Goal: Information Seeking & Learning: Learn about a topic

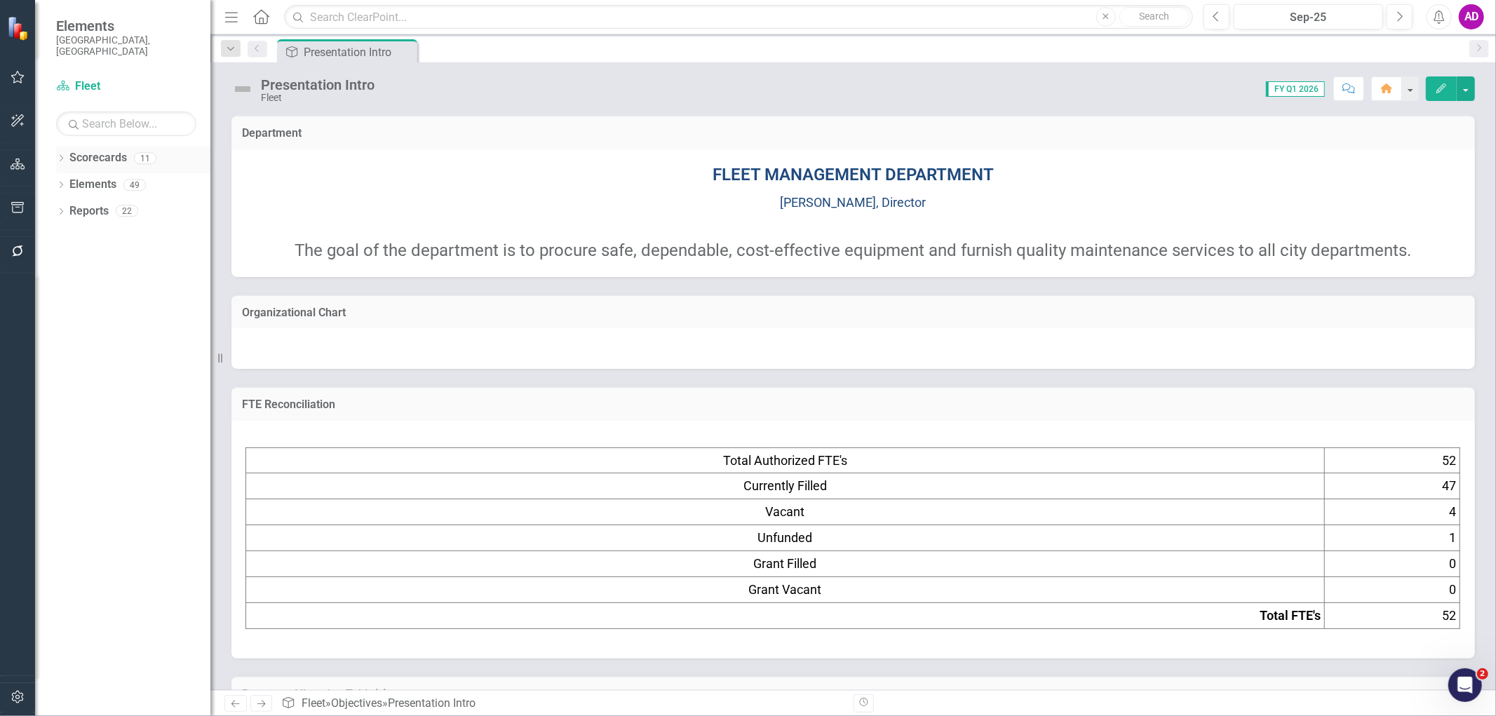
click at [60, 156] on icon "Dropdown" at bounding box center [61, 160] width 10 height 8
click at [98, 177] on link "FY 24-26 City of Durham Strategic Plan" at bounding box center [143, 185] width 133 height 16
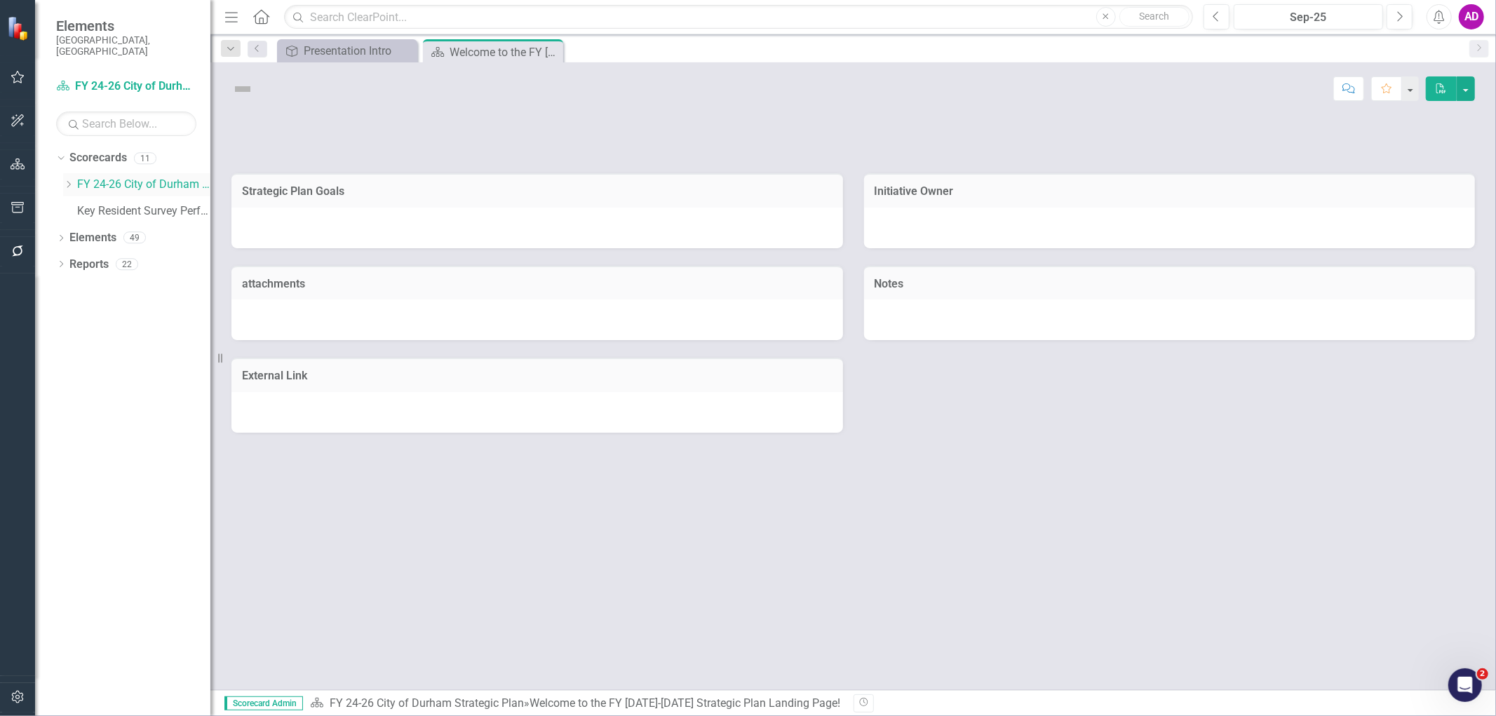
click at [70, 180] on icon "Dropdown" at bounding box center [68, 184] width 11 height 8
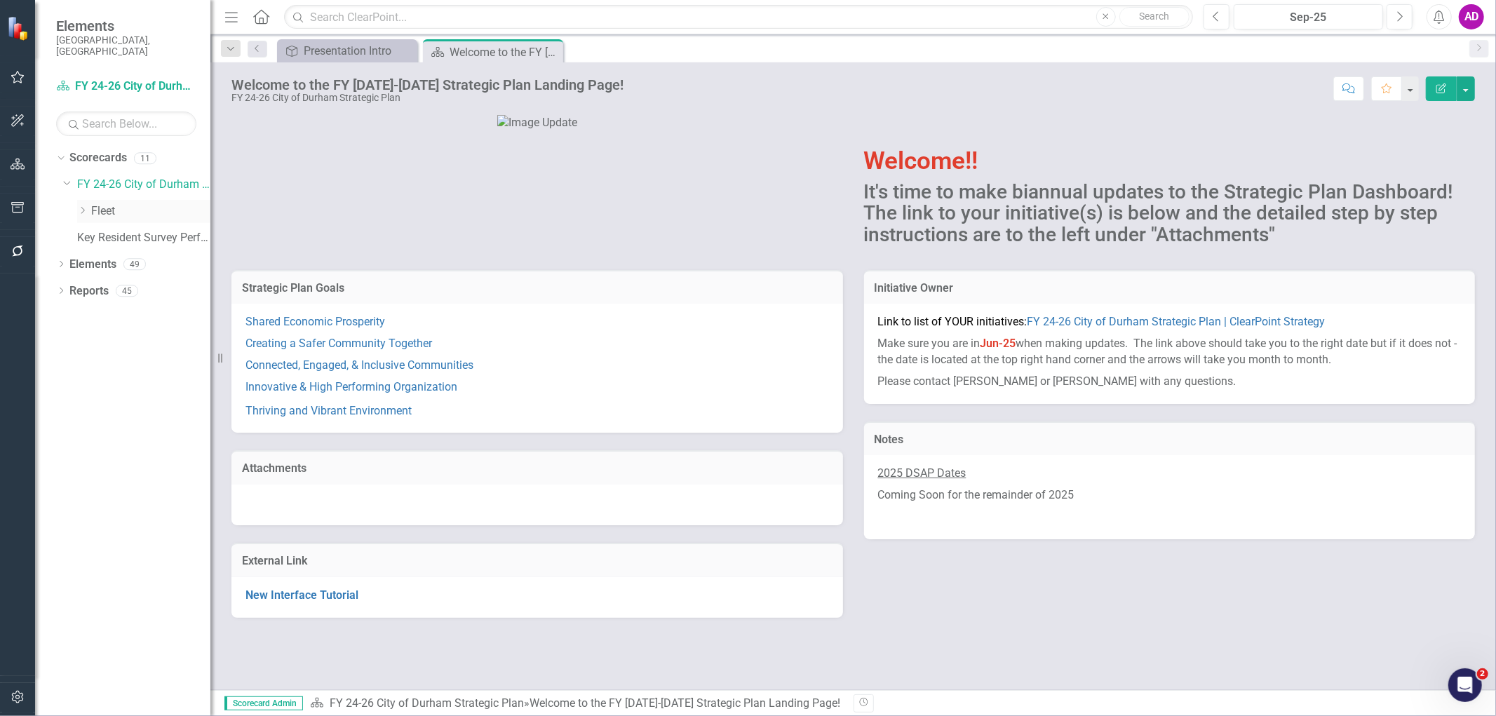
click at [109, 203] on link "Fleet" at bounding box center [150, 211] width 119 height 16
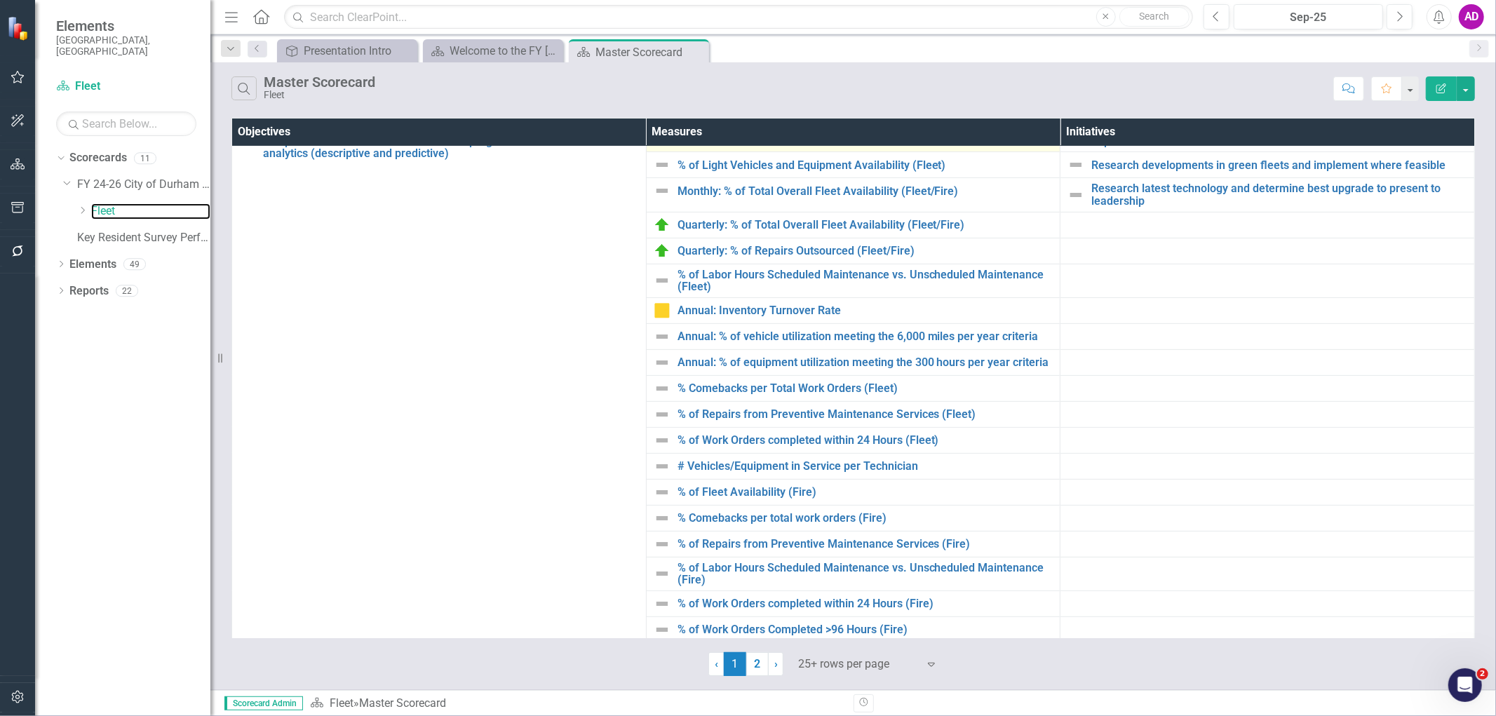
scroll to position [467, 0]
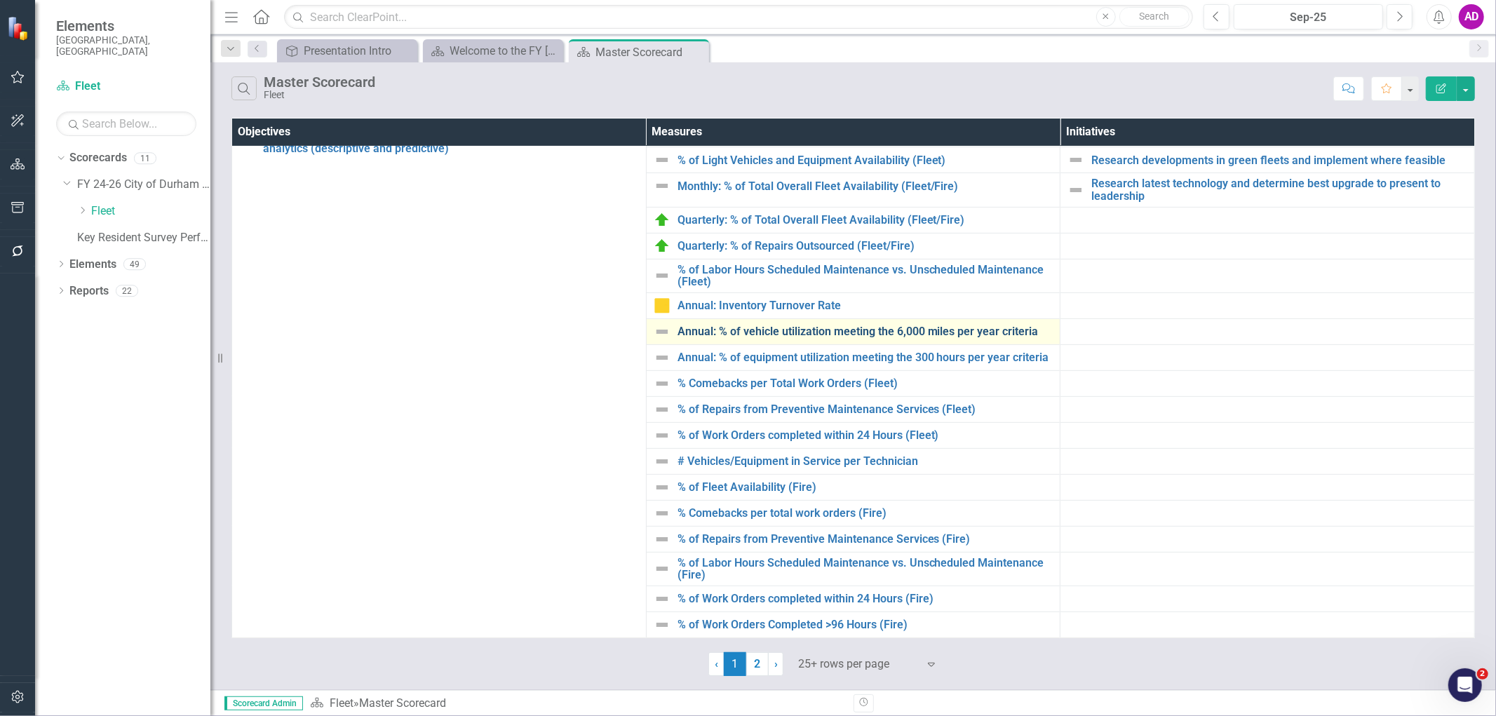
click at [924, 330] on link "Annual: % of vehicle utilization meeting the 6,000 miles per year criteria" at bounding box center [865, 331] width 376 height 13
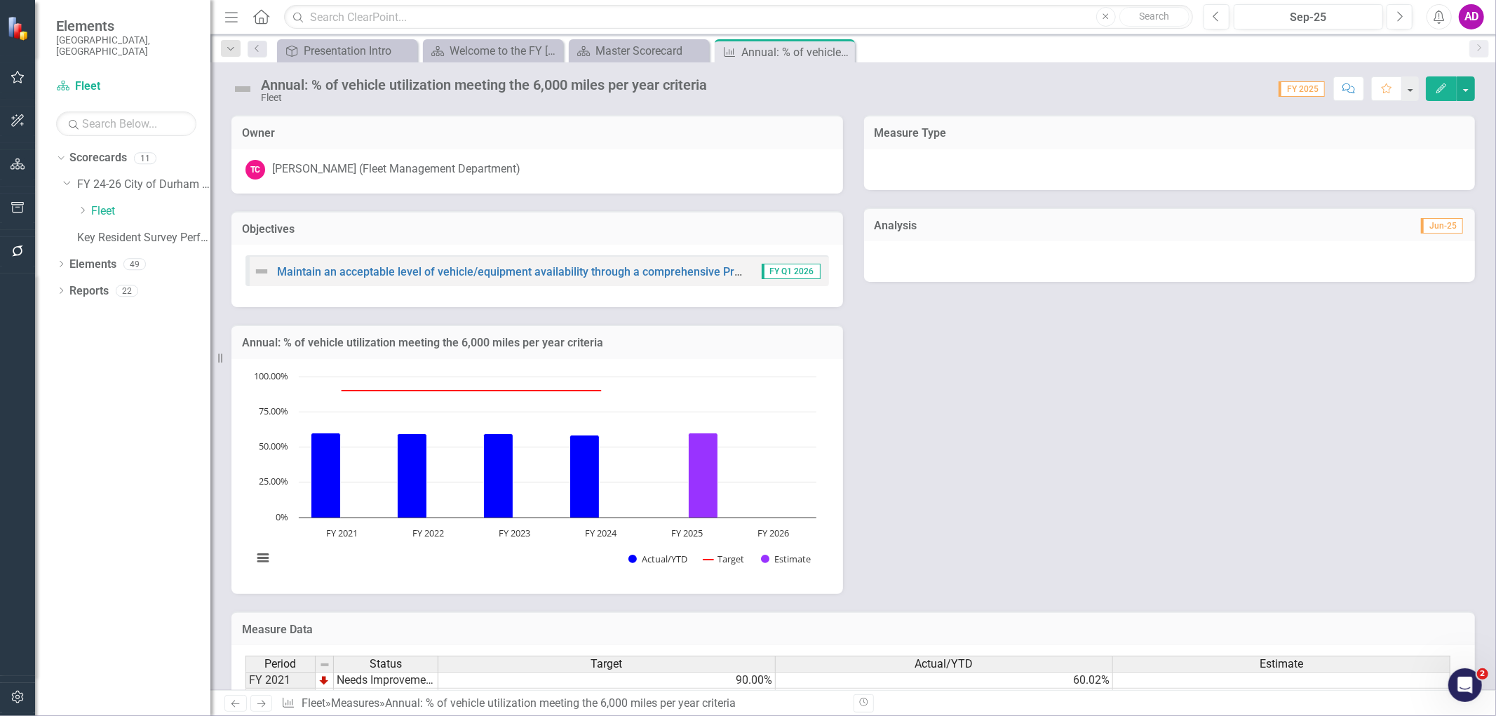
click at [1435, 91] on icon "Edit" at bounding box center [1441, 88] width 13 height 10
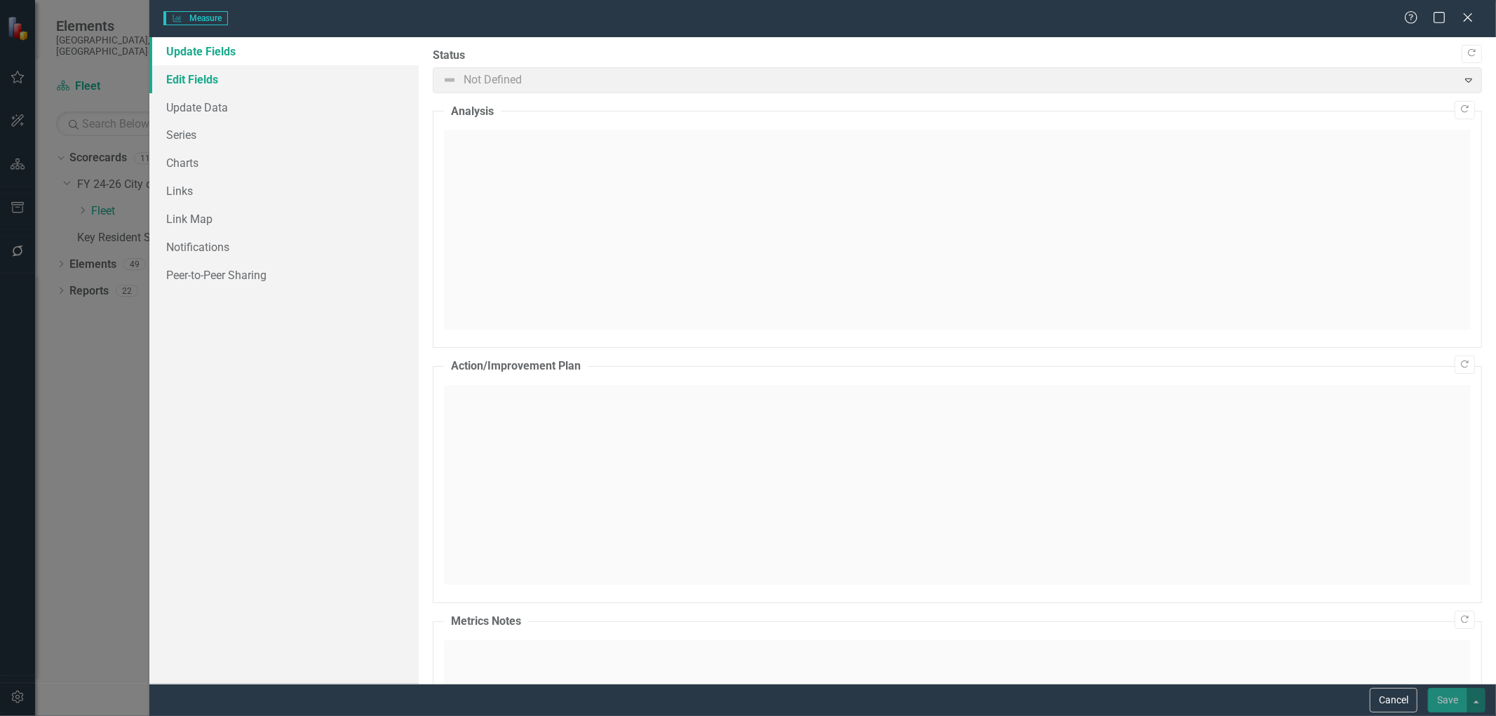
click at [205, 80] on link "Edit Fields" at bounding box center [283, 79] width 269 height 28
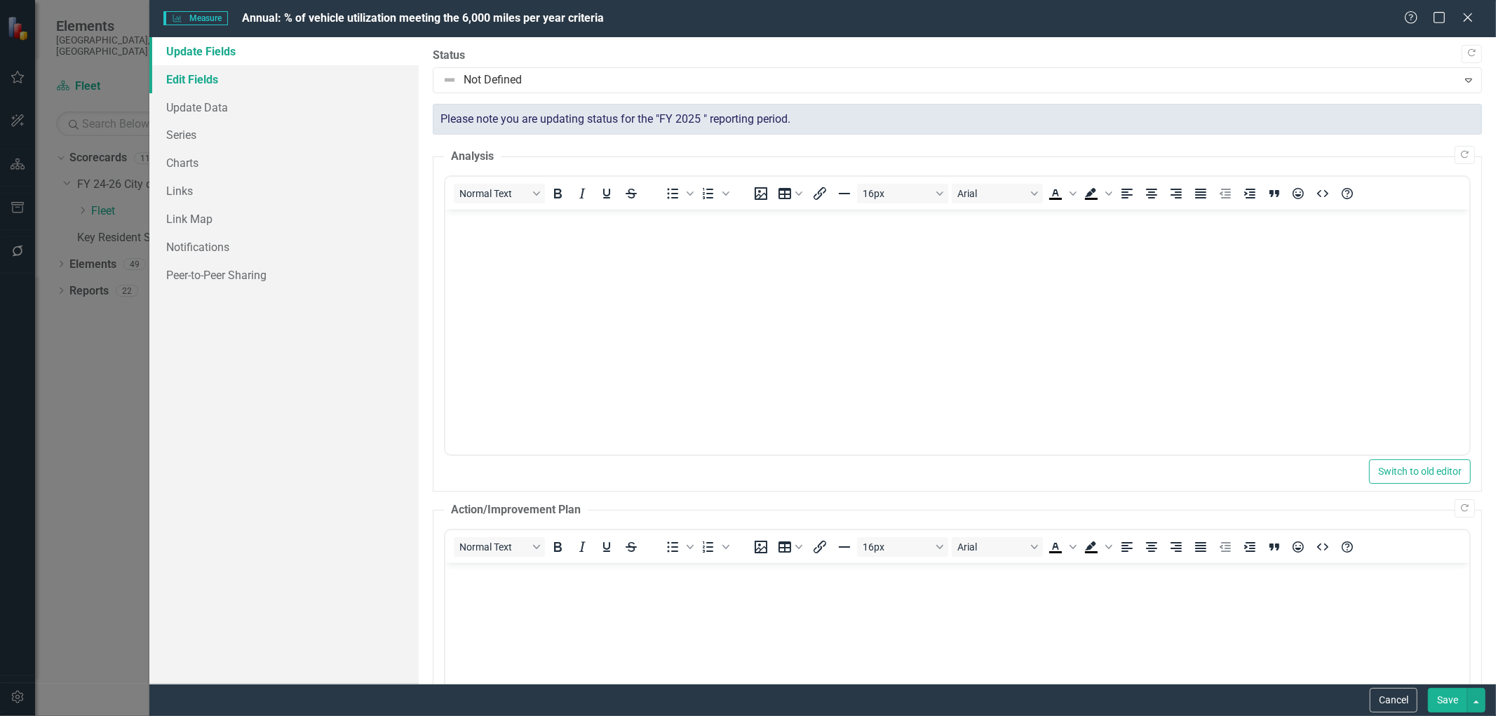
click at [193, 80] on link "Edit Fields" at bounding box center [283, 79] width 269 height 28
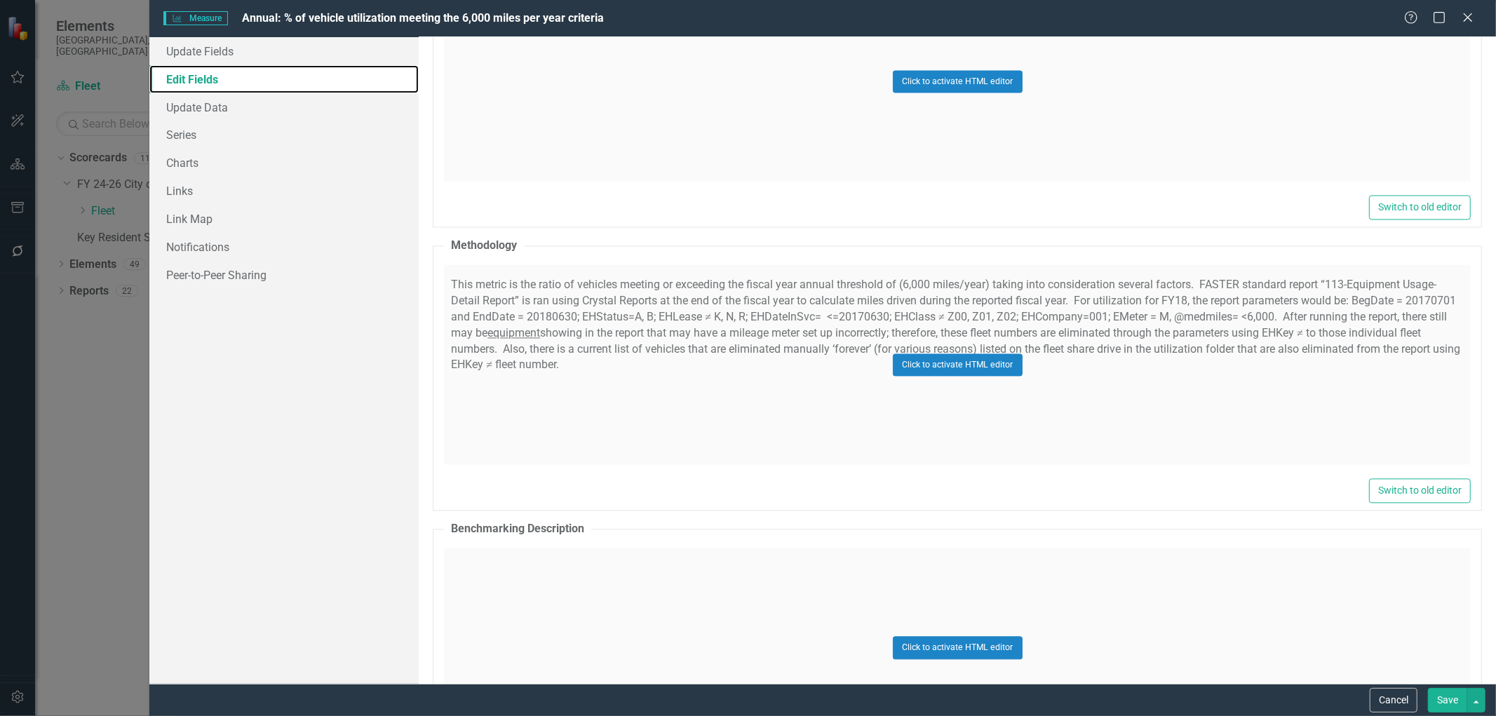
scroll to position [2337, 0]
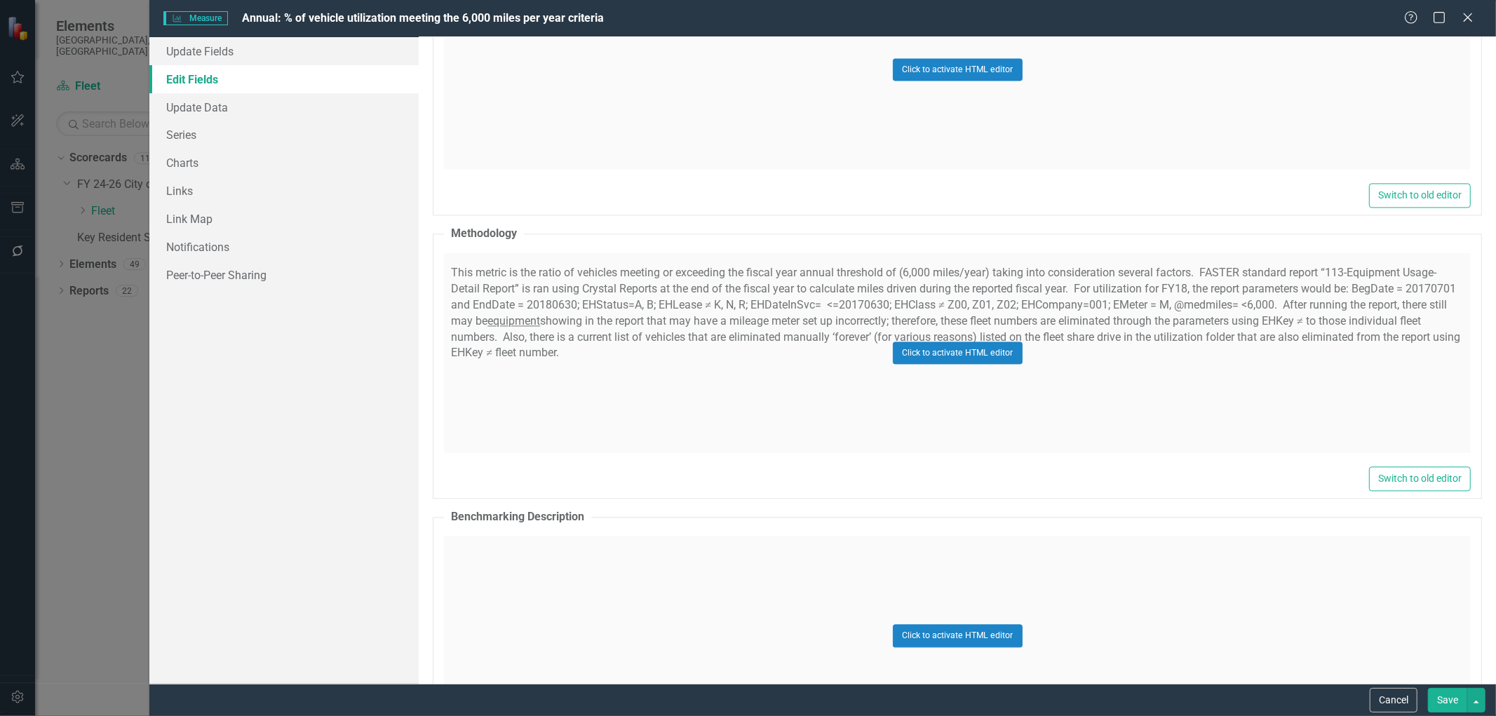
click at [743, 409] on div "Click to activate HTML editor" at bounding box center [957, 352] width 1027 height 200
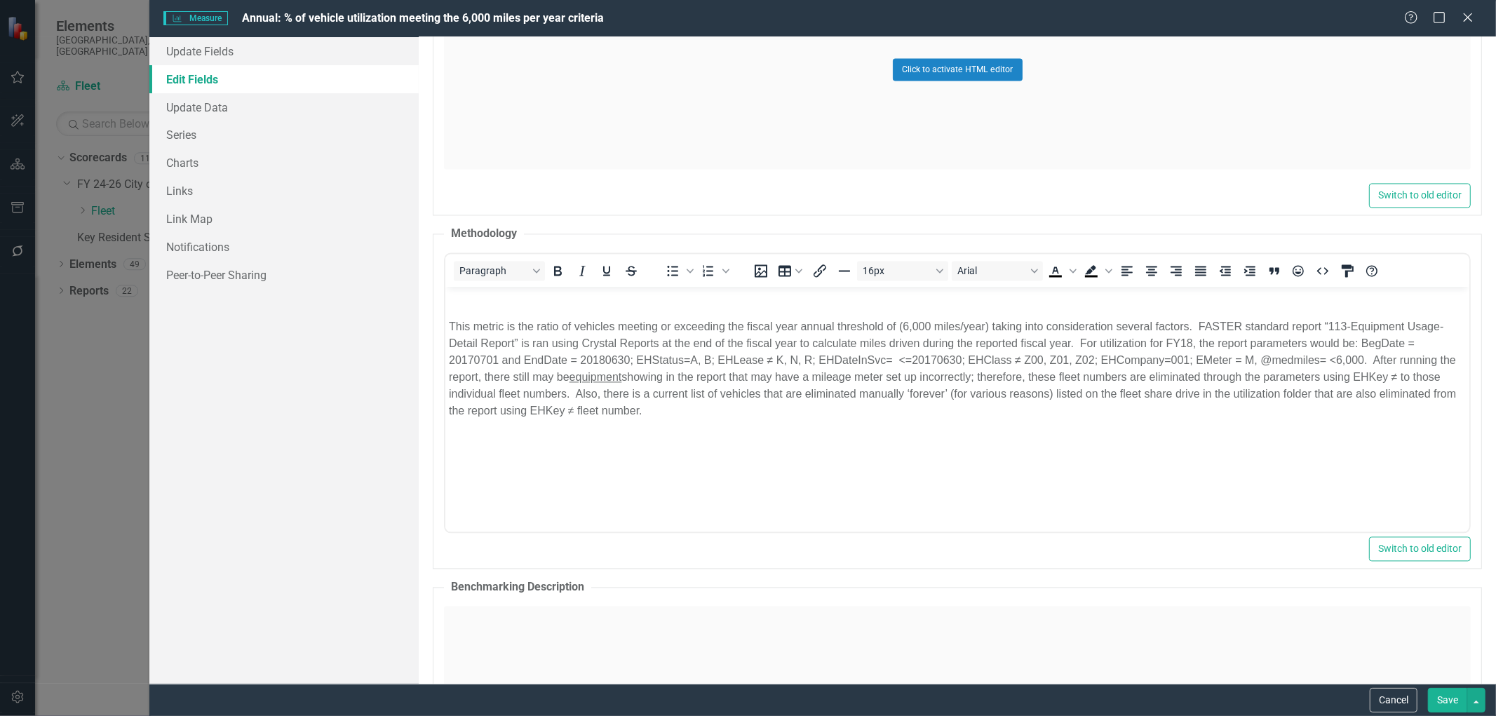
scroll to position [0, 0]
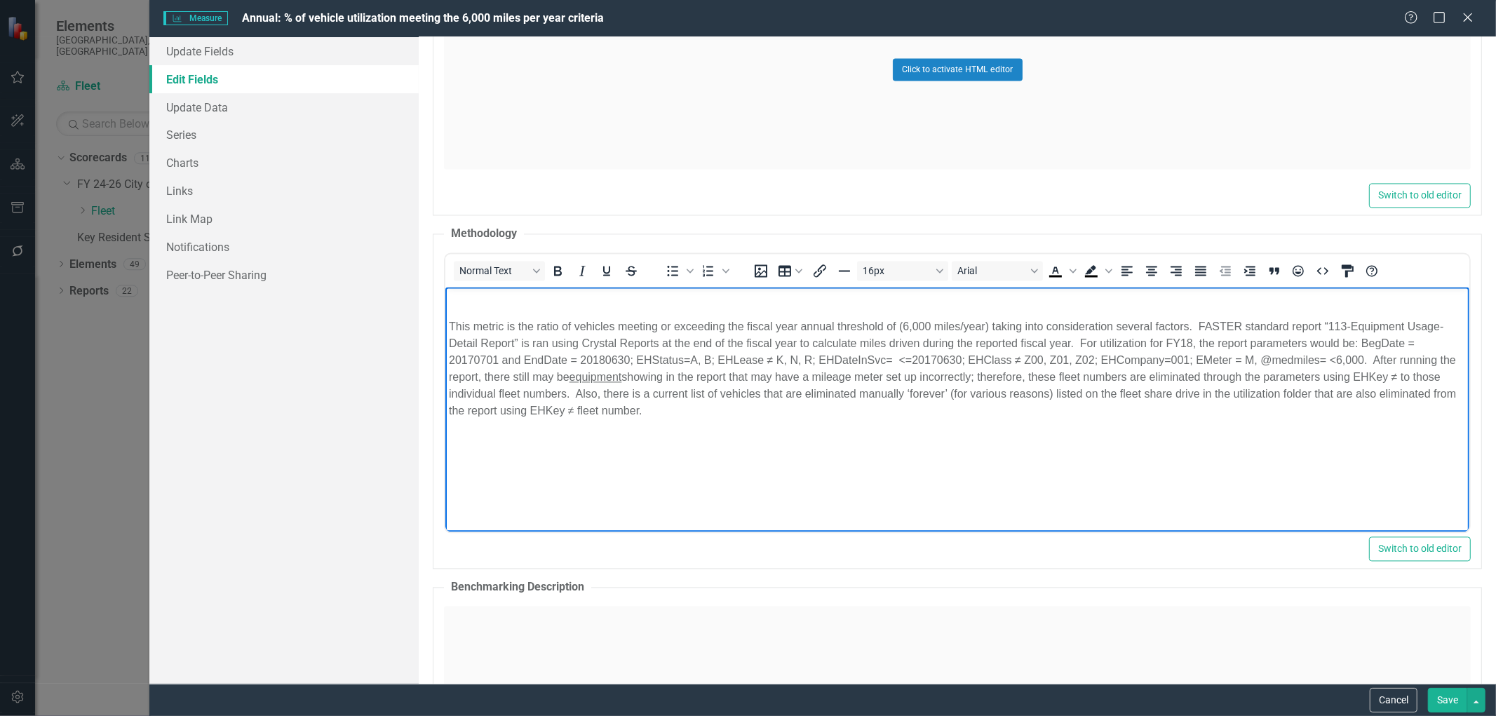
drag, startPoint x: 658, startPoint y: 415, endPoint x: 437, endPoint y: 330, distance: 237.5
click at [445, 330] on html "This metric is the ratio of vehicles meeting or exceeding the fiscal year annua…" at bounding box center [957, 392] width 1024 height 210
copy p "Lore ipsumd si ame conse ad elitsedd eiusmod te incididun utl etdolo magn aliqu…"
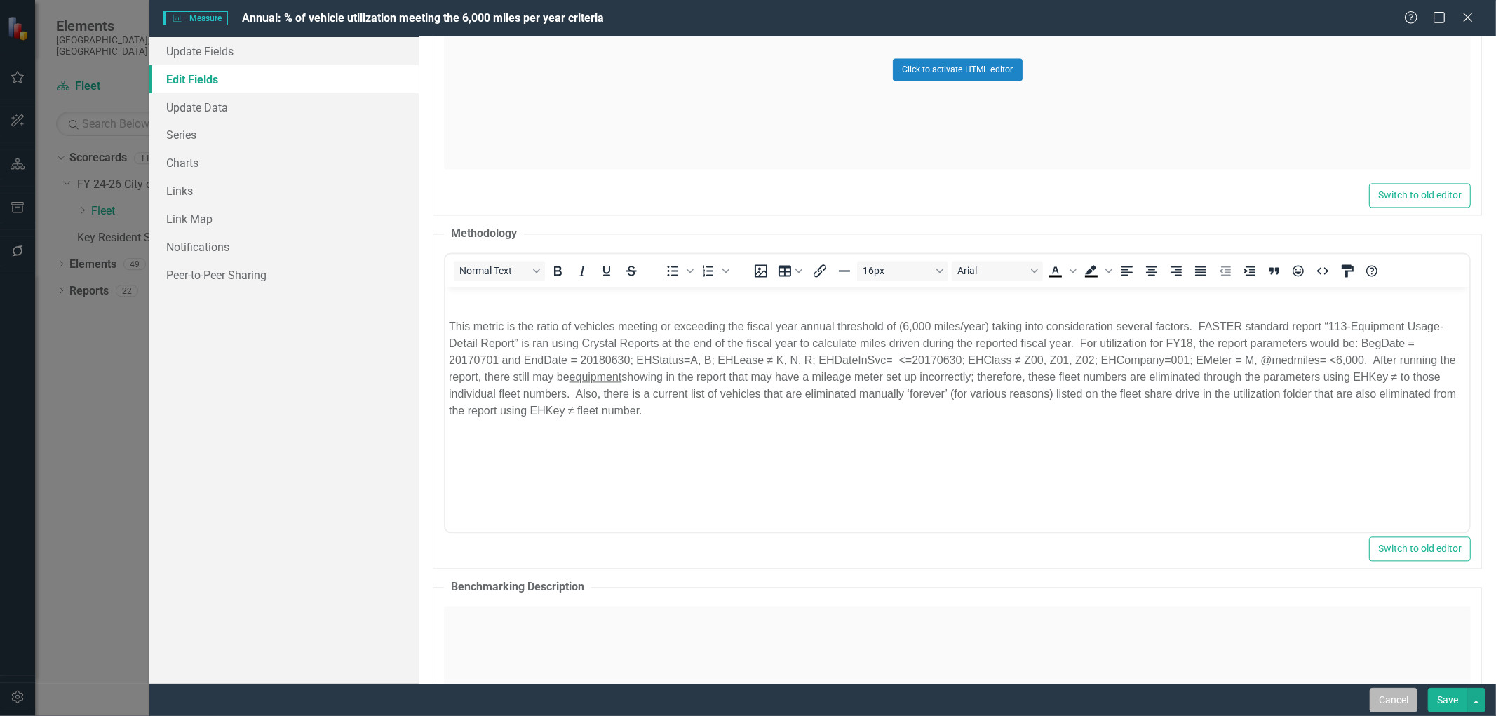
click at [1378, 701] on button "Cancel" at bounding box center [1393, 700] width 48 height 25
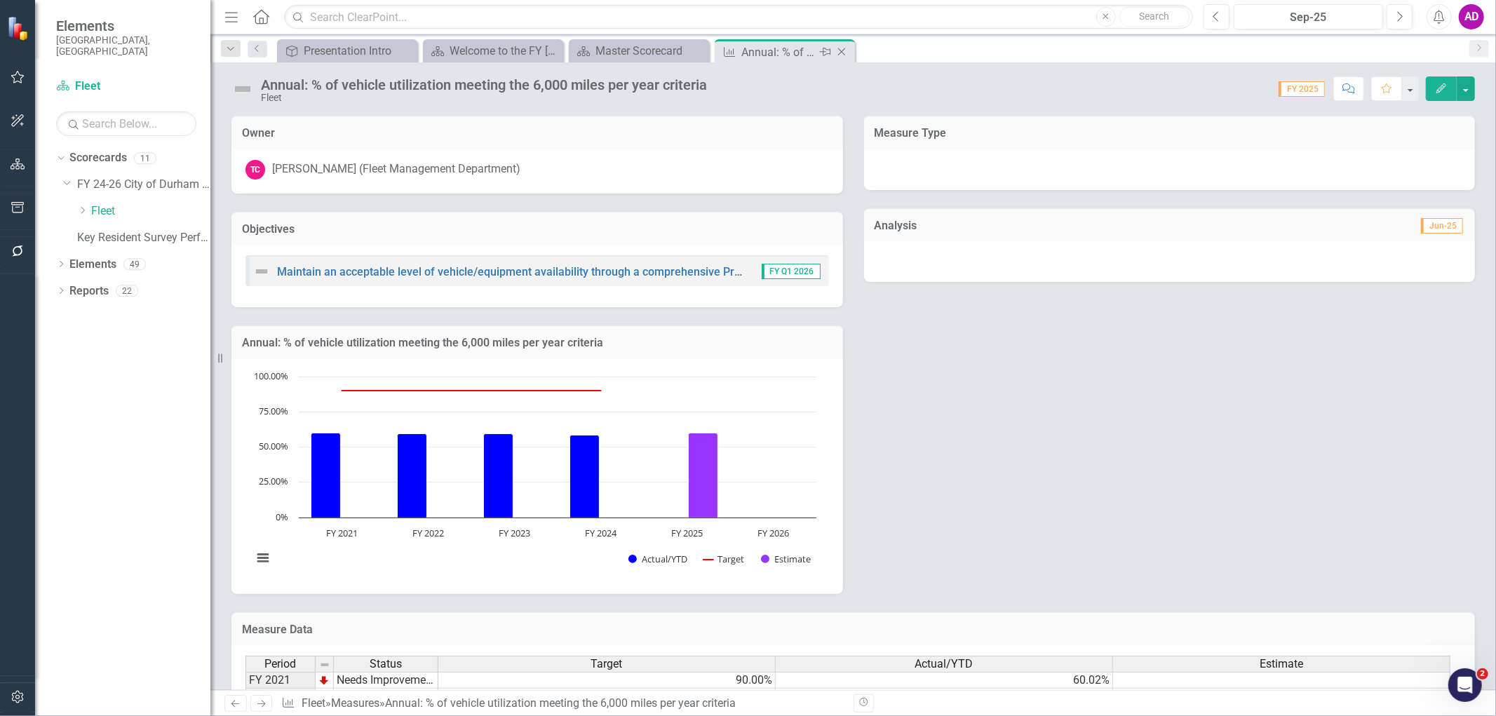
click at [839, 46] on icon "Close" at bounding box center [841, 51] width 14 height 11
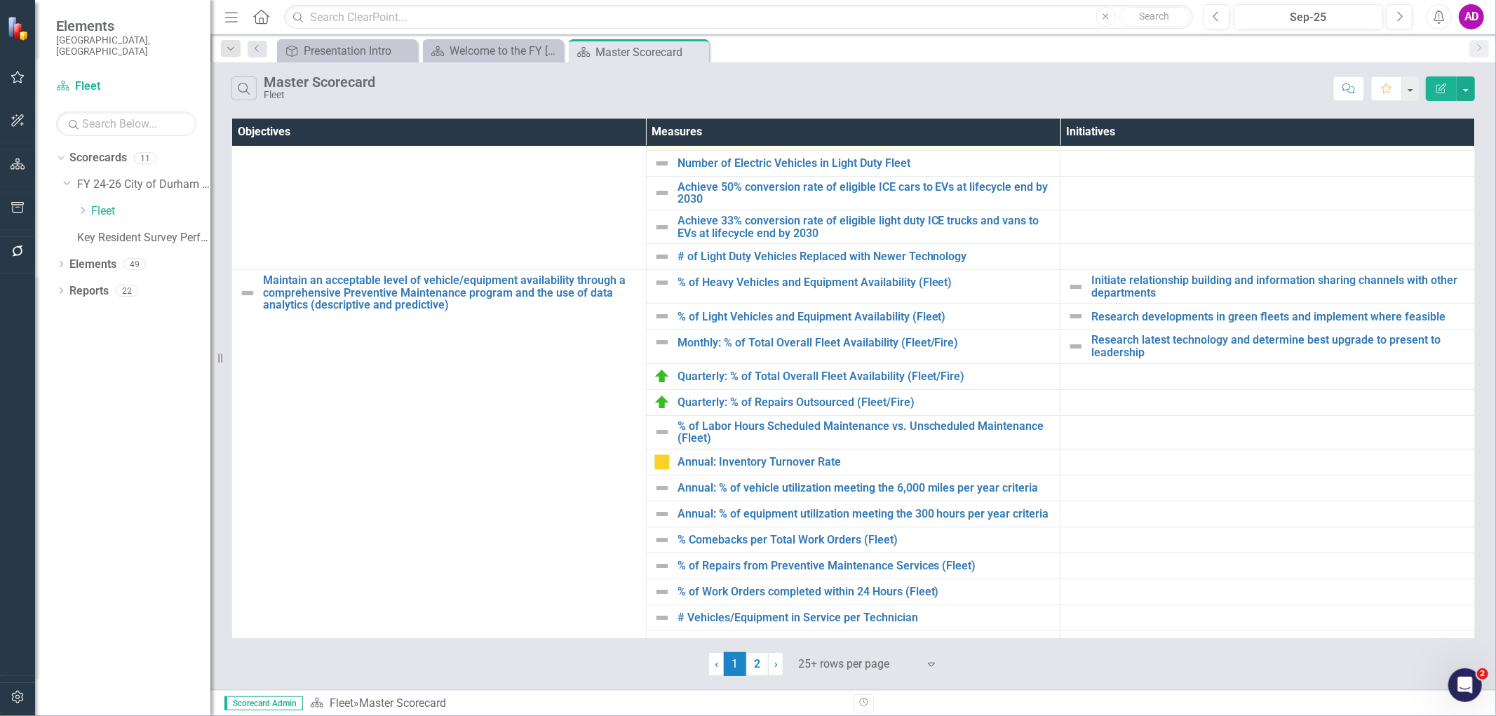
scroll to position [311, 0]
click at [759, 513] on link "Annual: % of equipment utilization meeting the 300 hours per year criteria" at bounding box center [865, 512] width 376 height 13
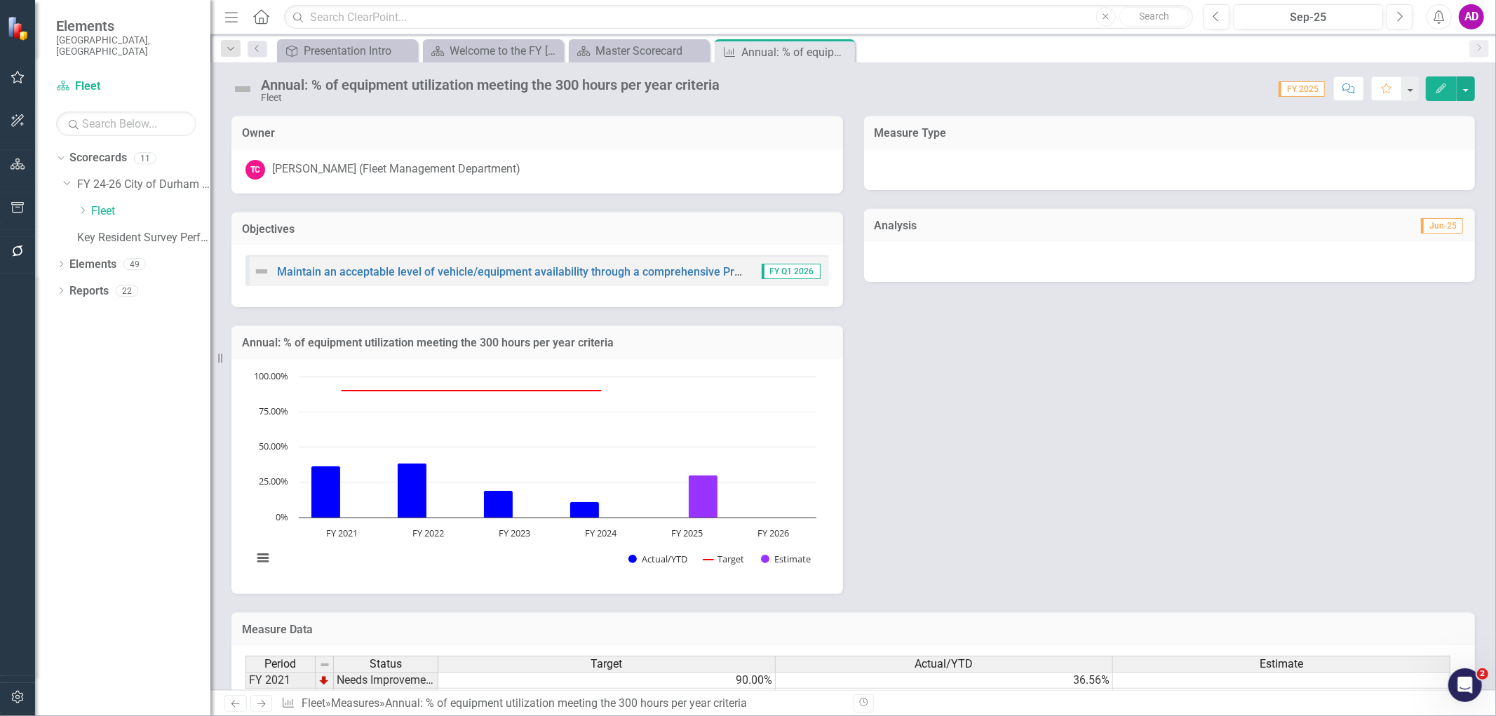
click at [1388, 461] on div "Owner TC [PERSON_NAME] (Fleet Management Department) Objectives Maintain an acc…" at bounding box center [853, 345] width 1264 height 496
click at [1435, 86] on icon "Edit" at bounding box center [1441, 88] width 13 height 10
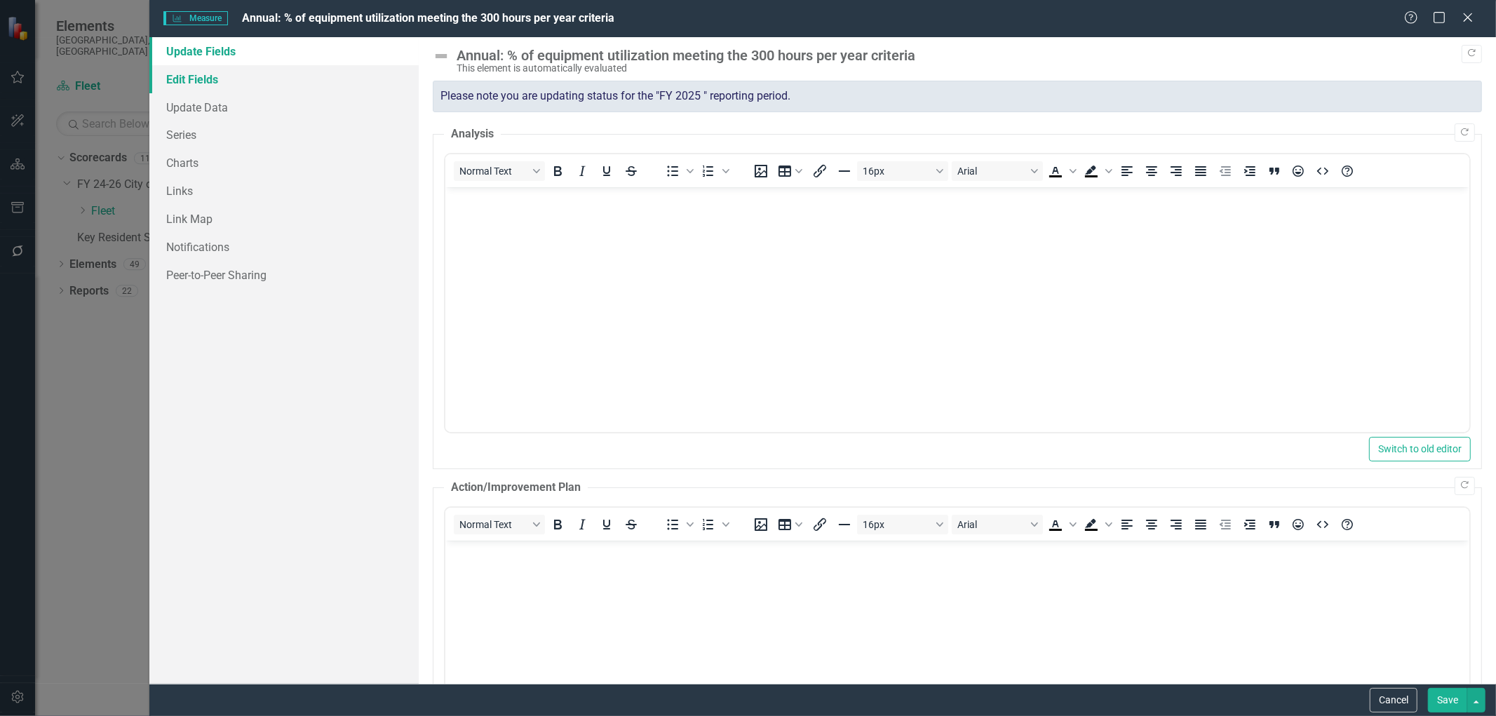
click at [216, 81] on link "Edit Fields" at bounding box center [283, 79] width 269 height 28
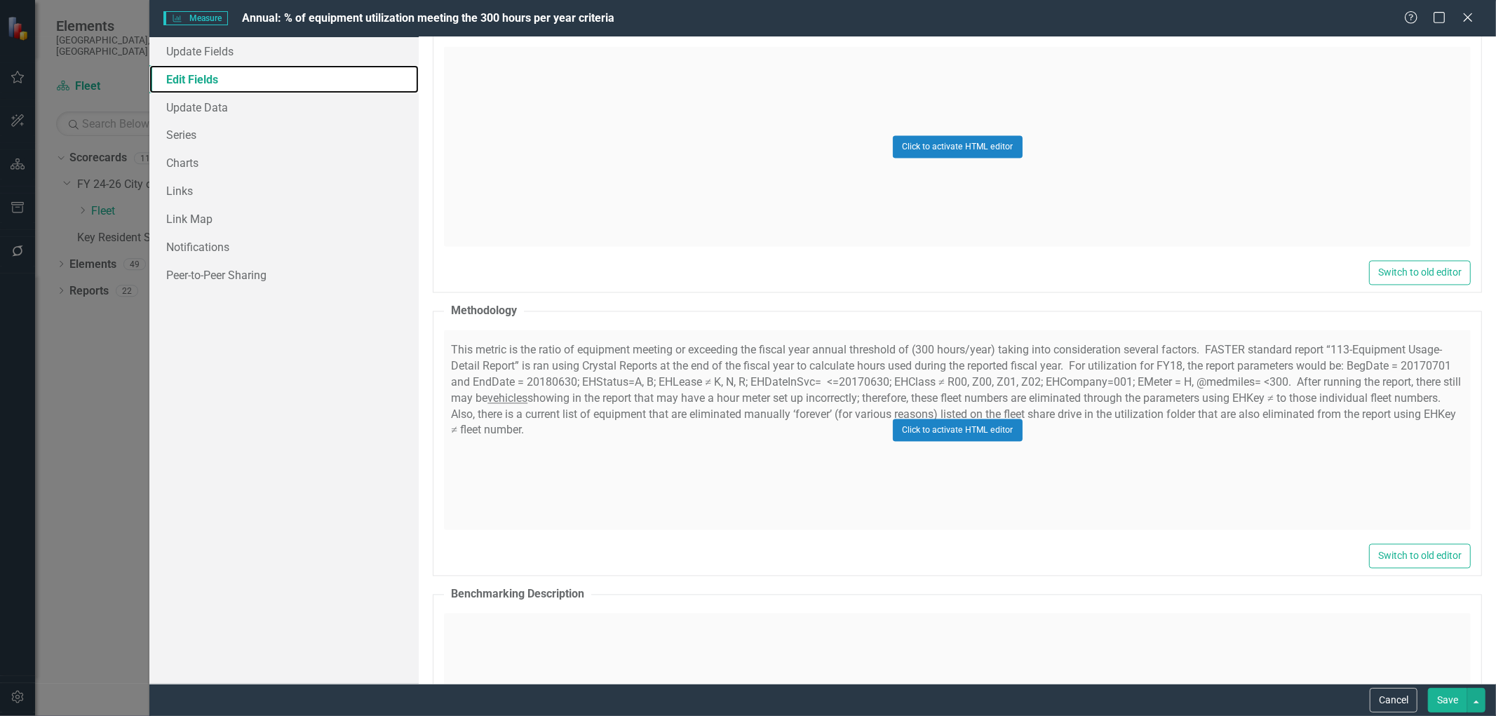
scroll to position [2337, 0]
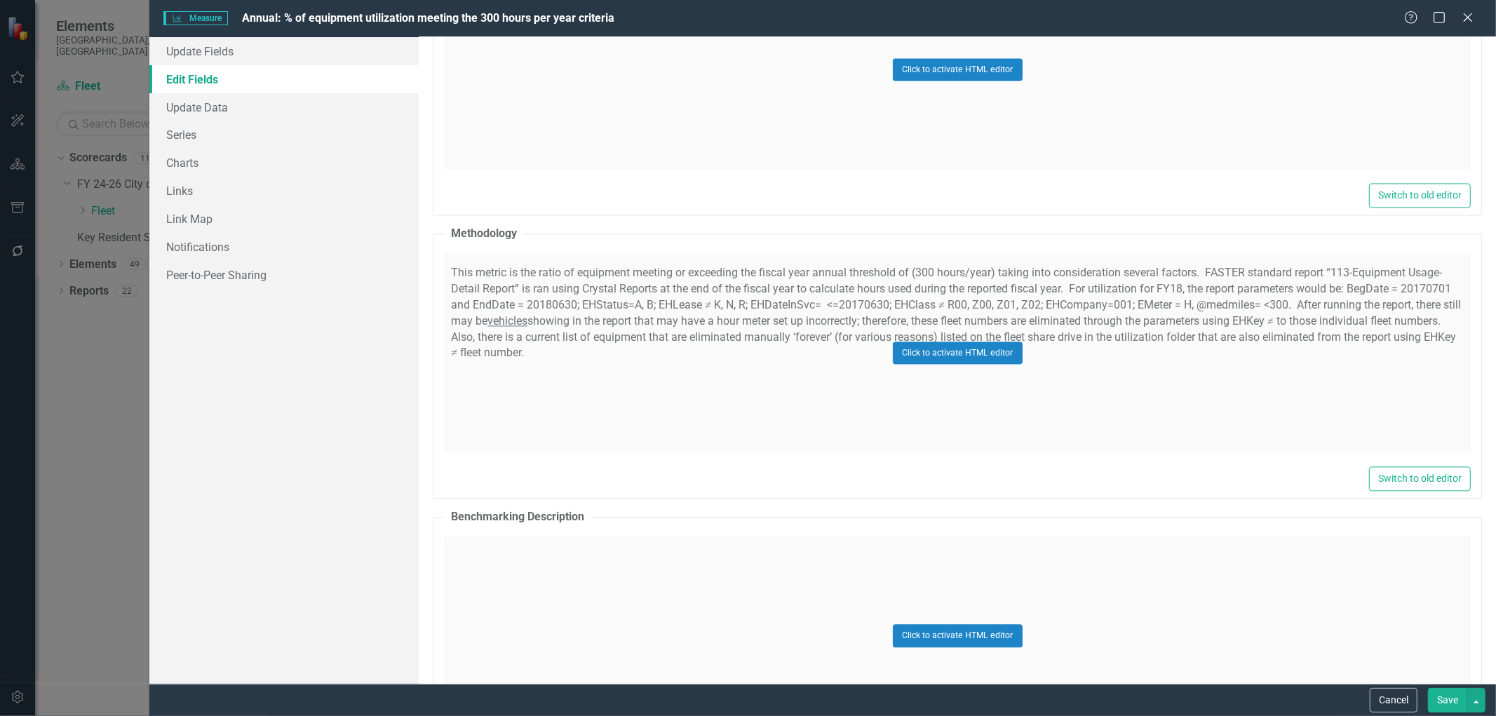
click at [733, 361] on div "Click to activate HTML editor" at bounding box center [957, 352] width 1027 height 200
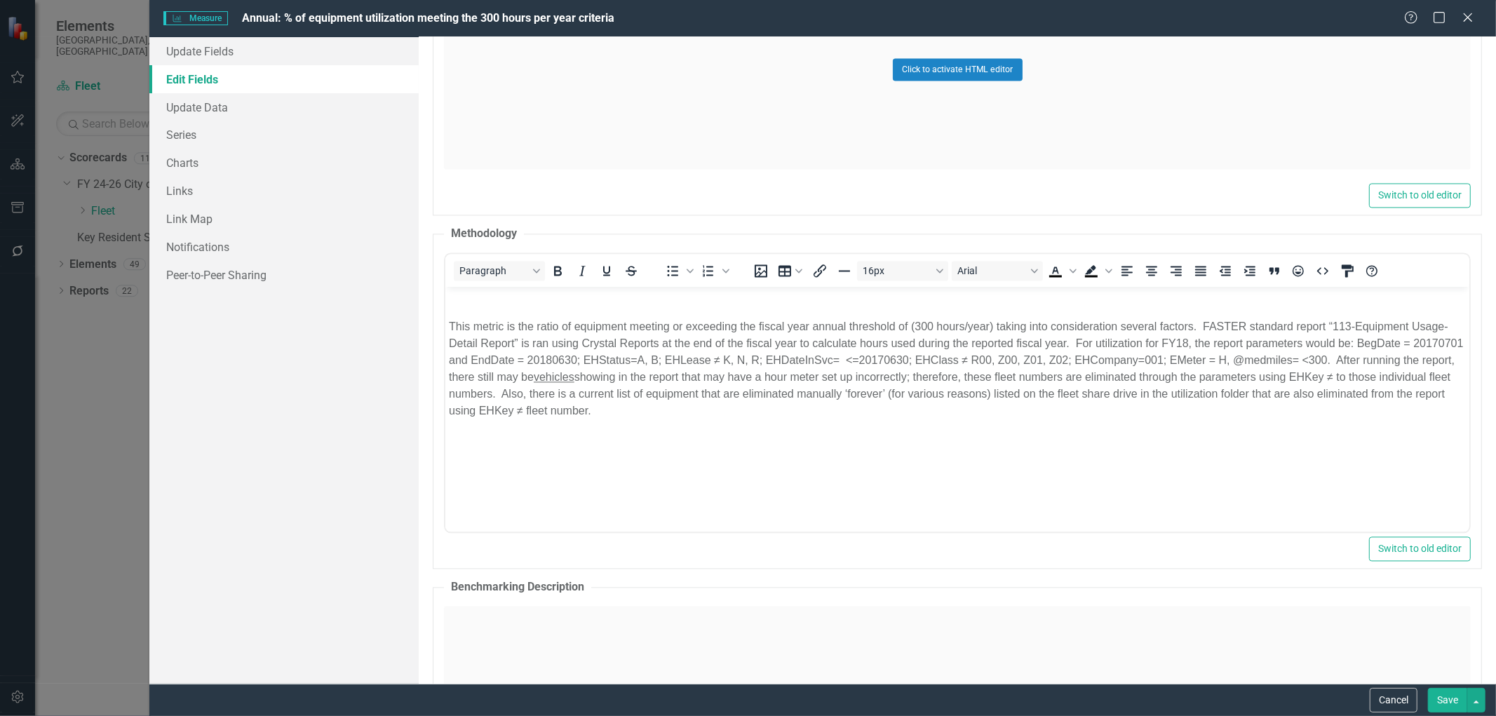
scroll to position [0, 0]
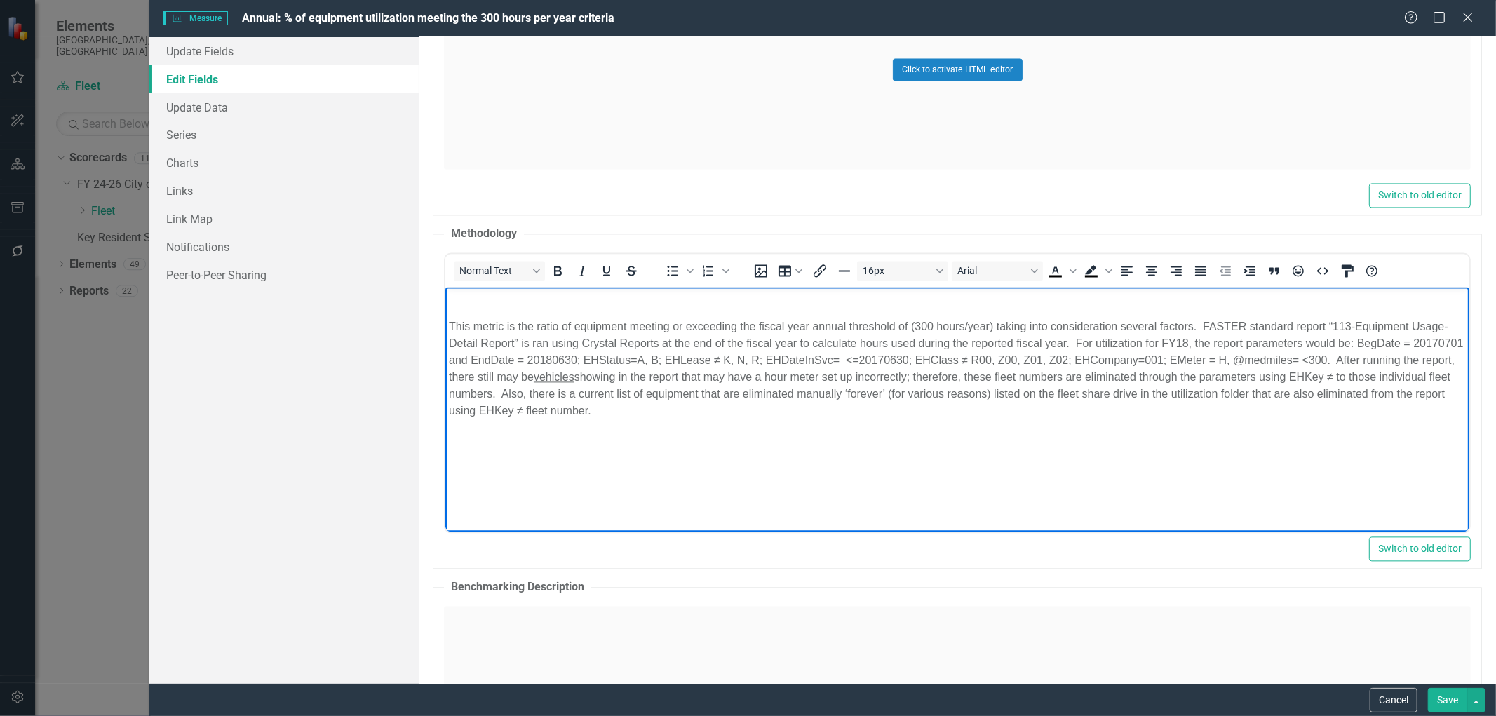
drag, startPoint x: 629, startPoint y: 399, endPoint x: 425, endPoint y: 311, distance: 222.3
click at [445, 311] on html "This metric is the ratio of equipment meeting or exceeding the fiscal year annu…" at bounding box center [957, 392] width 1024 height 210
copy p "Lore ipsumd si ame conse ad elitseddo eiusmod te incididun utl etdolo magn aliq…"
click at [1392, 696] on button "Cancel" at bounding box center [1393, 700] width 48 height 25
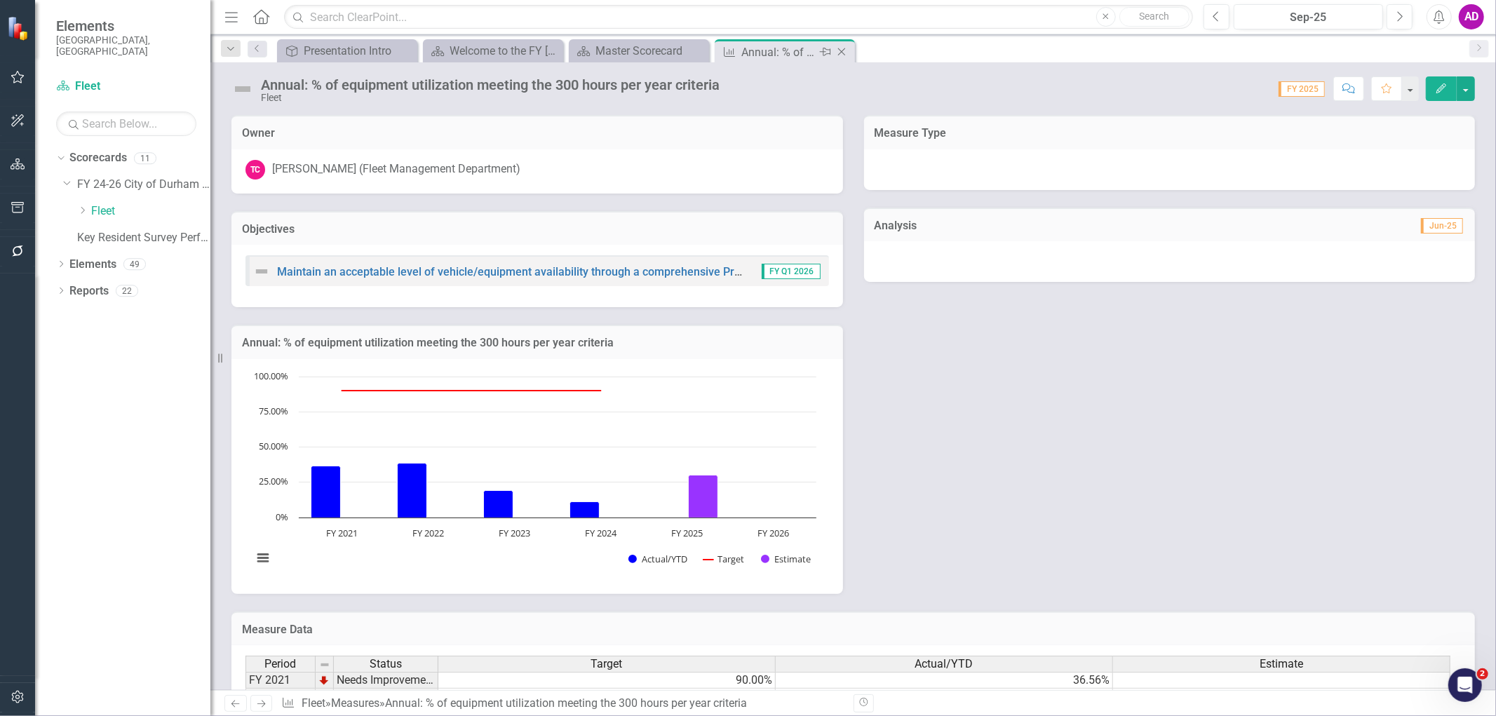
click at [843, 50] on icon "Close" at bounding box center [841, 51] width 14 height 11
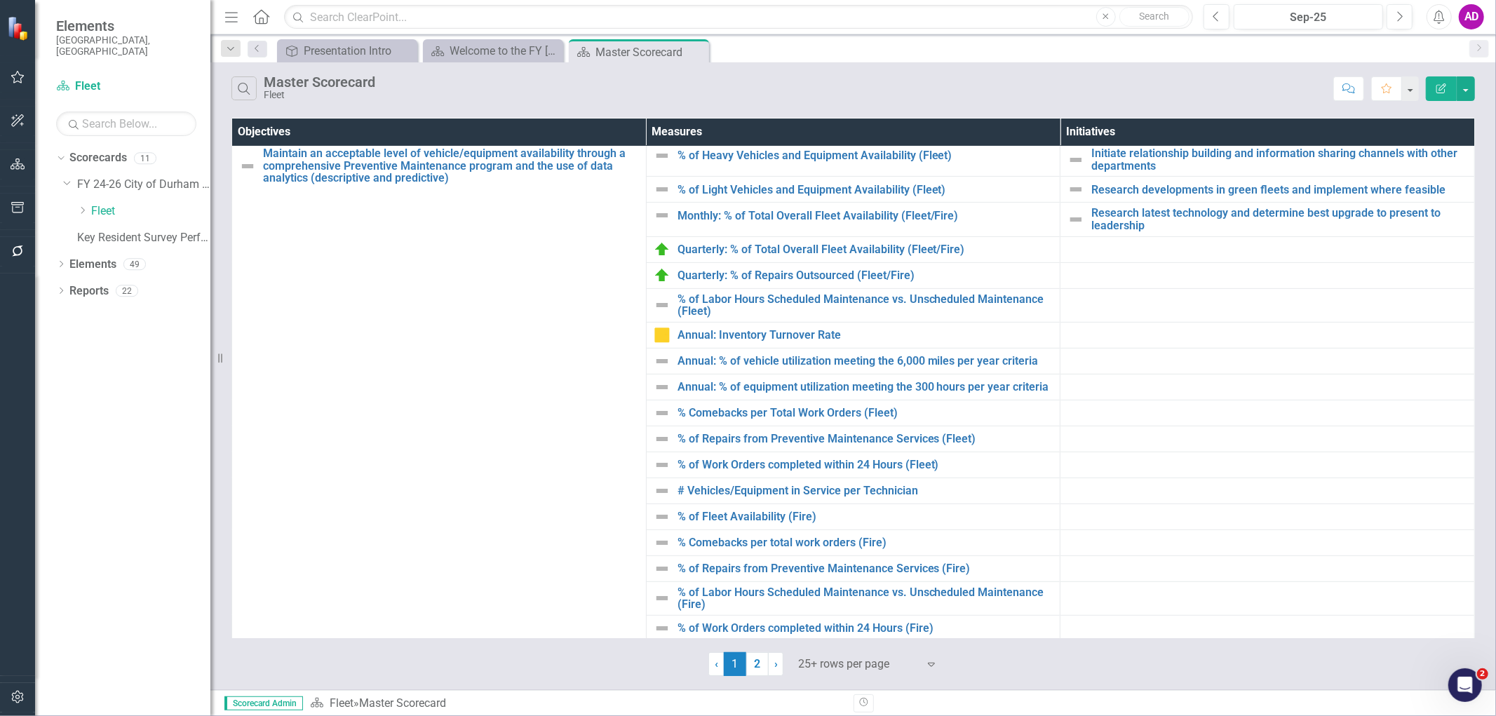
scroll to position [467, 0]
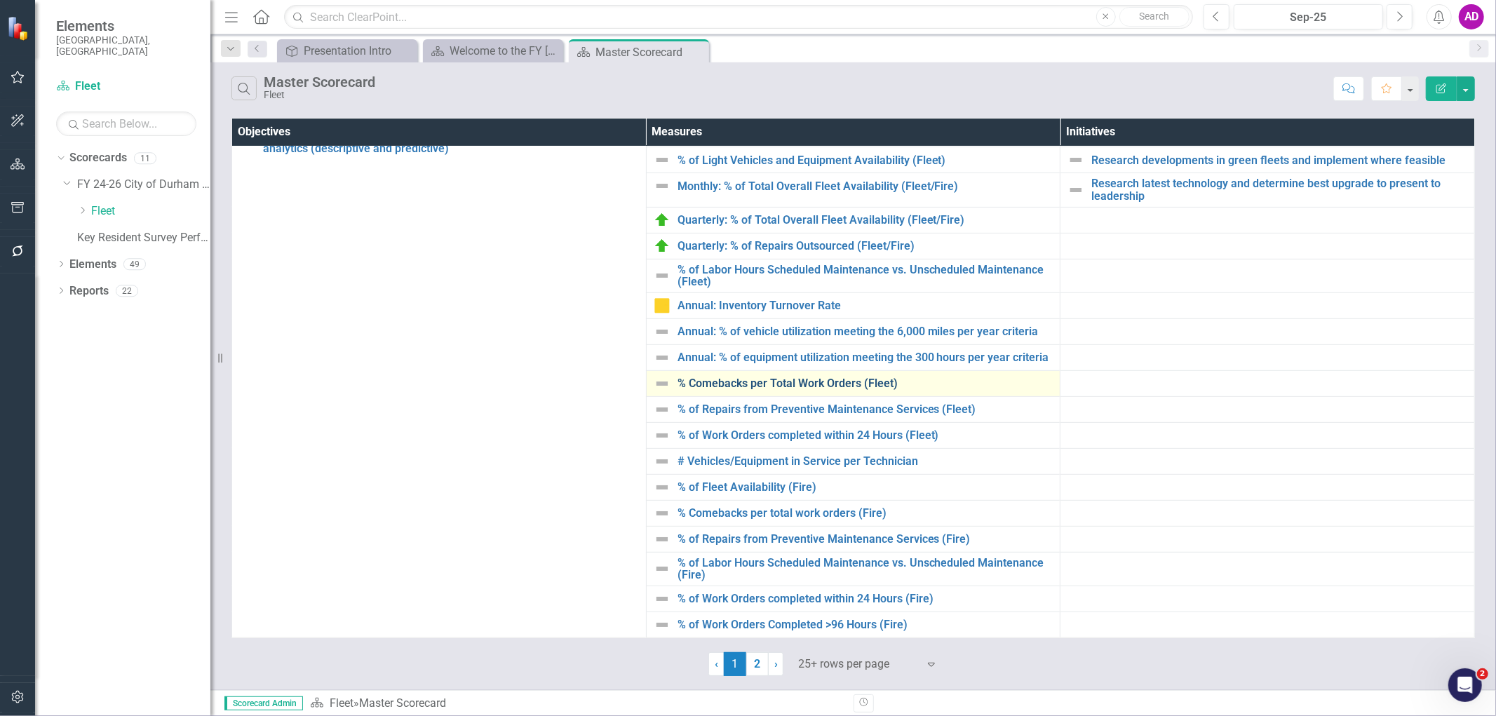
click at [794, 382] on link "% Comebacks per Total Work Orders (Fleet)" at bounding box center [865, 383] width 376 height 13
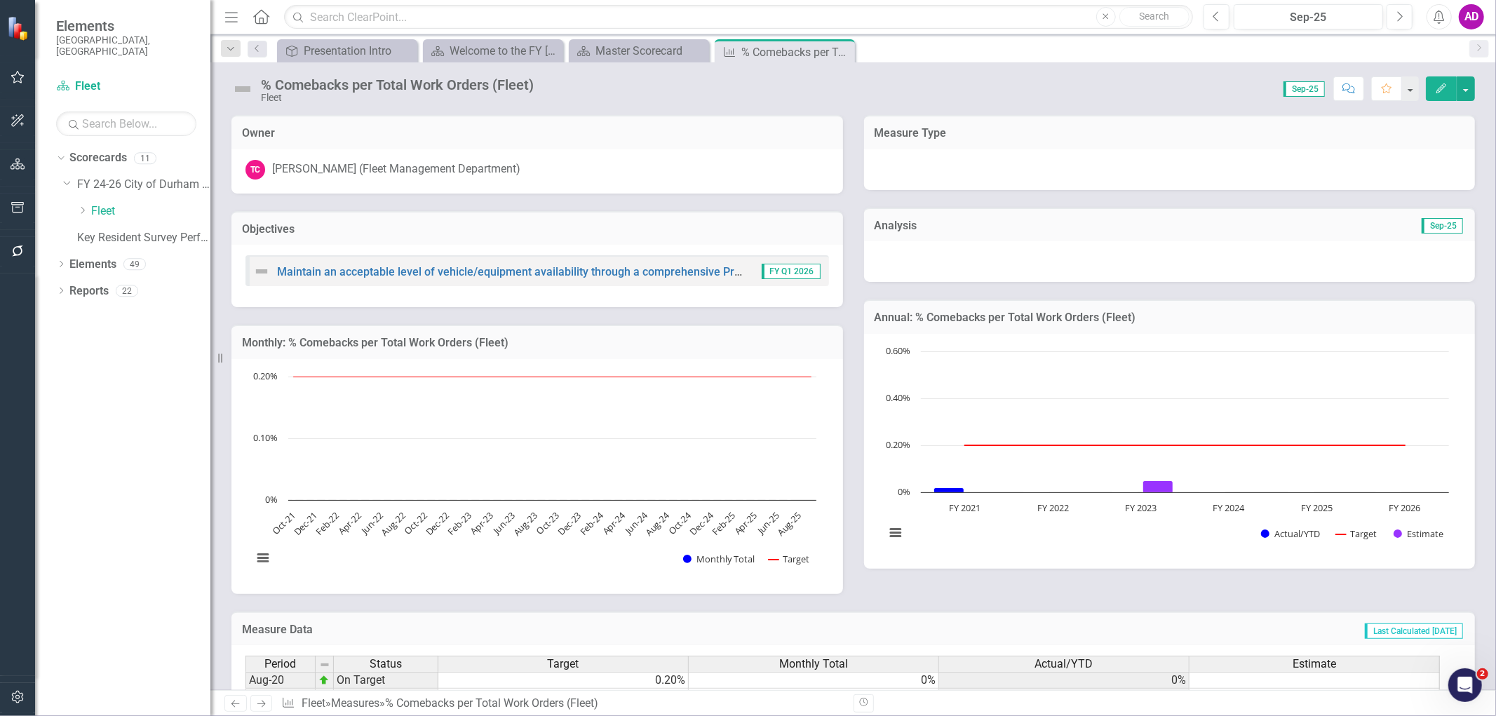
click at [1439, 87] on icon "button" at bounding box center [1441, 88] width 10 height 10
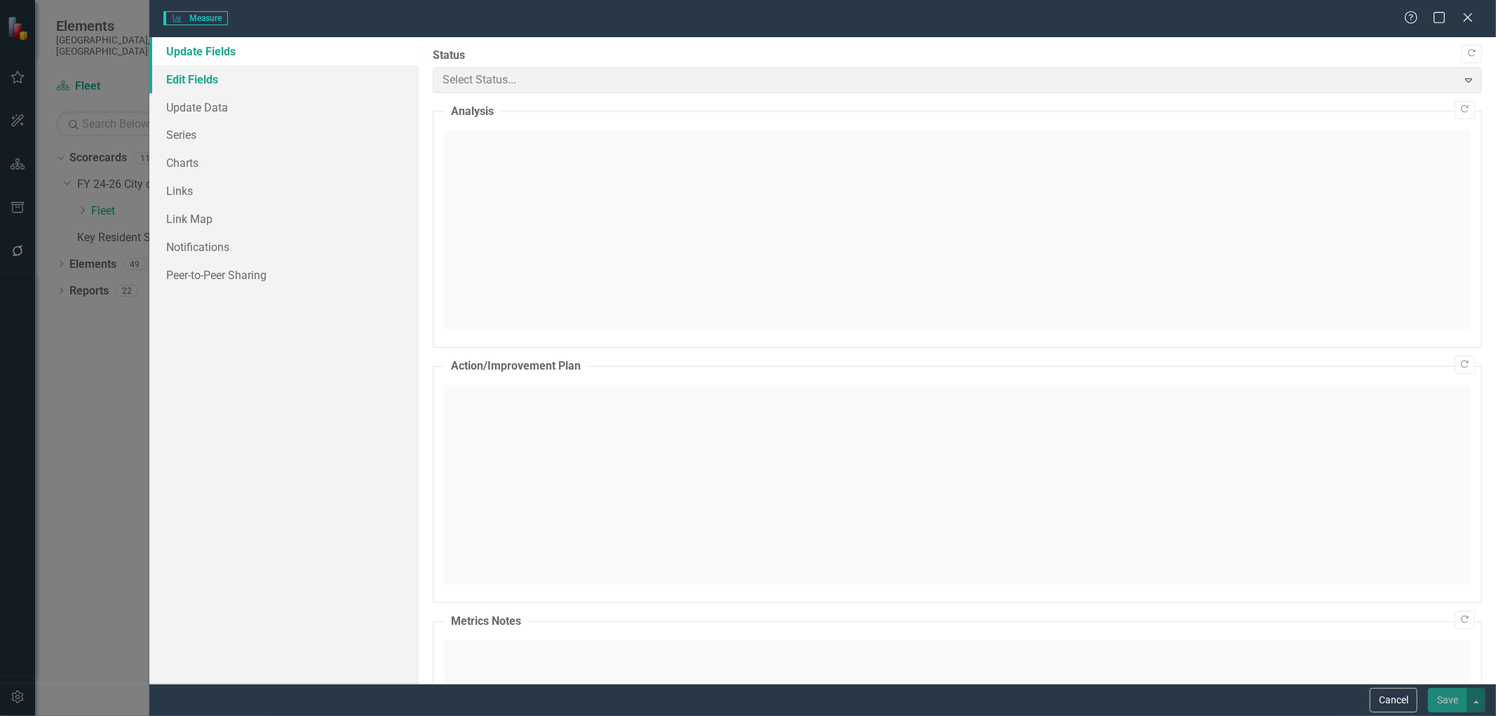
click at [192, 72] on div "Measure Measure Help Maximize Close Update Fields Edit Fields Update Data Serie…" at bounding box center [748, 358] width 1496 height 716
click at [192, 78] on link "Edit Fields" at bounding box center [283, 79] width 269 height 28
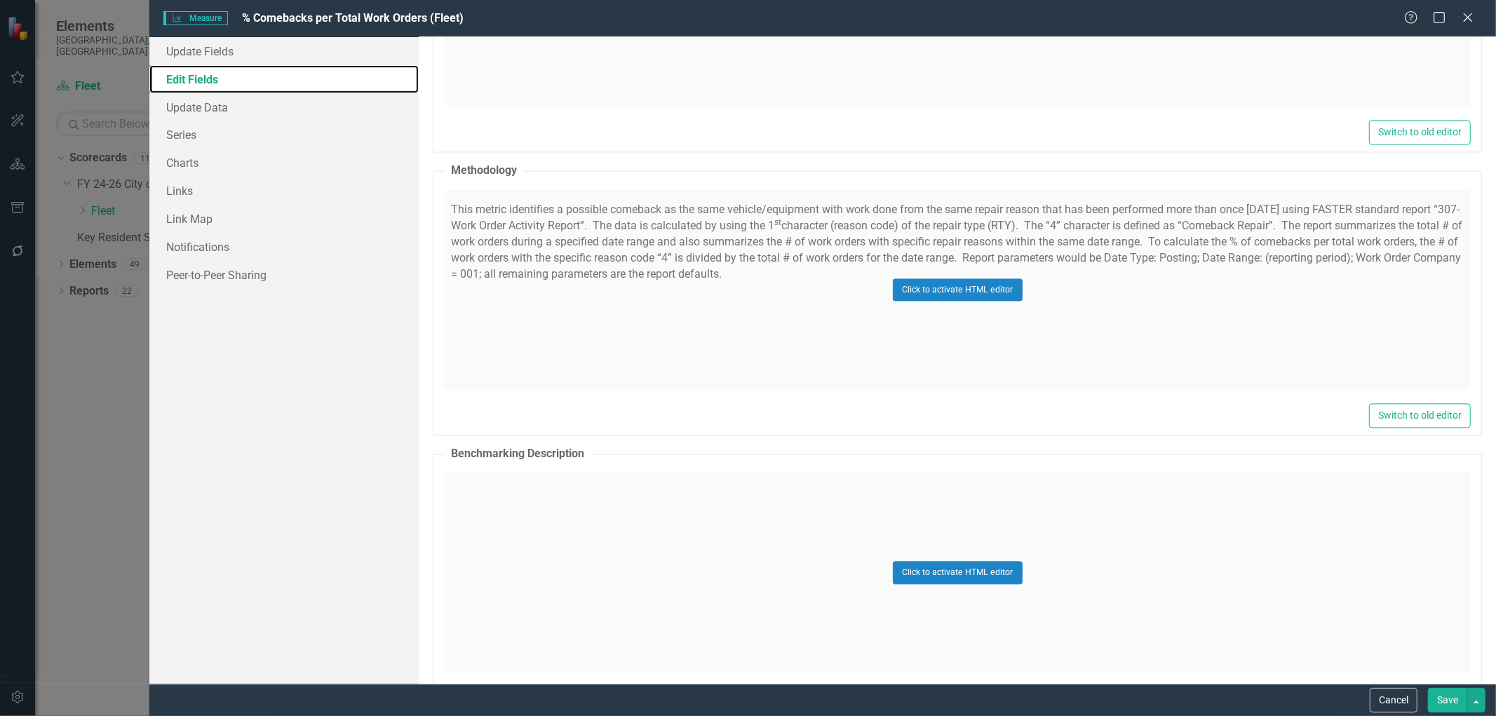
scroll to position [2415, 0]
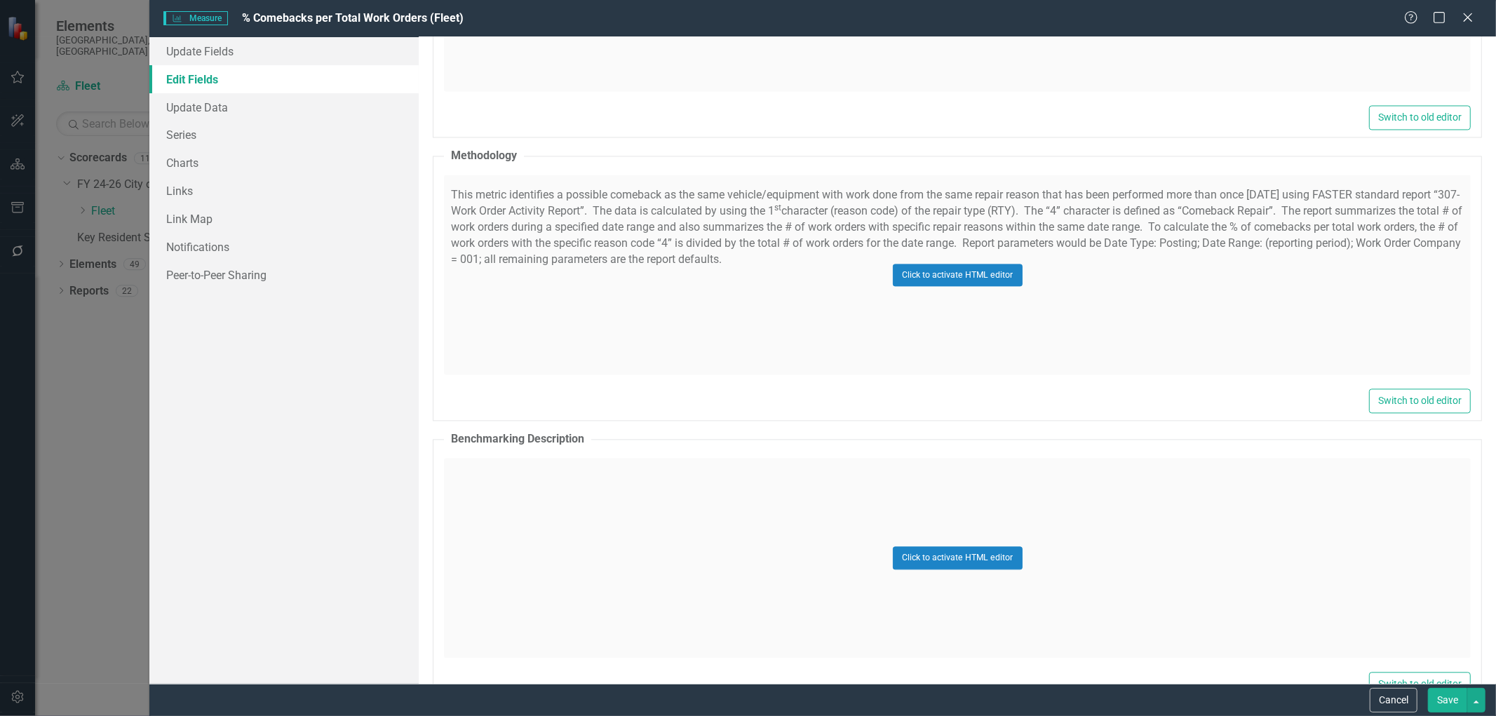
click at [610, 313] on div "Click to activate HTML editor" at bounding box center [957, 275] width 1027 height 200
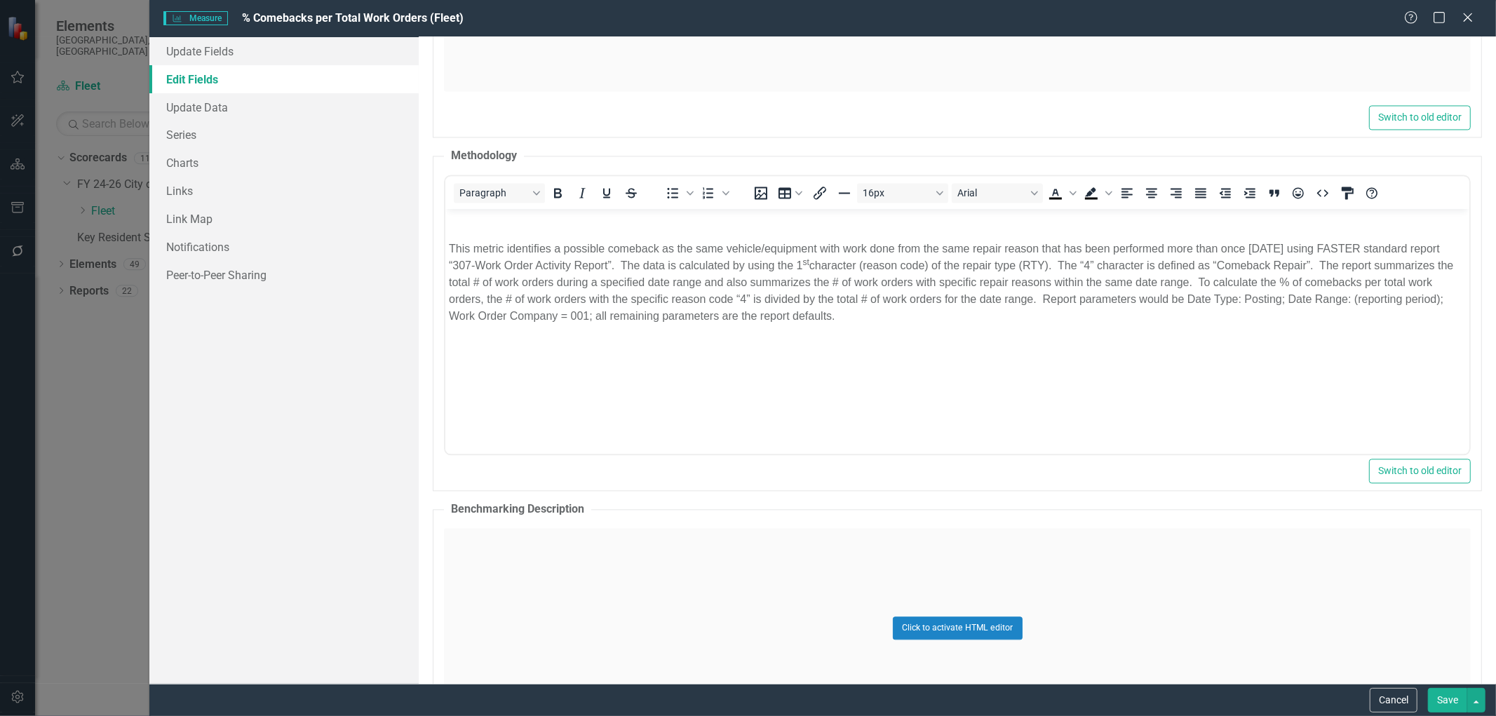
scroll to position [0, 0]
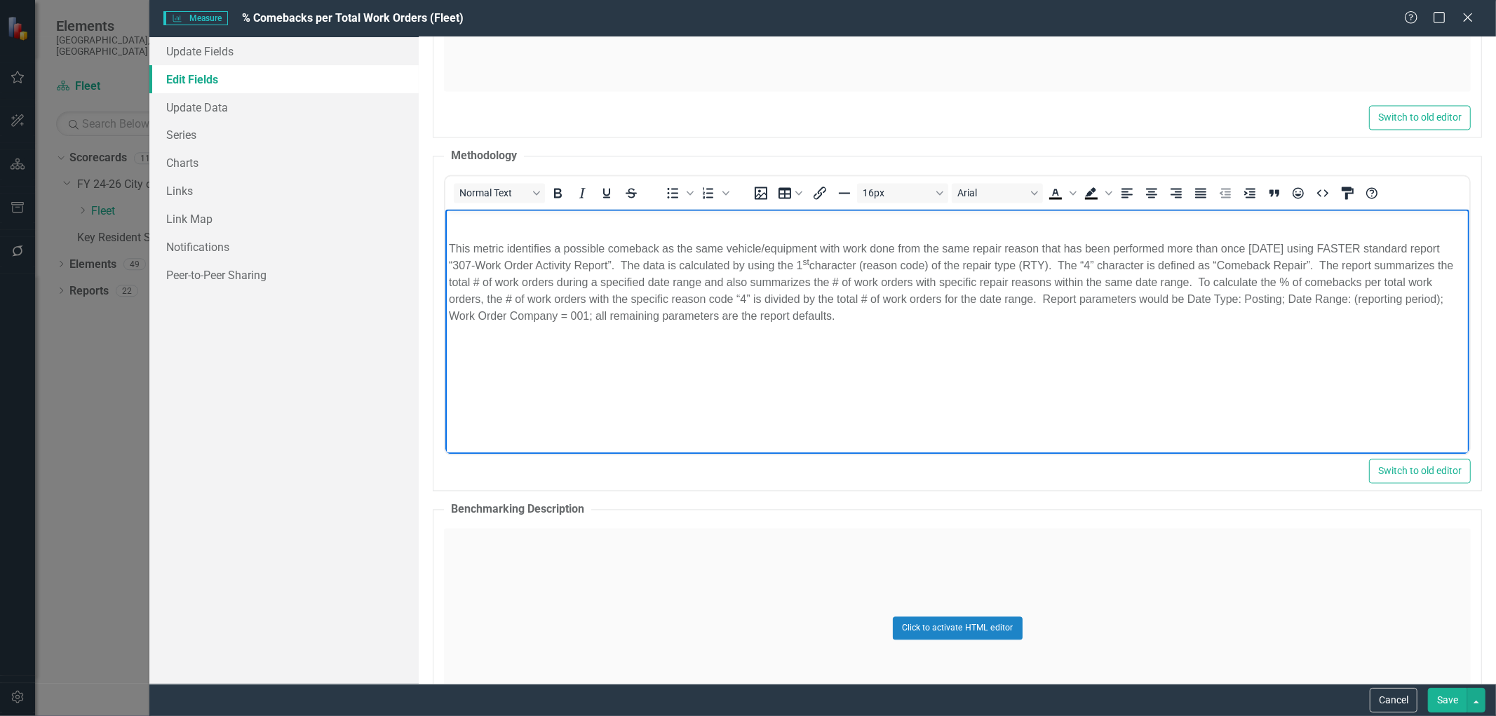
drag, startPoint x: 945, startPoint y: 319, endPoint x: 855, endPoint y: 481, distance: 185.2
click at [445, 238] on html "This metric identifies a possible comeback as the same vehicle/equipment with w…" at bounding box center [957, 314] width 1024 height 210
copy p "This metric identifies a possible comeback as the same vehicle/equipment with w…"
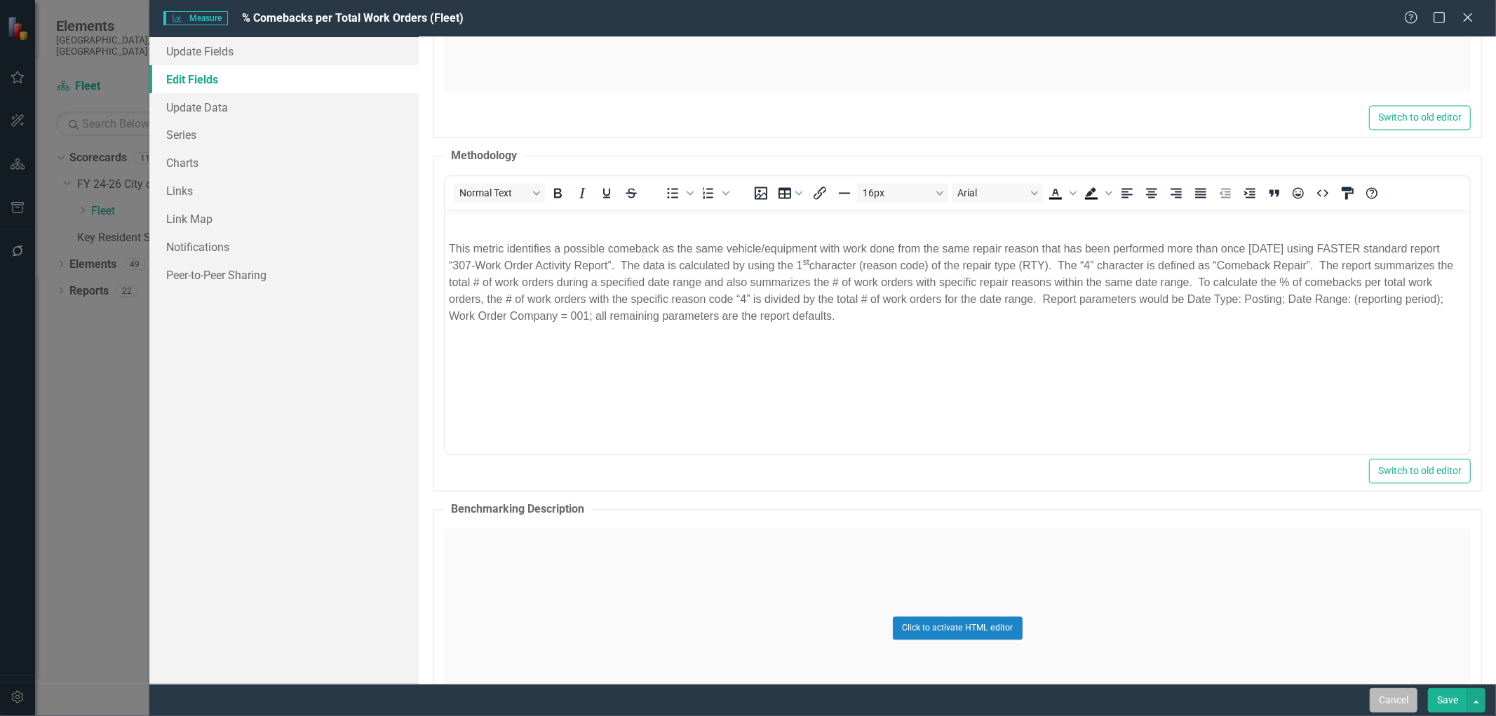
click at [1394, 692] on button "Cancel" at bounding box center [1393, 700] width 48 height 25
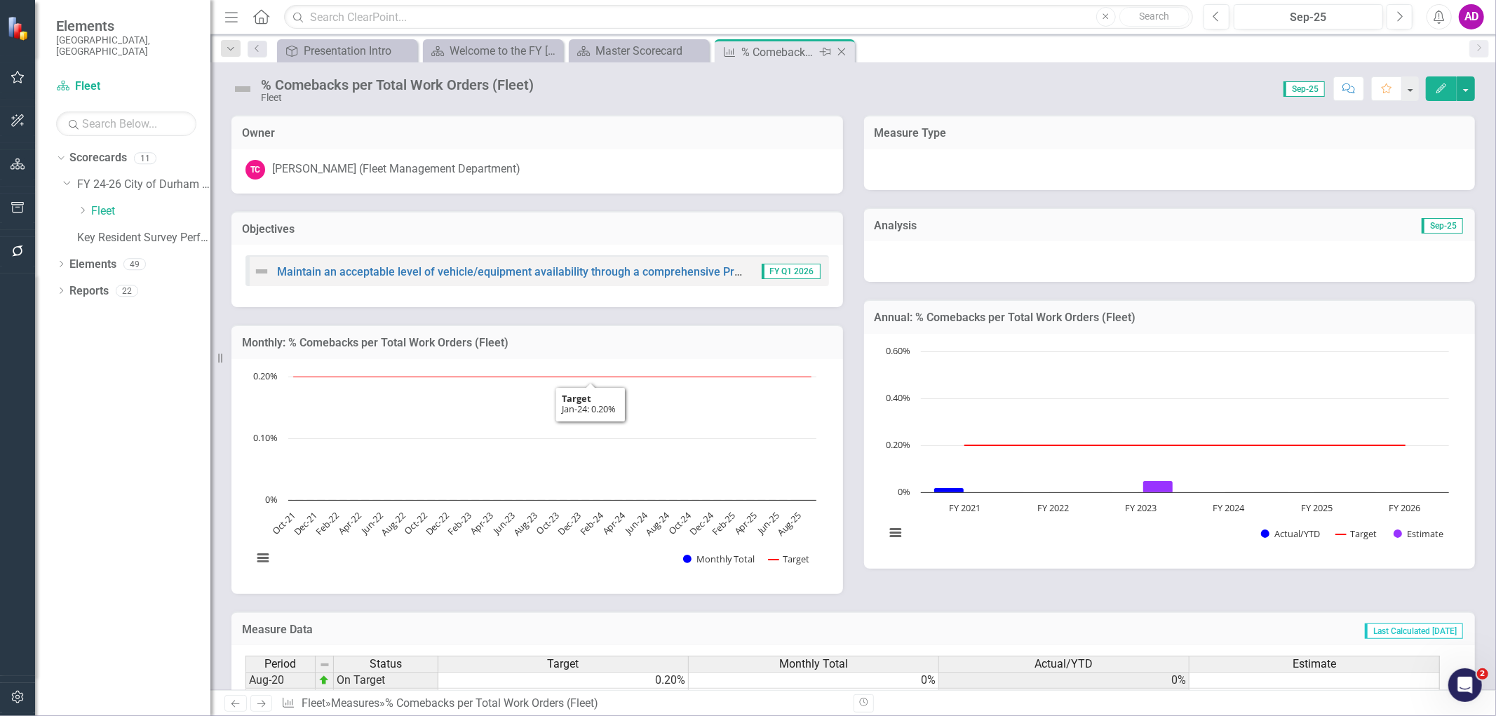
click at [842, 52] on icon at bounding box center [842, 52] width 8 height 8
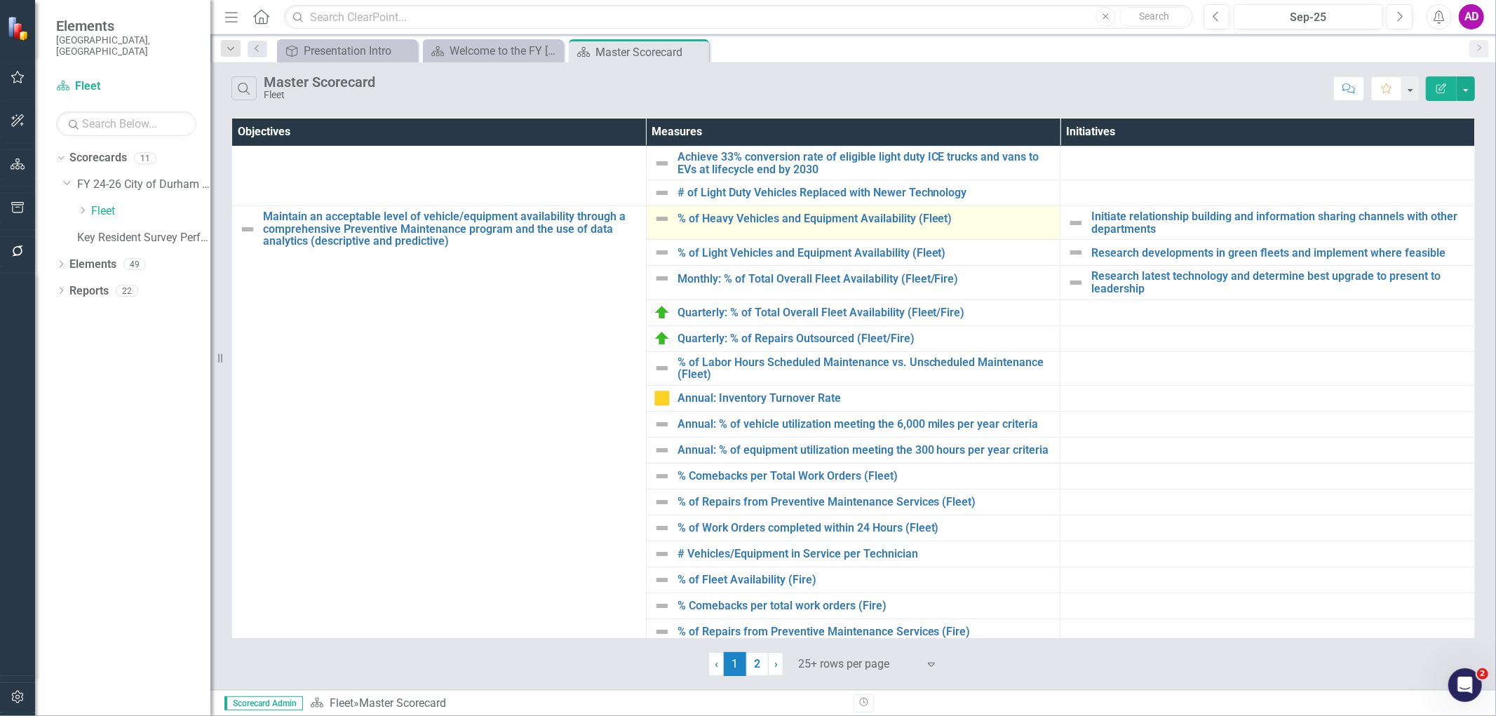
scroll to position [389, 0]
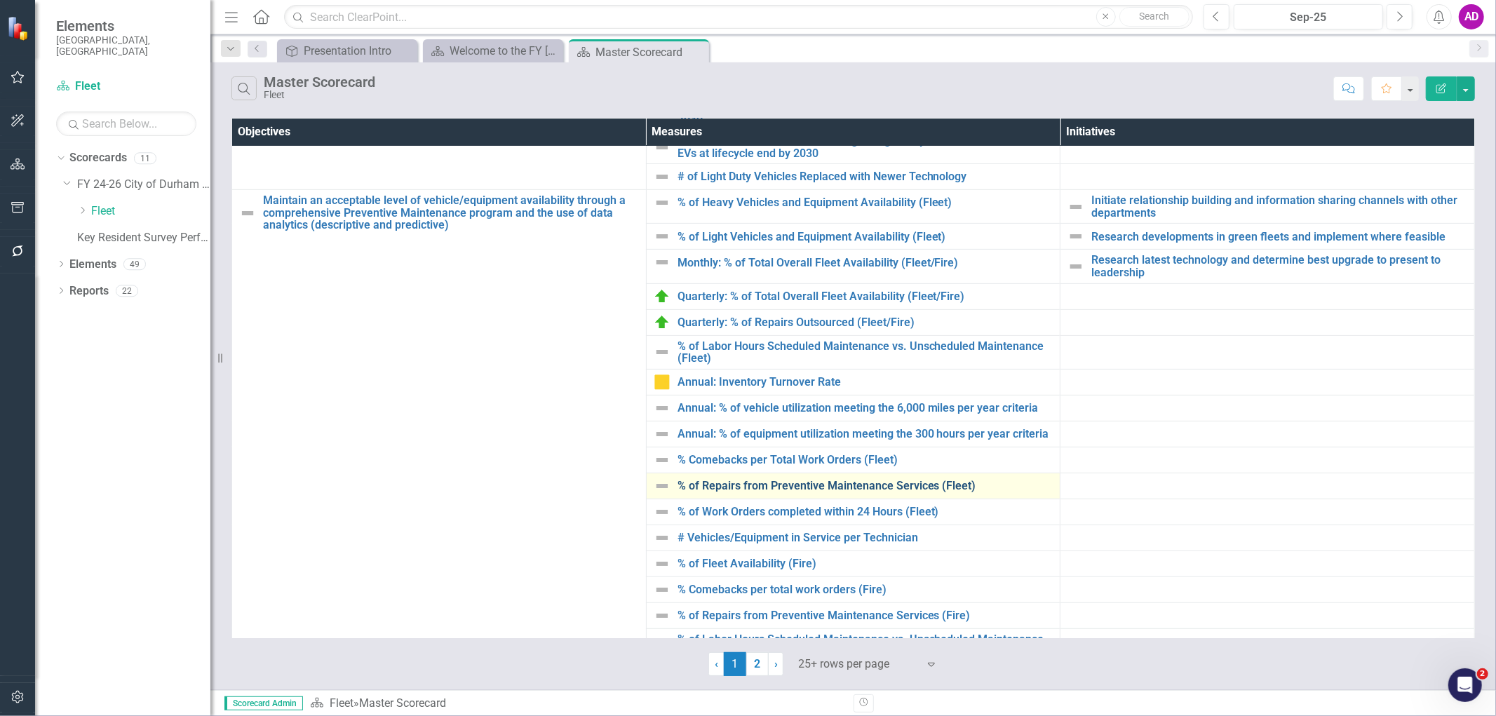
click at [745, 488] on link "% of Repairs from Preventive Maintenance Services (Fleet)" at bounding box center [865, 486] width 376 height 13
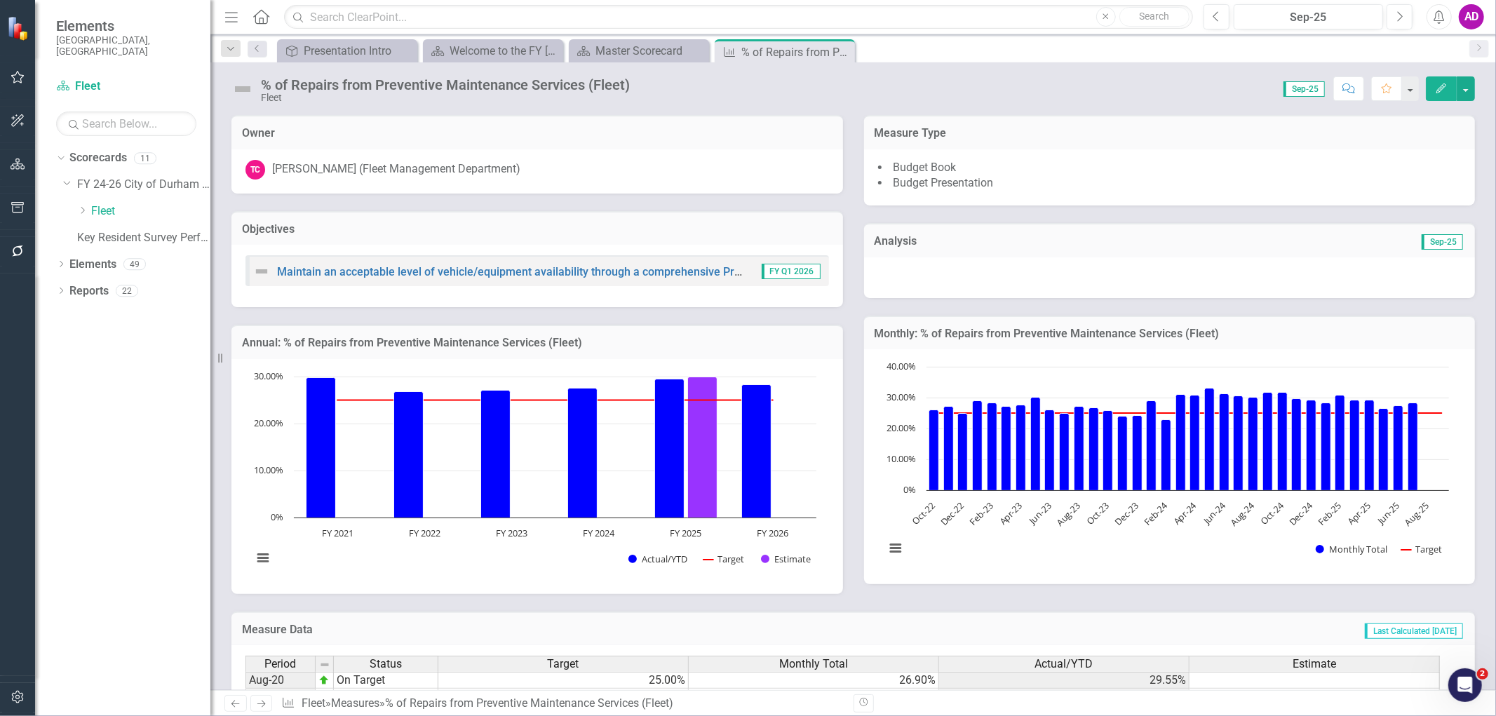
click at [1442, 93] on icon "Edit" at bounding box center [1441, 88] width 13 height 10
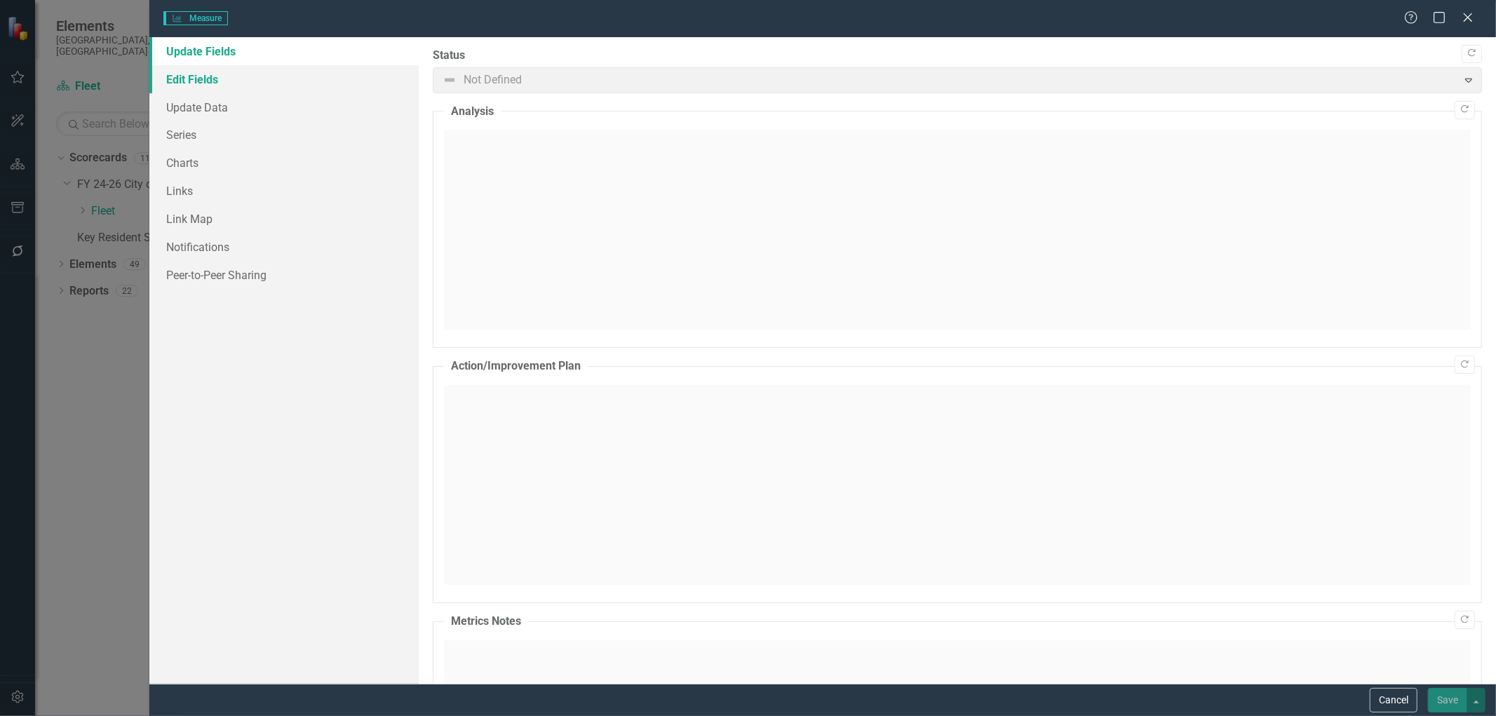
click at [208, 79] on link "Edit Fields" at bounding box center [283, 79] width 269 height 28
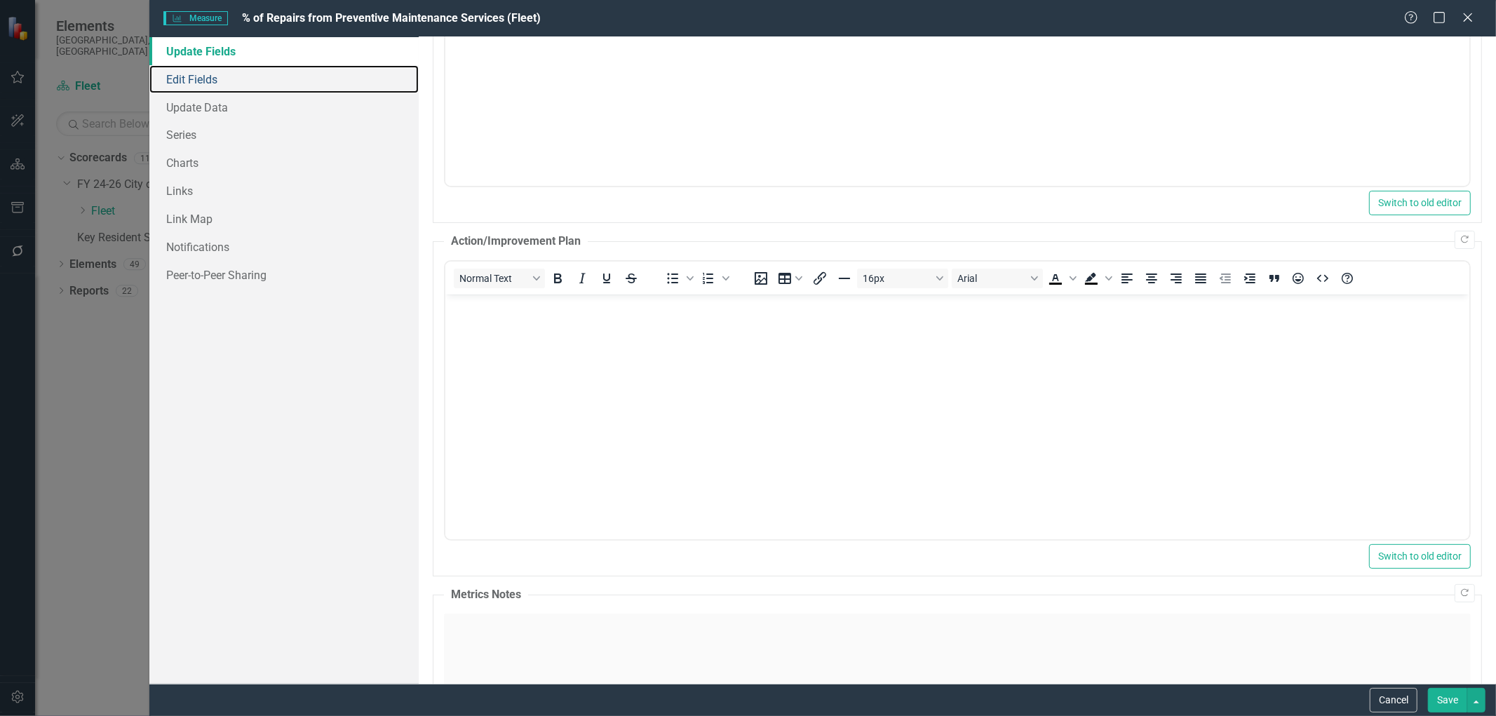
scroll to position [214, 0]
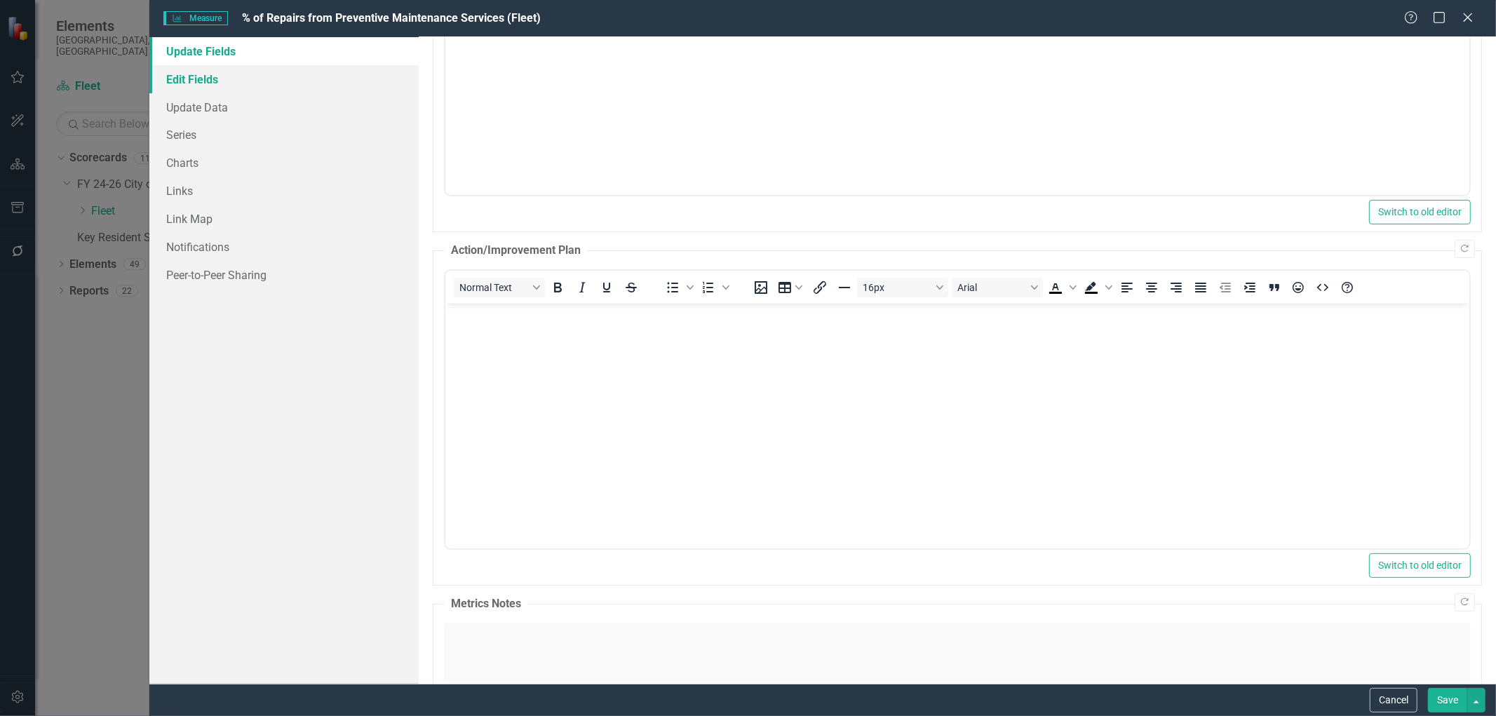
click at [208, 72] on link "Edit Fields" at bounding box center [283, 79] width 269 height 28
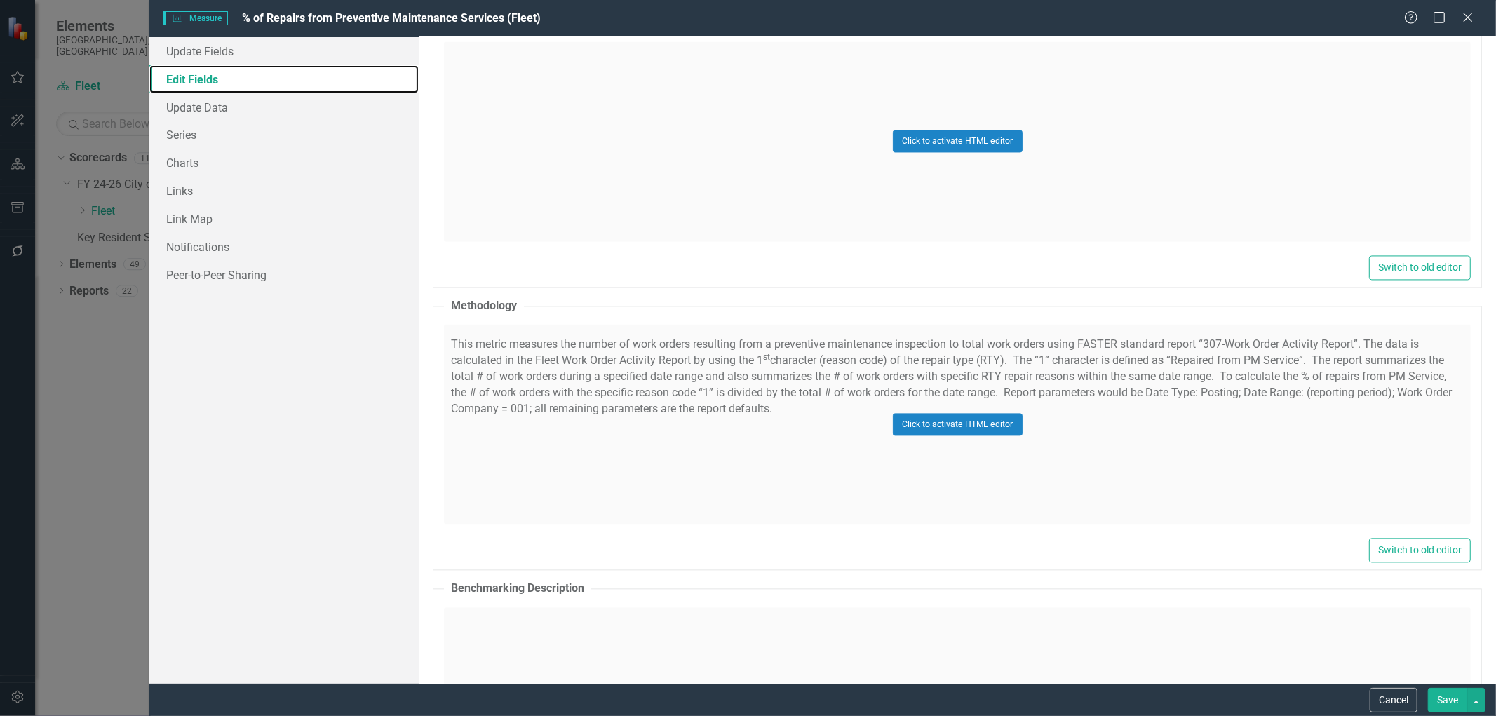
scroll to position [2337, 0]
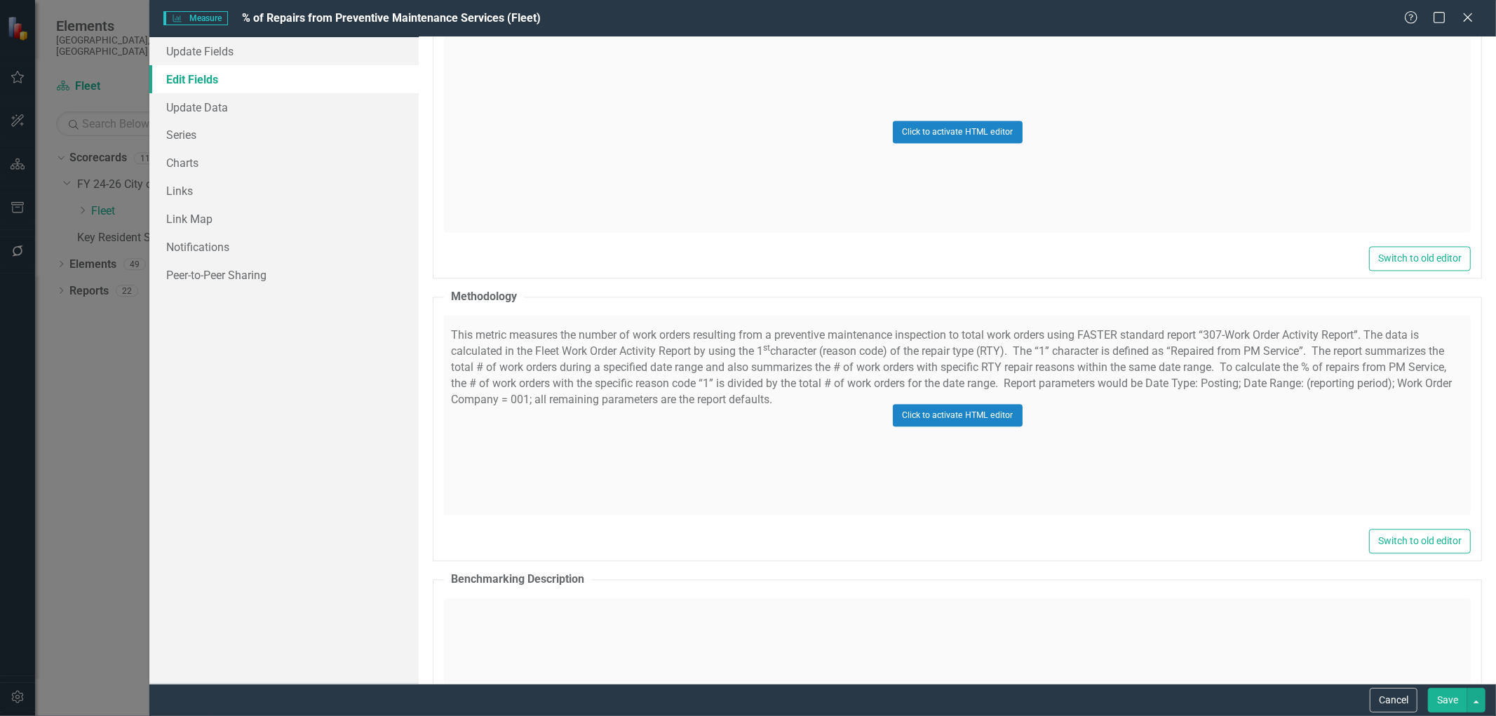
click at [692, 438] on div "Click to activate HTML editor" at bounding box center [957, 415] width 1027 height 200
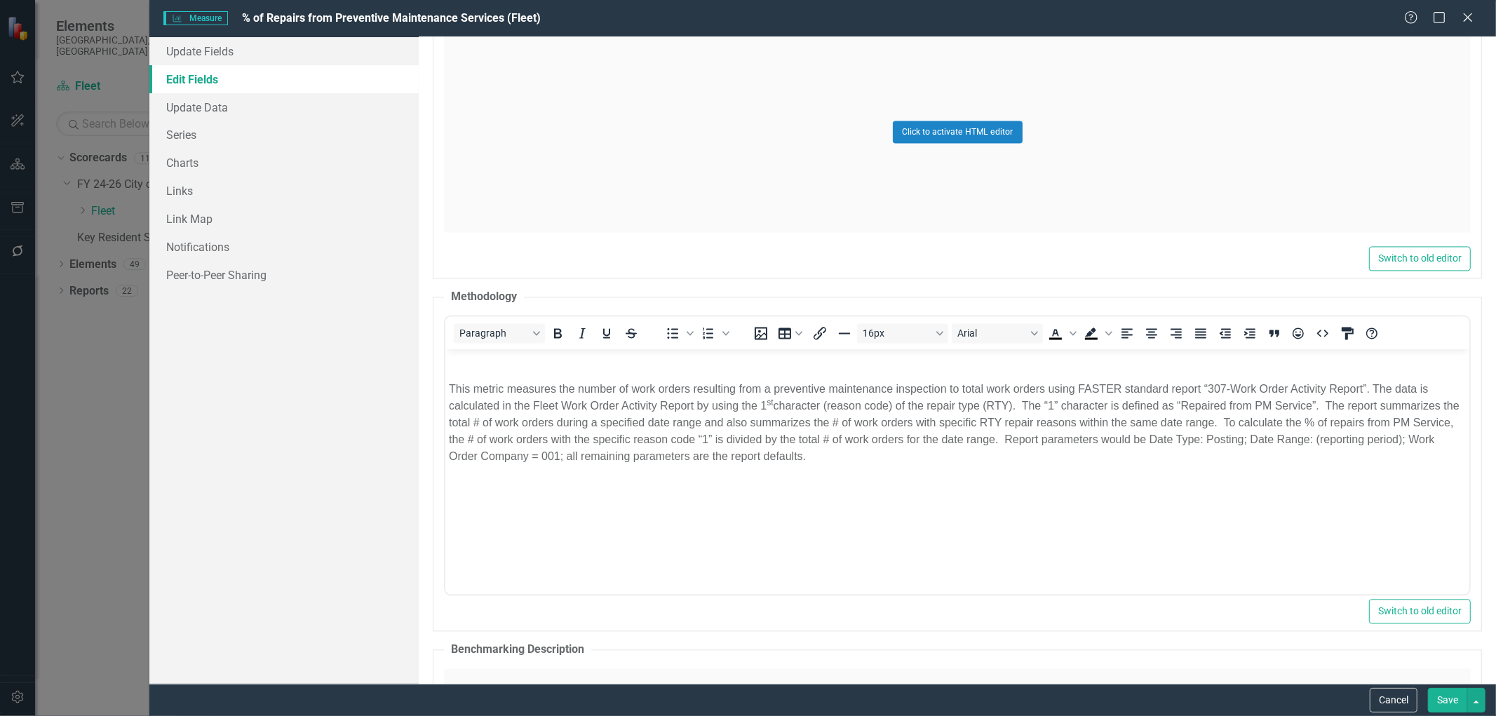
scroll to position [0, 0]
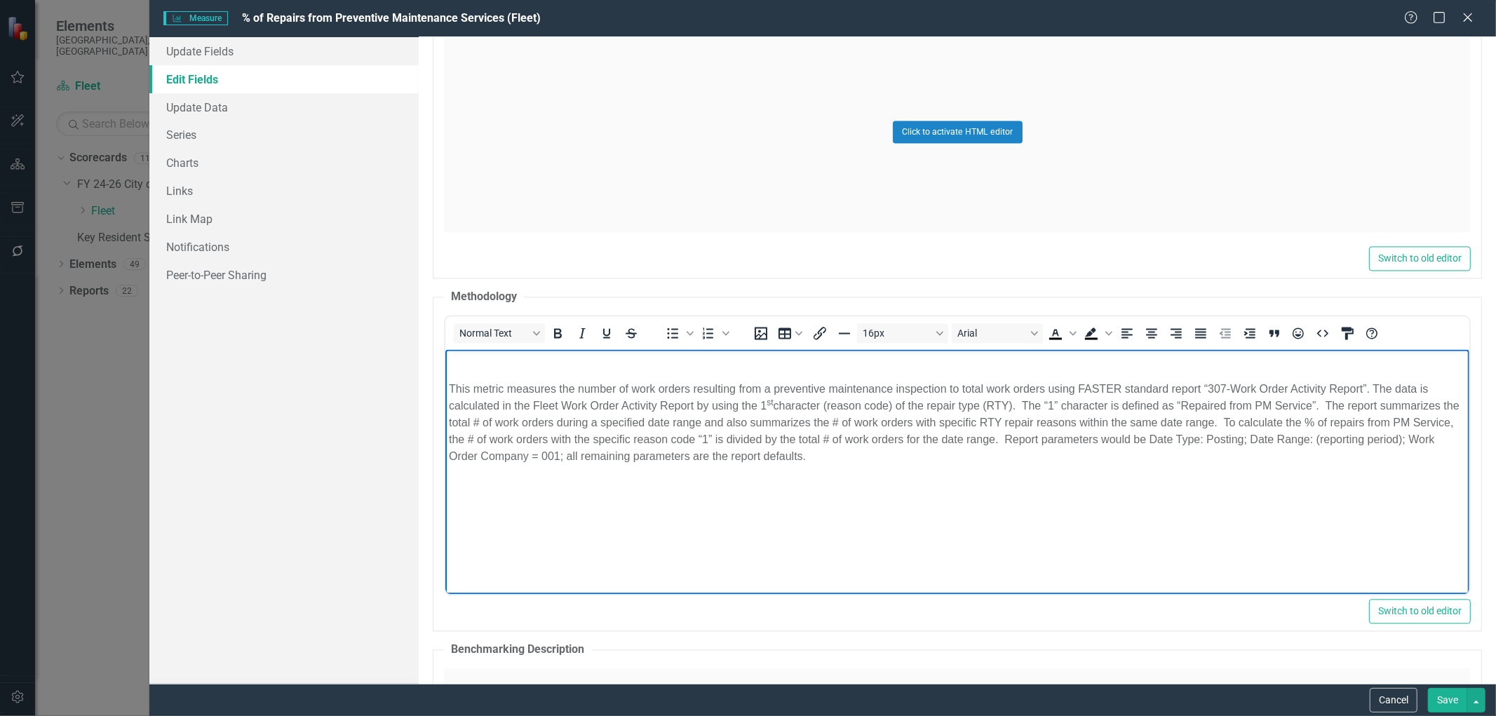
drag, startPoint x: 849, startPoint y: 456, endPoint x: 438, endPoint y: 386, distance: 417.4
click at [445, 386] on html "This metric measures the number of work orders resulting from a preventive main…" at bounding box center [957, 454] width 1024 height 210
copy p "This metric measures the number of work orders resulting from a preventive main…"
click at [1386, 698] on button "Cancel" at bounding box center [1393, 700] width 48 height 25
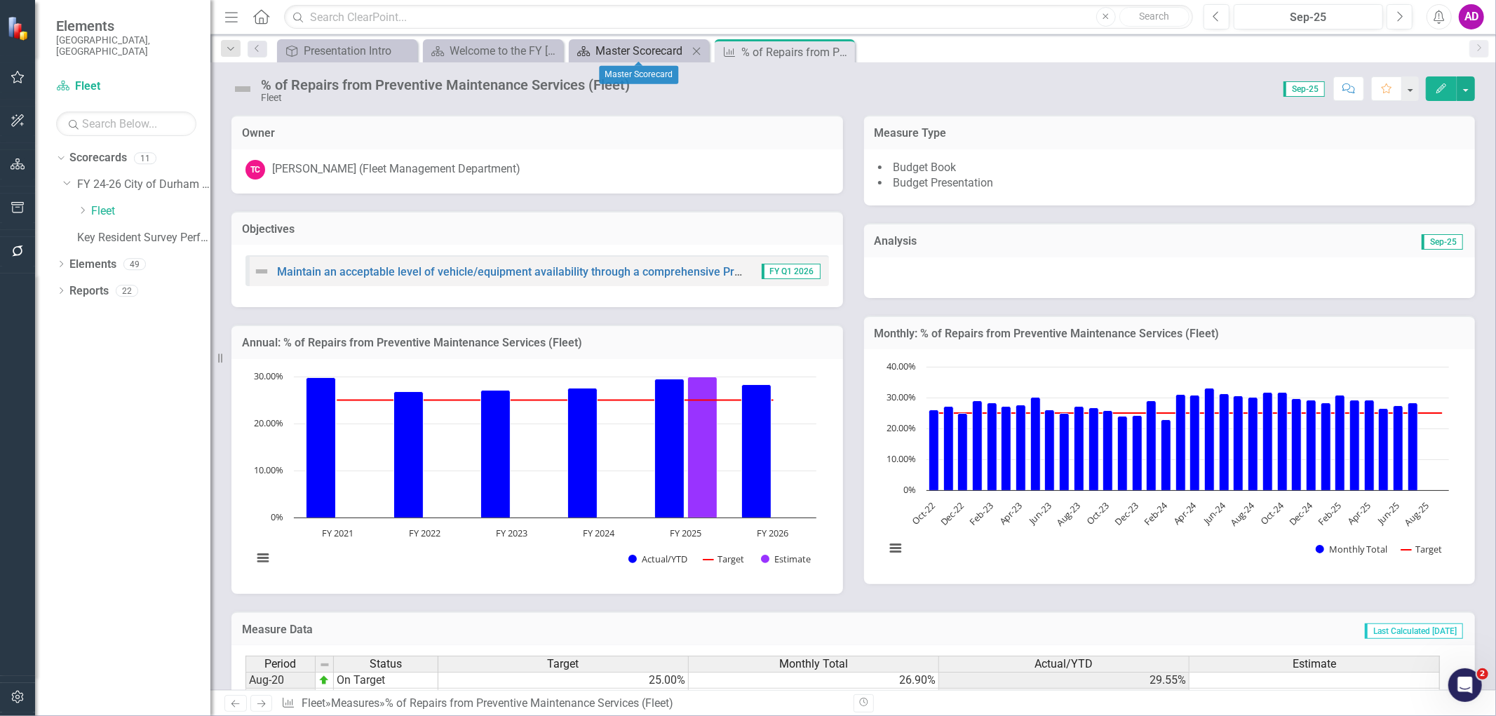
click at [660, 47] on div "Master Scorecard" at bounding box center [641, 51] width 93 height 18
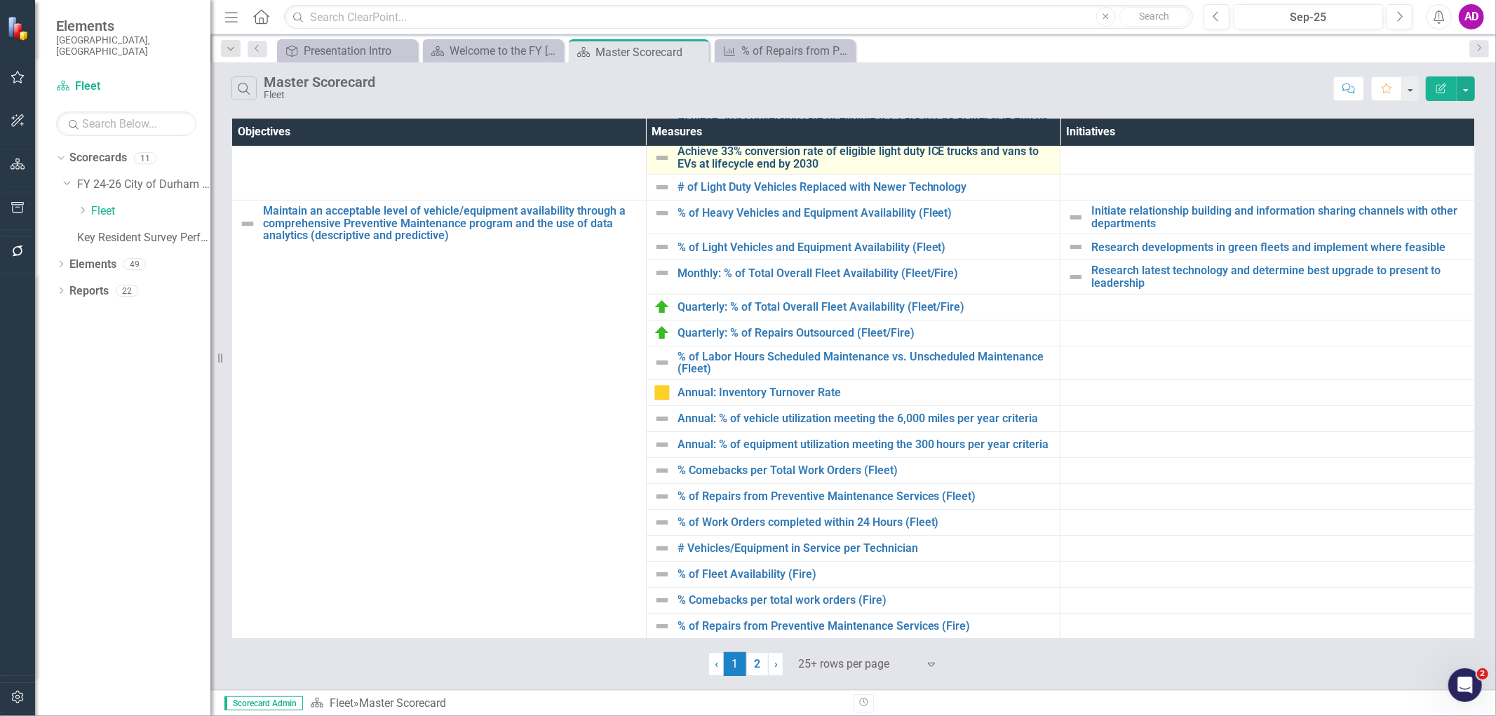
scroll to position [467, 0]
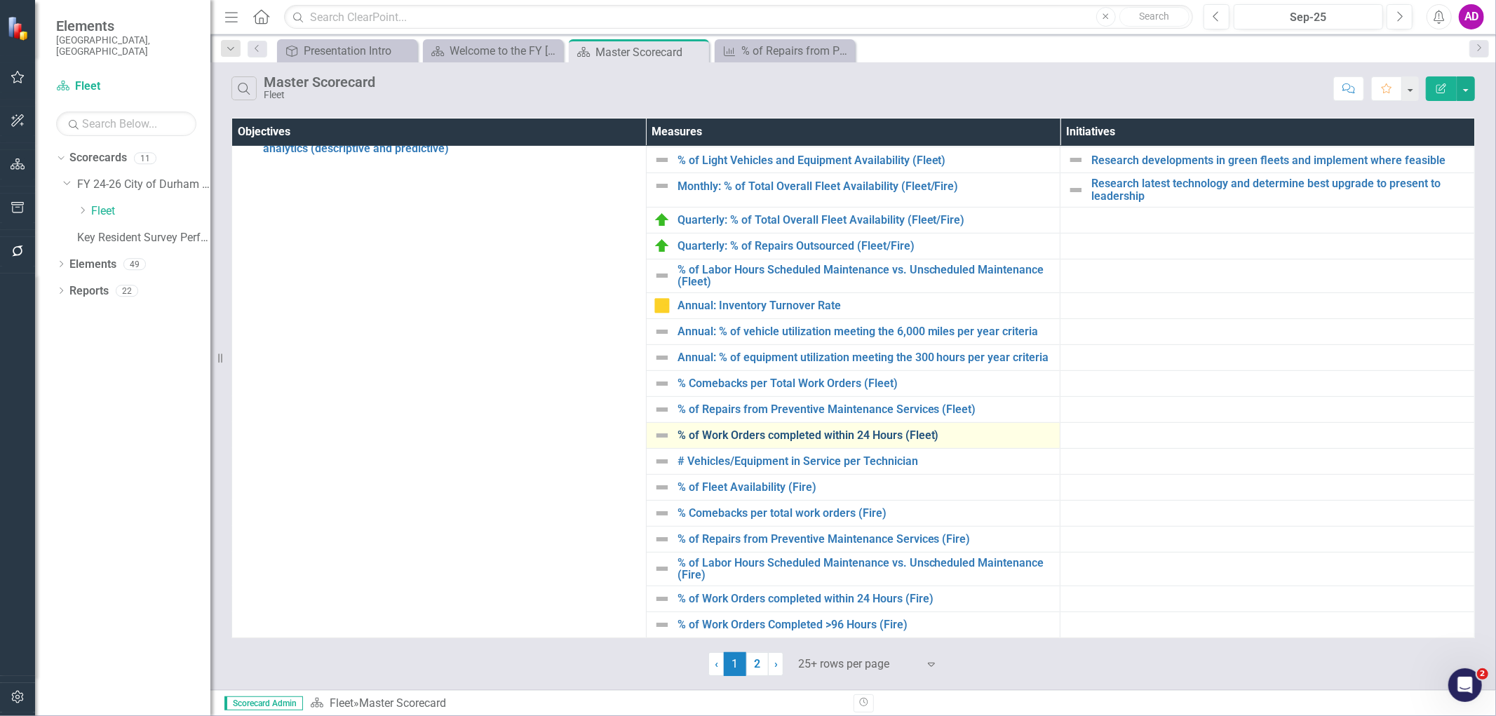
click at [768, 436] on link "% of Work Orders completed within 24 Hours (Fleet)" at bounding box center [865, 435] width 376 height 13
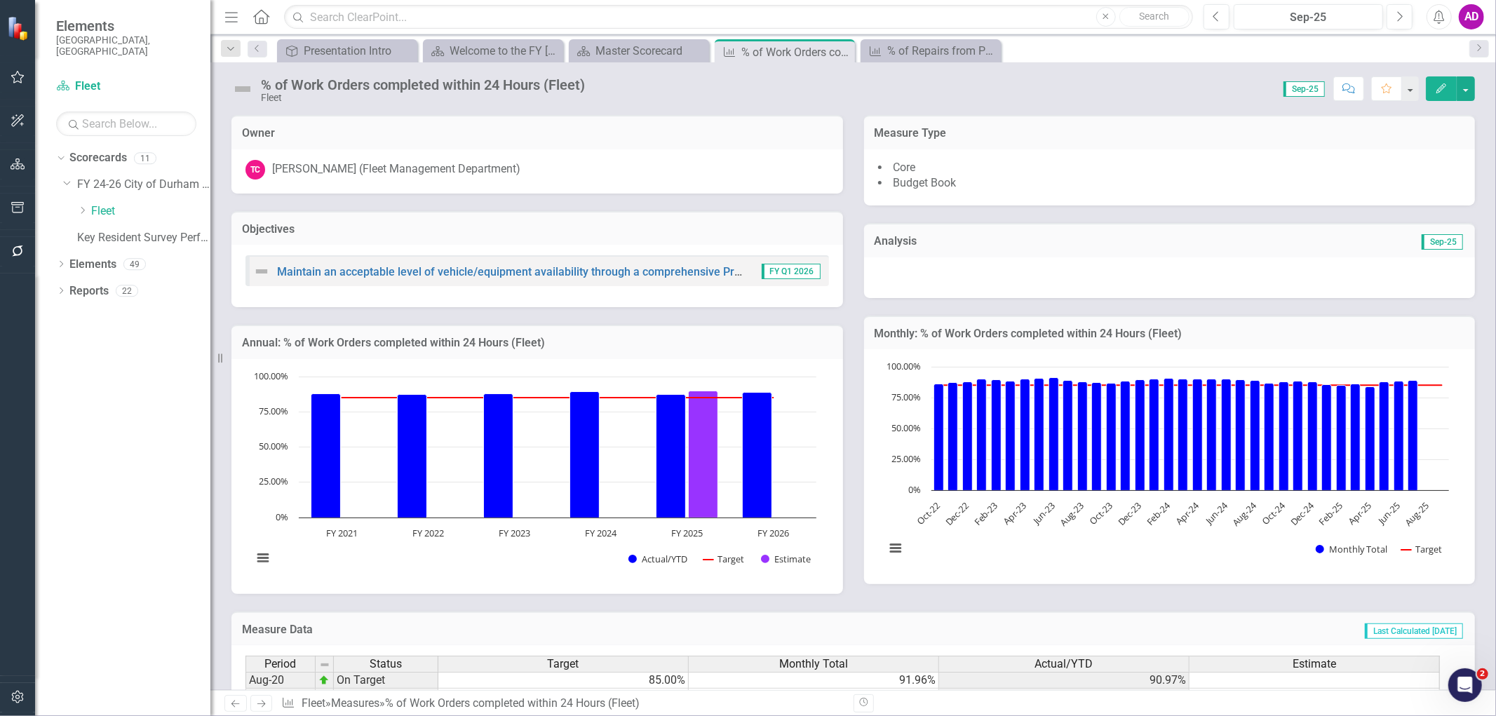
click at [1435, 90] on icon "Edit" at bounding box center [1441, 88] width 13 height 10
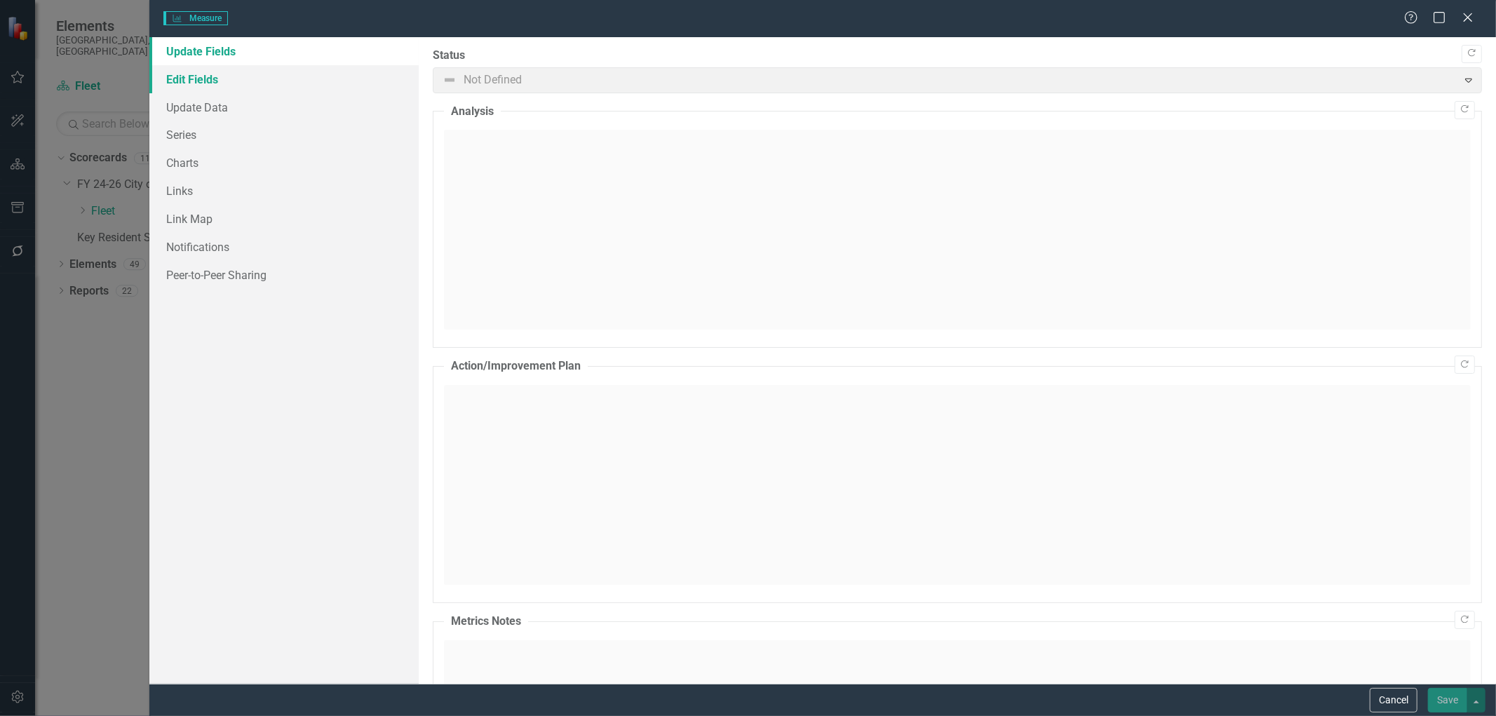
click at [200, 72] on link "Edit Fields" at bounding box center [283, 79] width 269 height 28
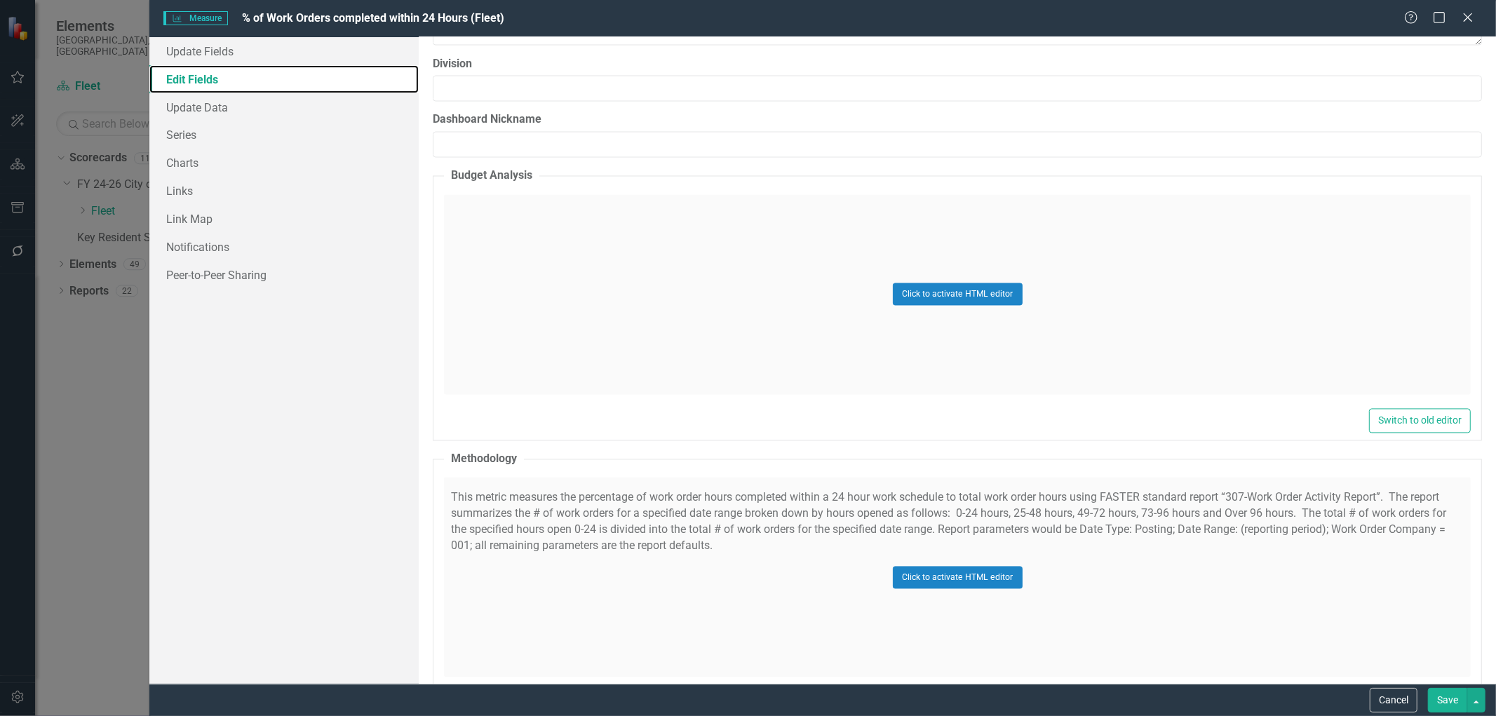
scroll to position [2259, 0]
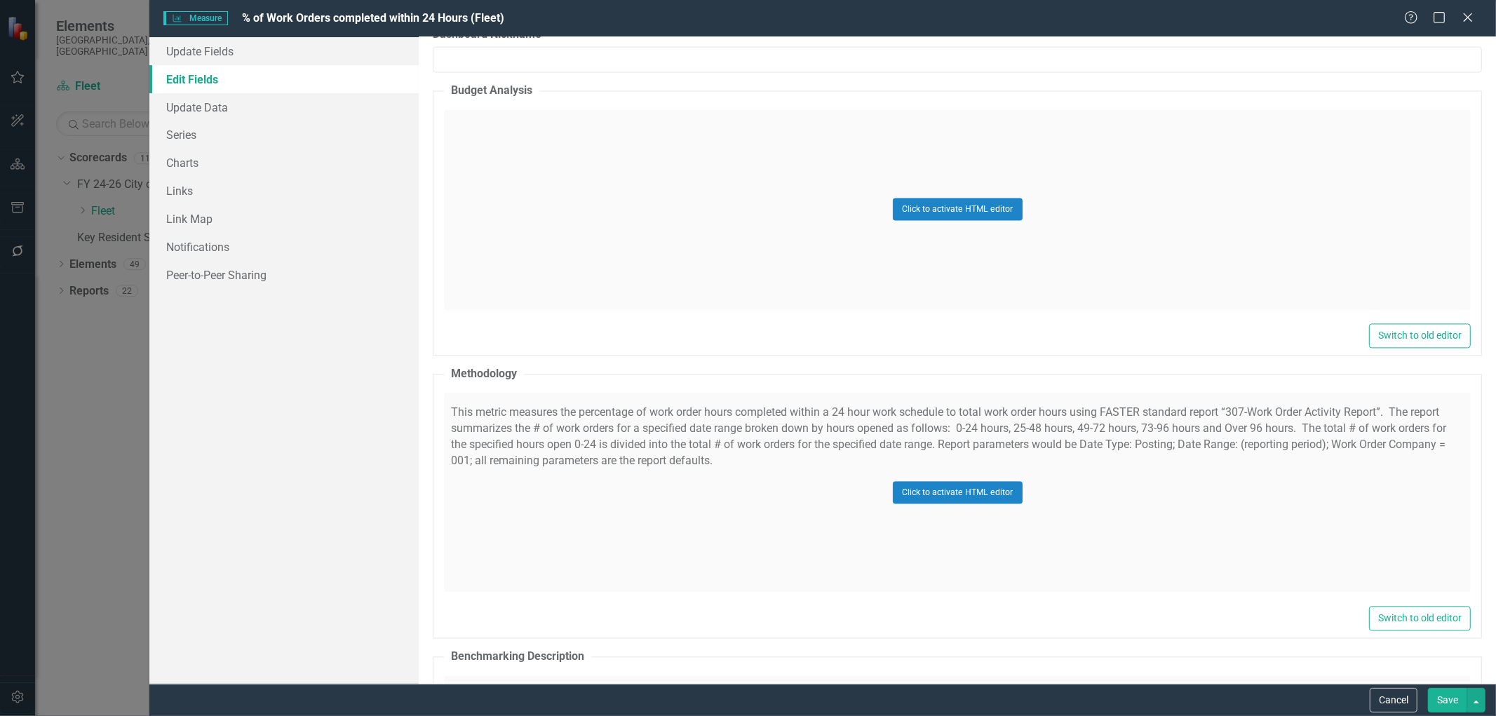
click at [780, 457] on div "Click to activate HTML editor" at bounding box center [957, 493] width 1027 height 200
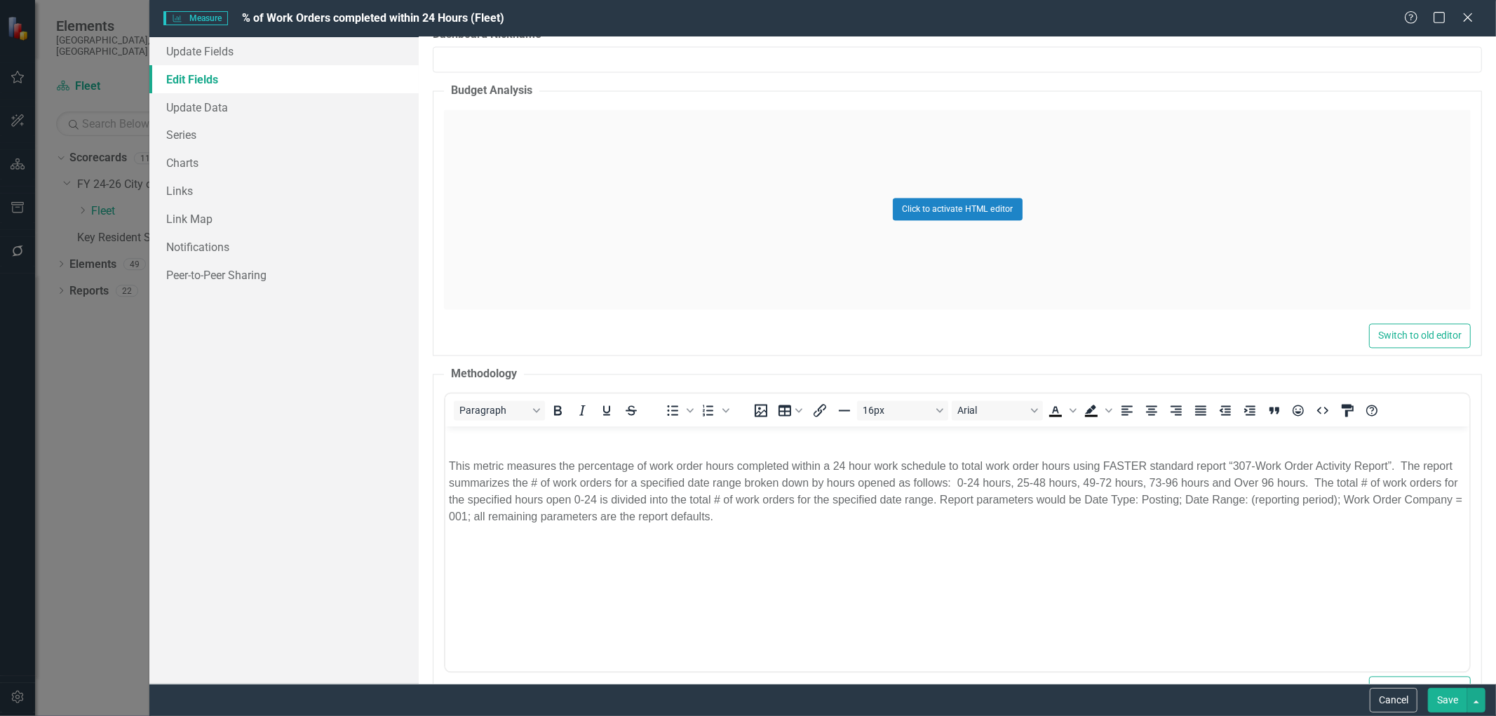
scroll to position [0, 0]
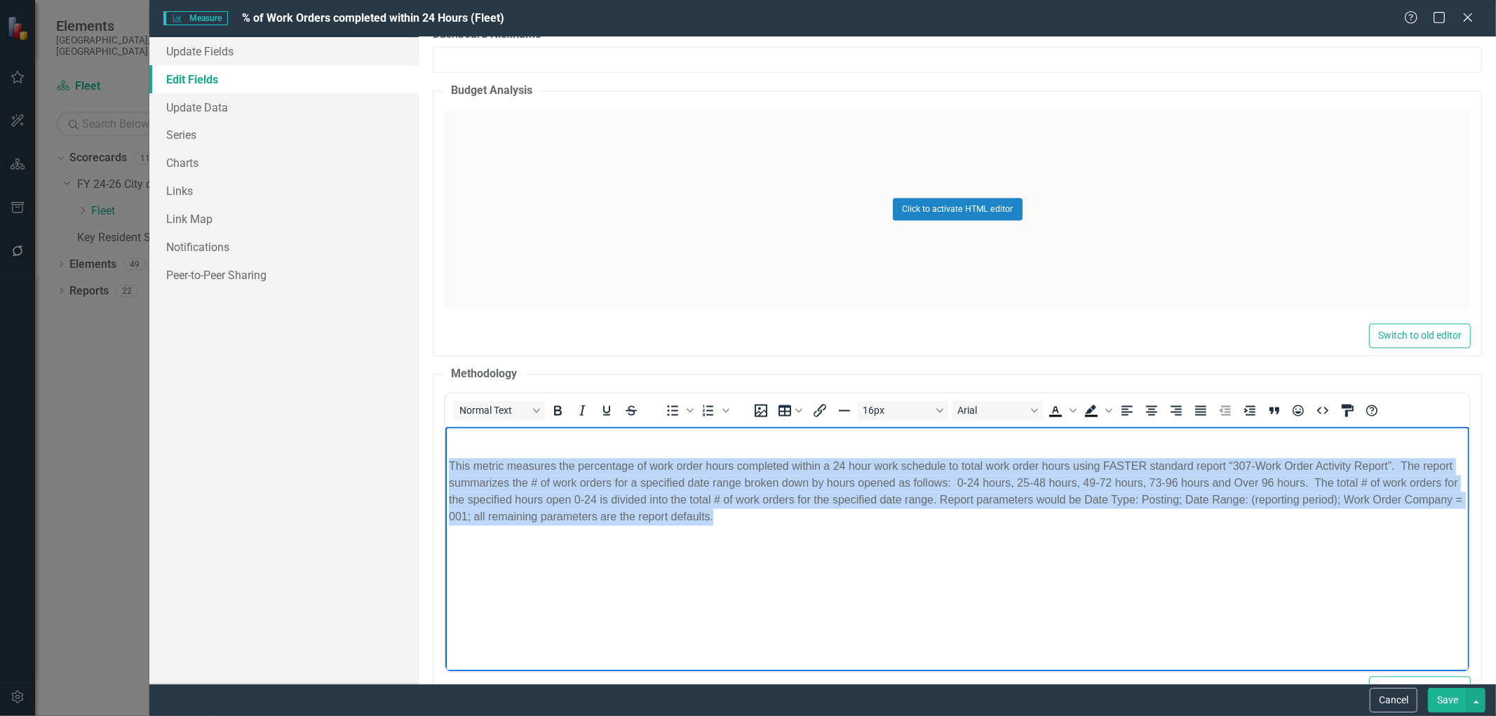
drag, startPoint x: 787, startPoint y: 522, endPoint x: 426, endPoint y: 463, distance: 365.2
click at [445, 463] on html "This metric measures the percentage of work order hours completed within a 24 h…" at bounding box center [957, 532] width 1024 height 210
copy p "This metric measures the percentage of work order hours completed within a 24 h…"
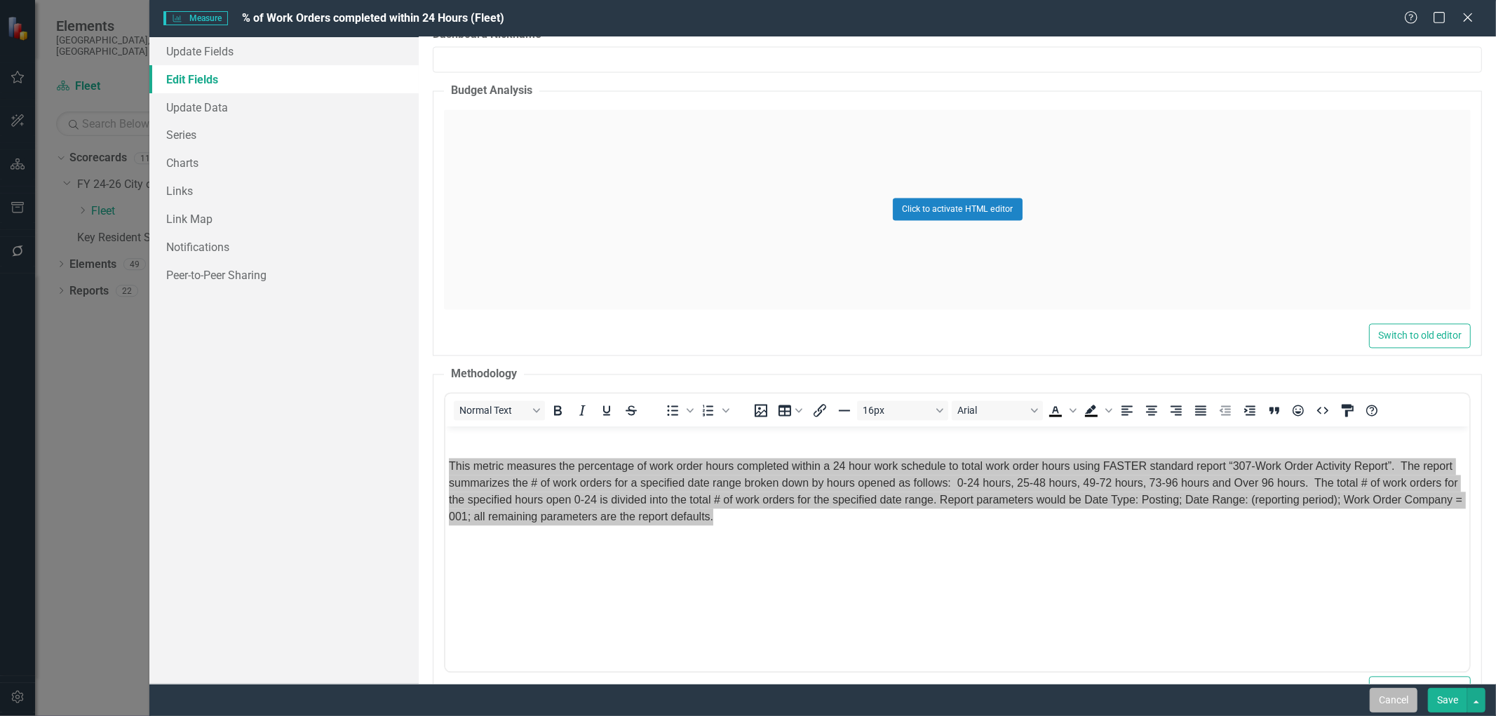
click at [1381, 701] on button "Cancel" at bounding box center [1393, 700] width 48 height 25
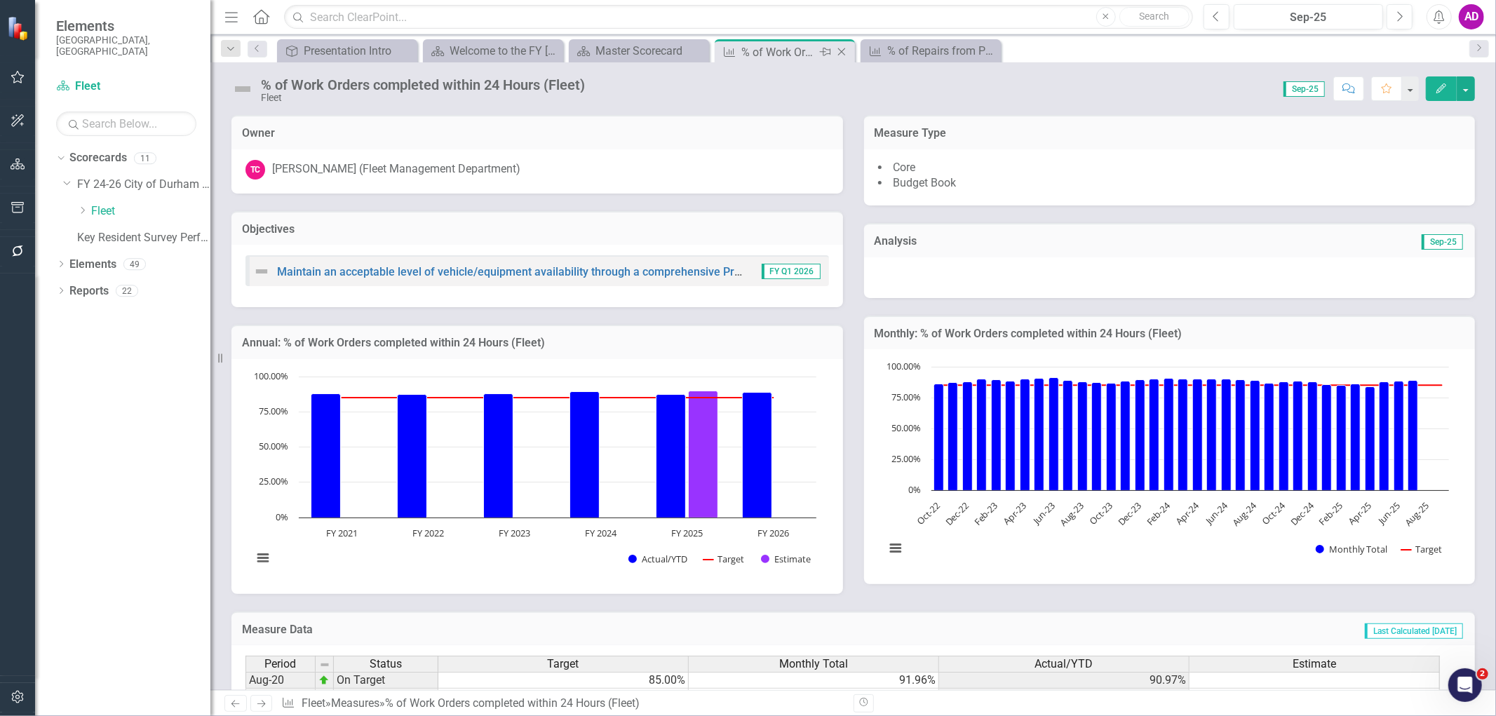
click at [842, 48] on icon "Close" at bounding box center [841, 51] width 14 height 11
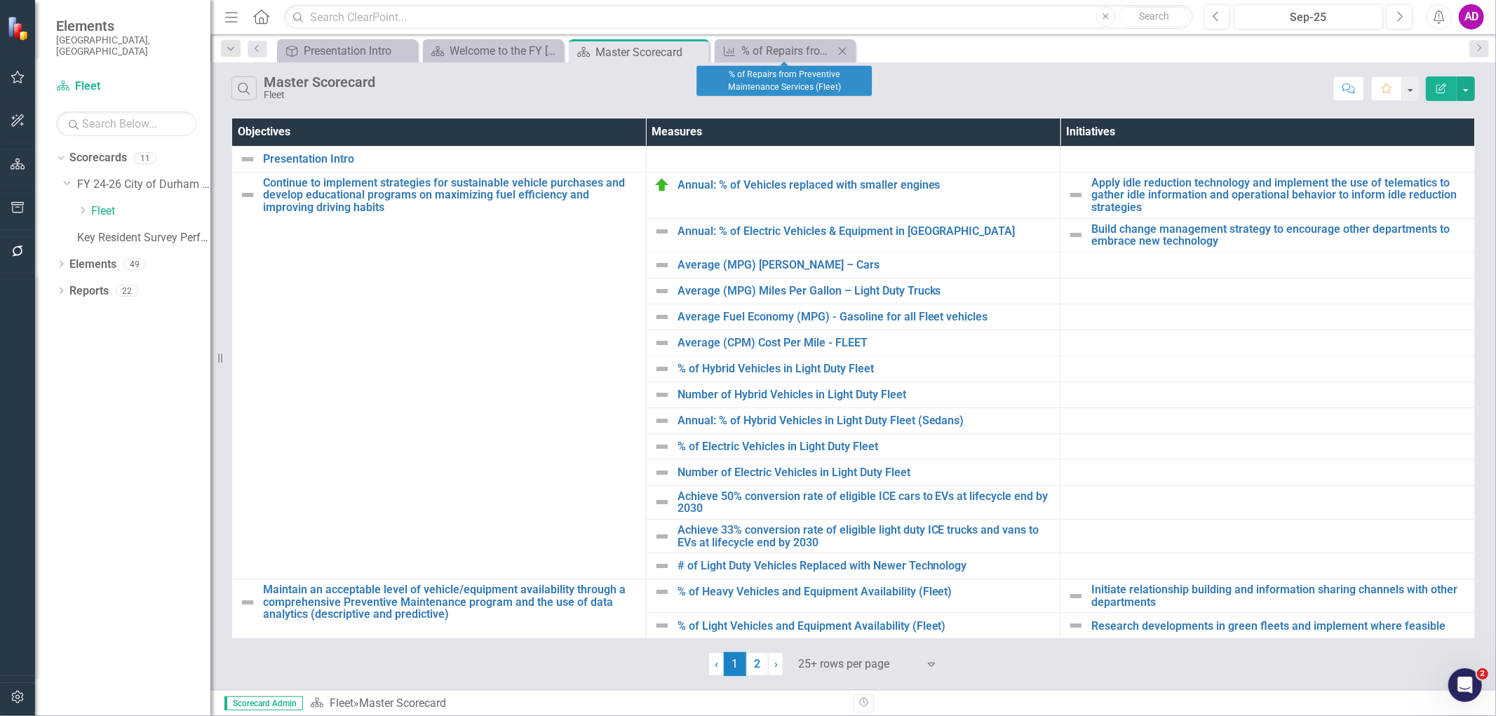
click at [842, 48] on icon "Close" at bounding box center [842, 51] width 14 height 11
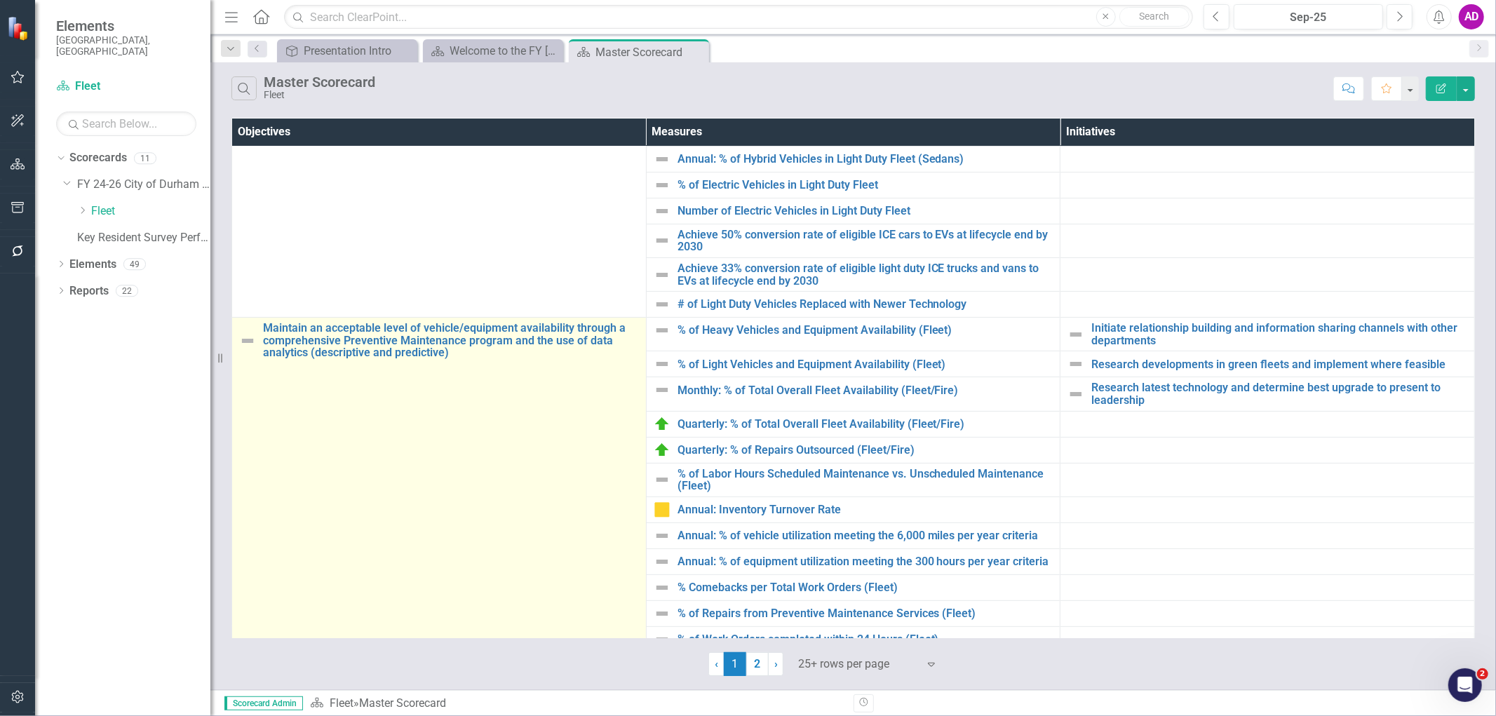
scroll to position [467, 0]
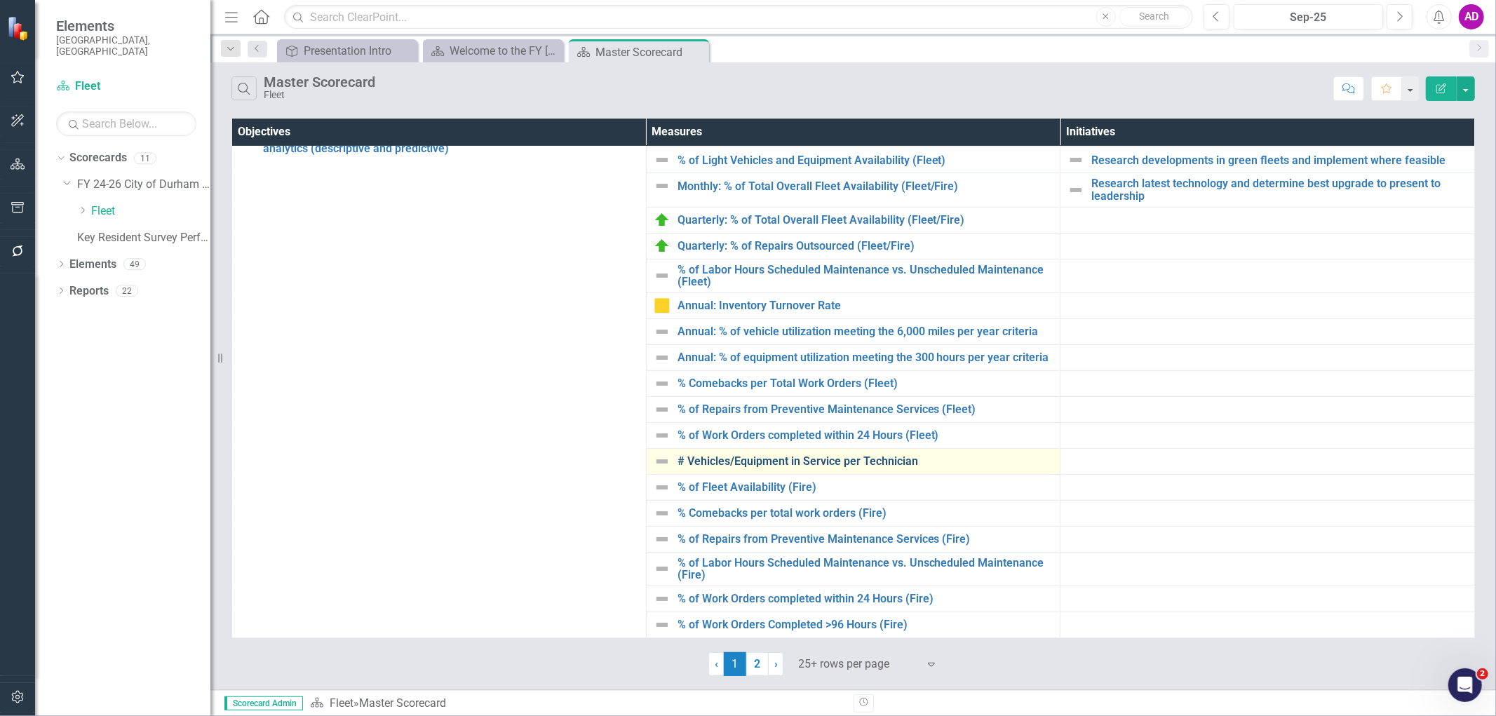
click at [762, 461] on link "# Vehicles/Equipment in Service per Technician" at bounding box center [865, 461] width 376 height 13
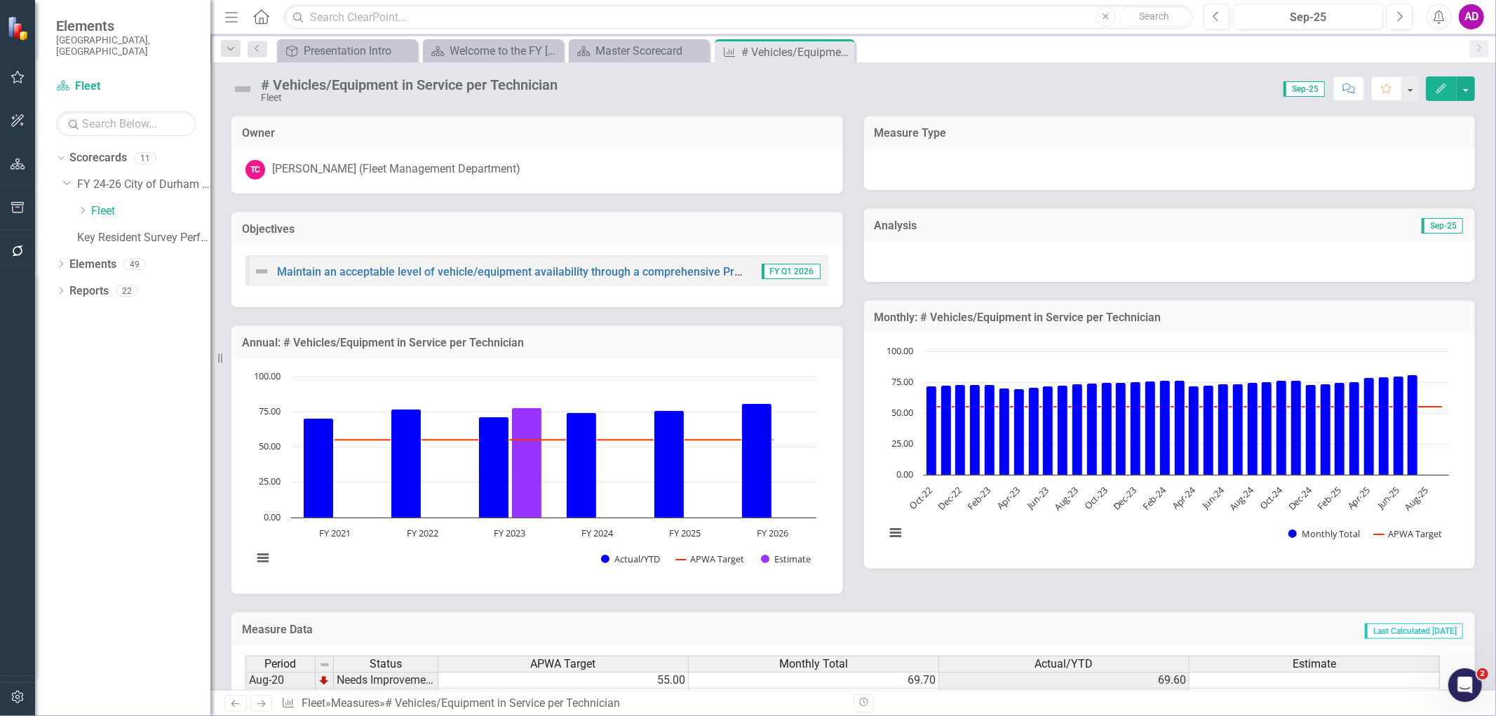
click at [1444, 87] on icon "Edit" at bounding box center [1441, 88] width 13 height 10
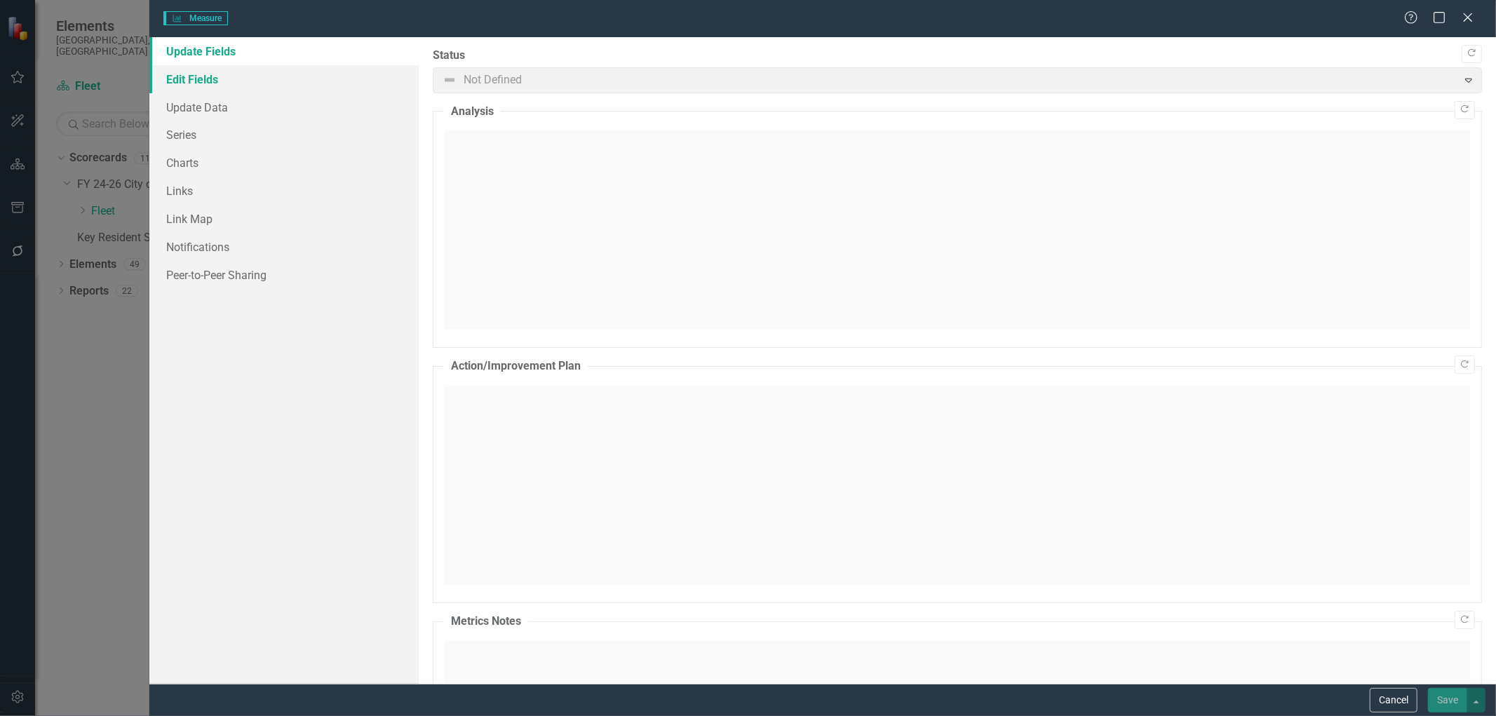
click at [201, 82] on link "Edit Fields" at bounding box center [283, 79] width 269 height 28
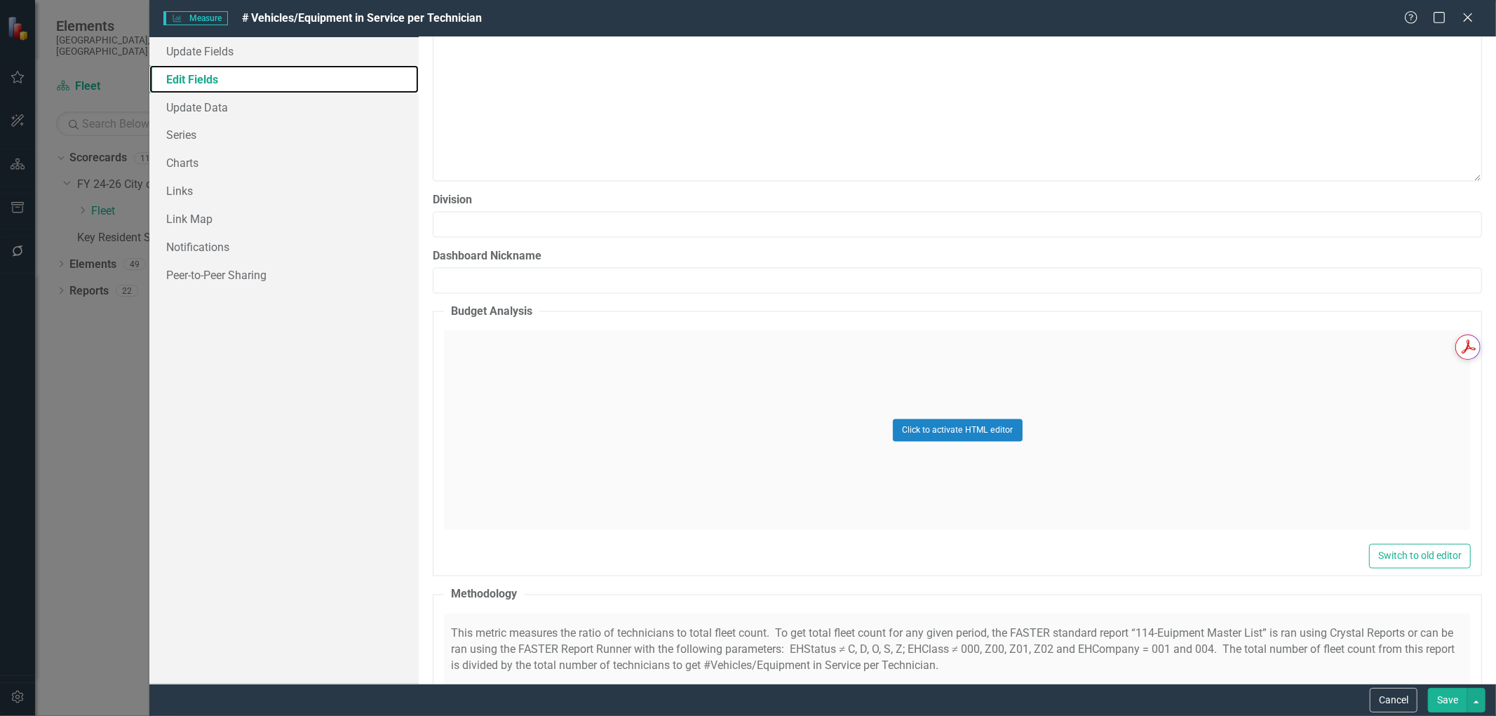
scroll to position [2337, 0]
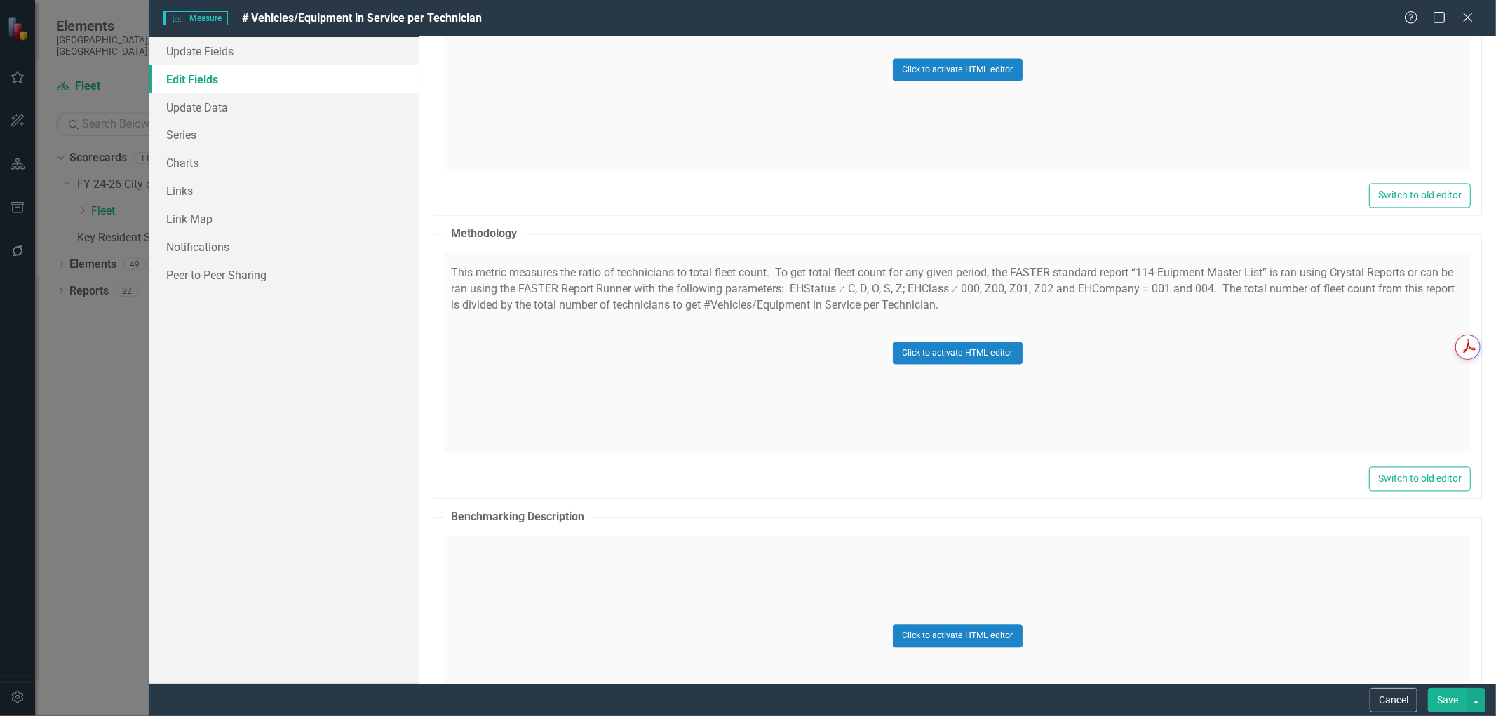
click at [547, 312] on div "Click to activate HTML editor" at bounding box center [957, 352] width 1027 height 200
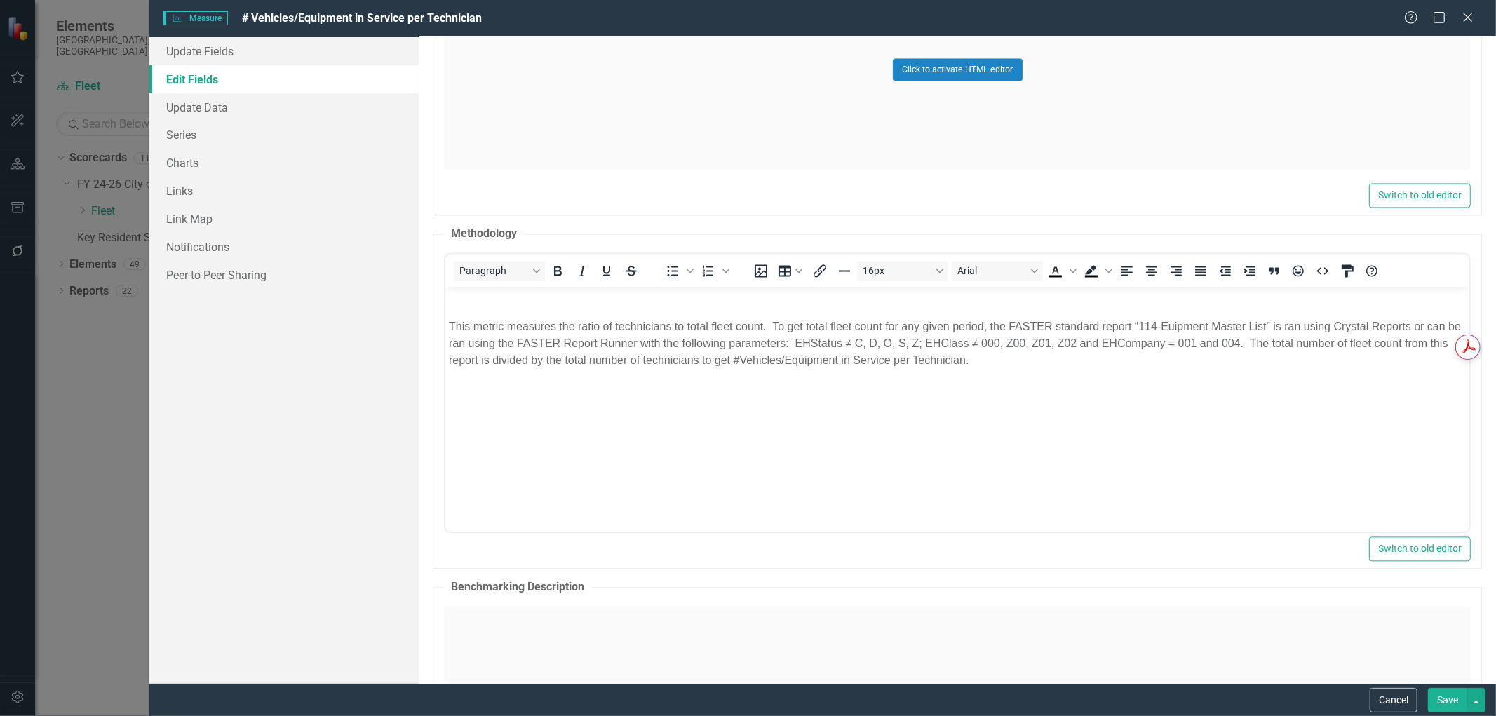
scroll to position [0, 0]
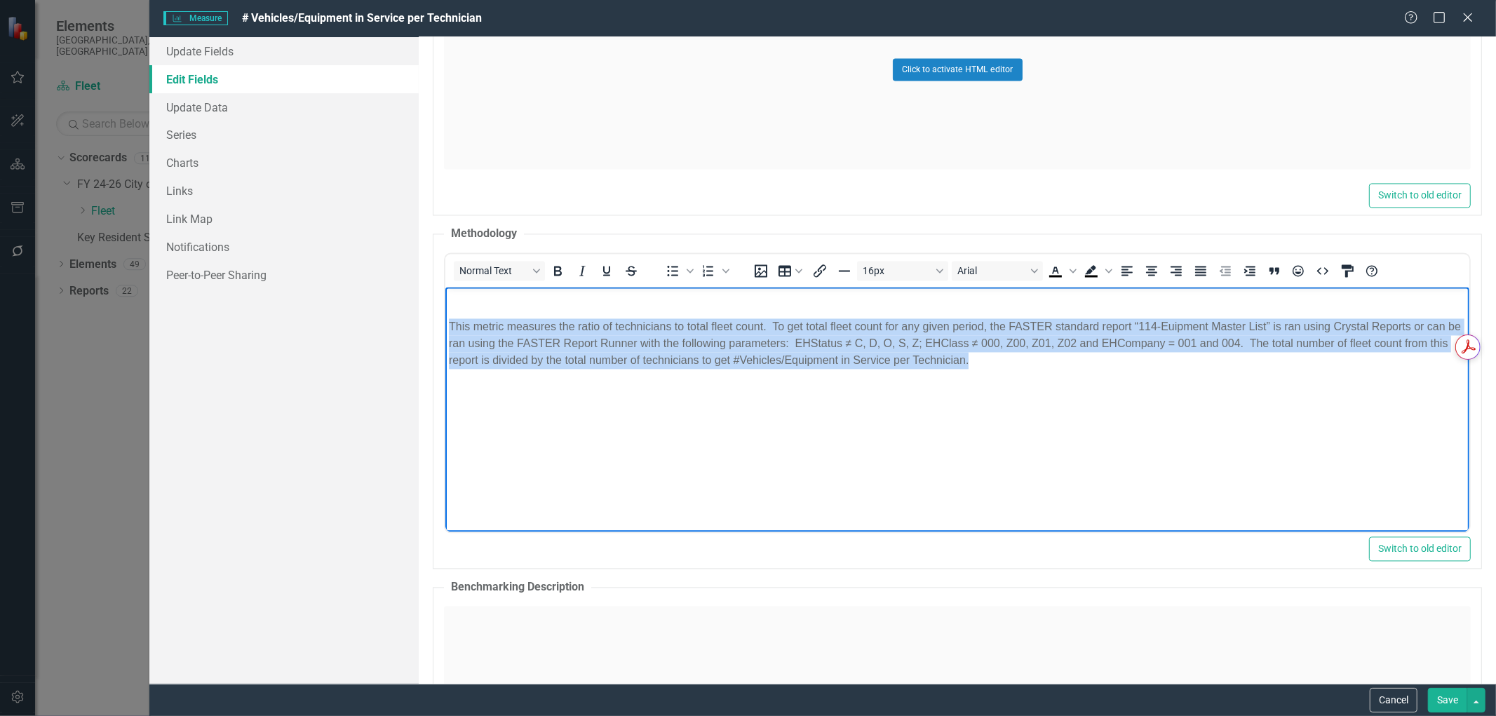
drag, startPoint x: 961, startPoint y: 356, endPoint x: 421, endPoint y: 327, distance: 540.7
click at [445, 327] on html "This metric measures the ratio of technicians to total fleet count. To get tota…" at bounding box center [957, 392] width 1024 height 210
copy p "This metric measures the ratio of technicians to total fleet count. To get tota…"
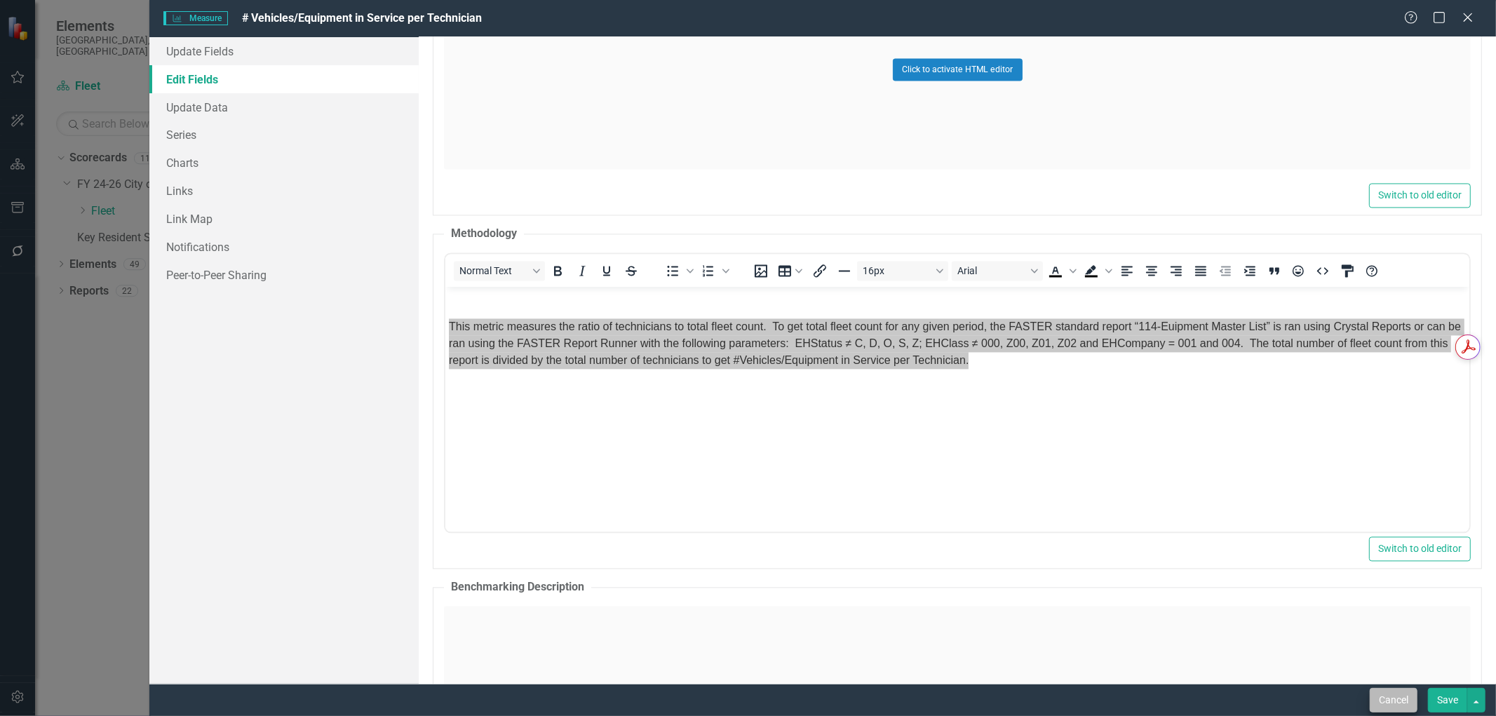
click at [1393, 701] on button "Cancel" at bounding box center [1393, 700] width 48 height 25
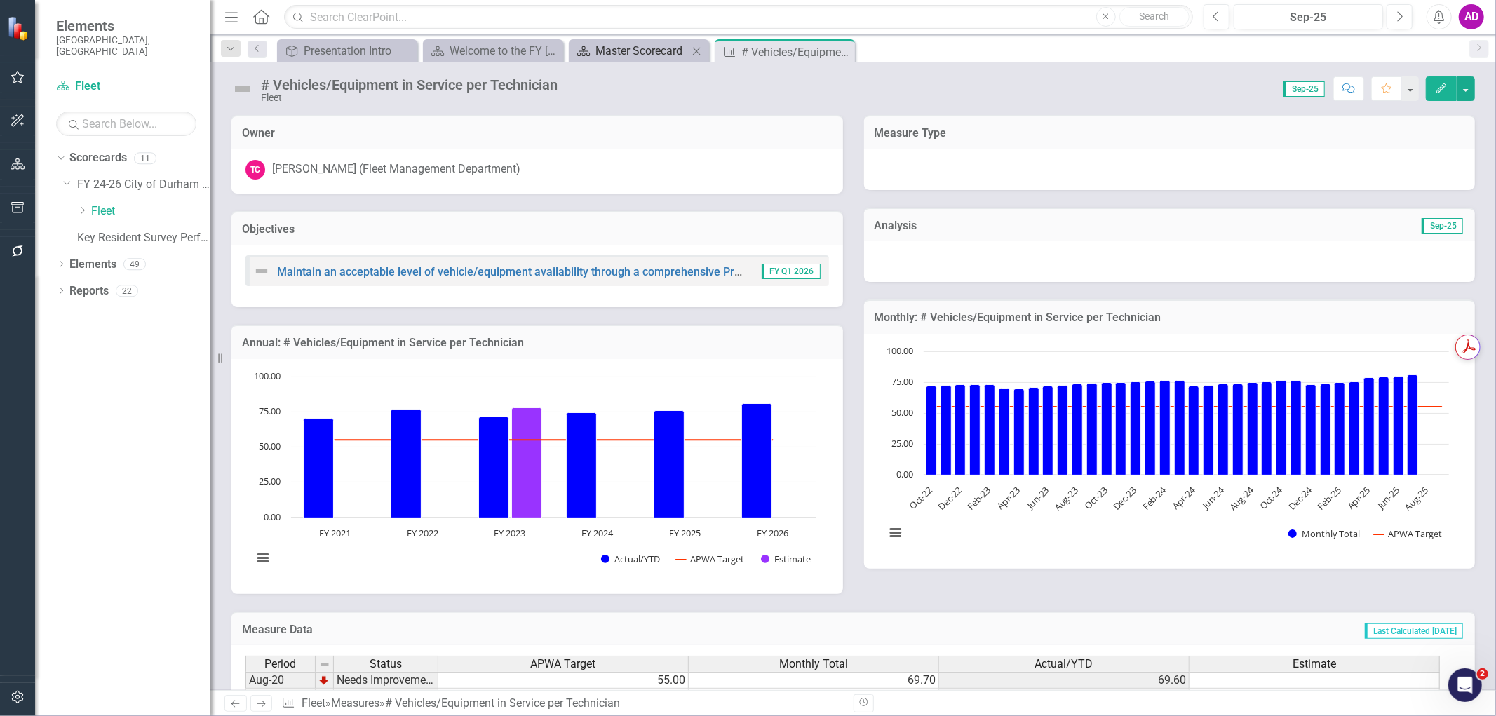
click at [633, 45] on div "Master Scorecard" at bounding box center [641, 51] width 93 height 18
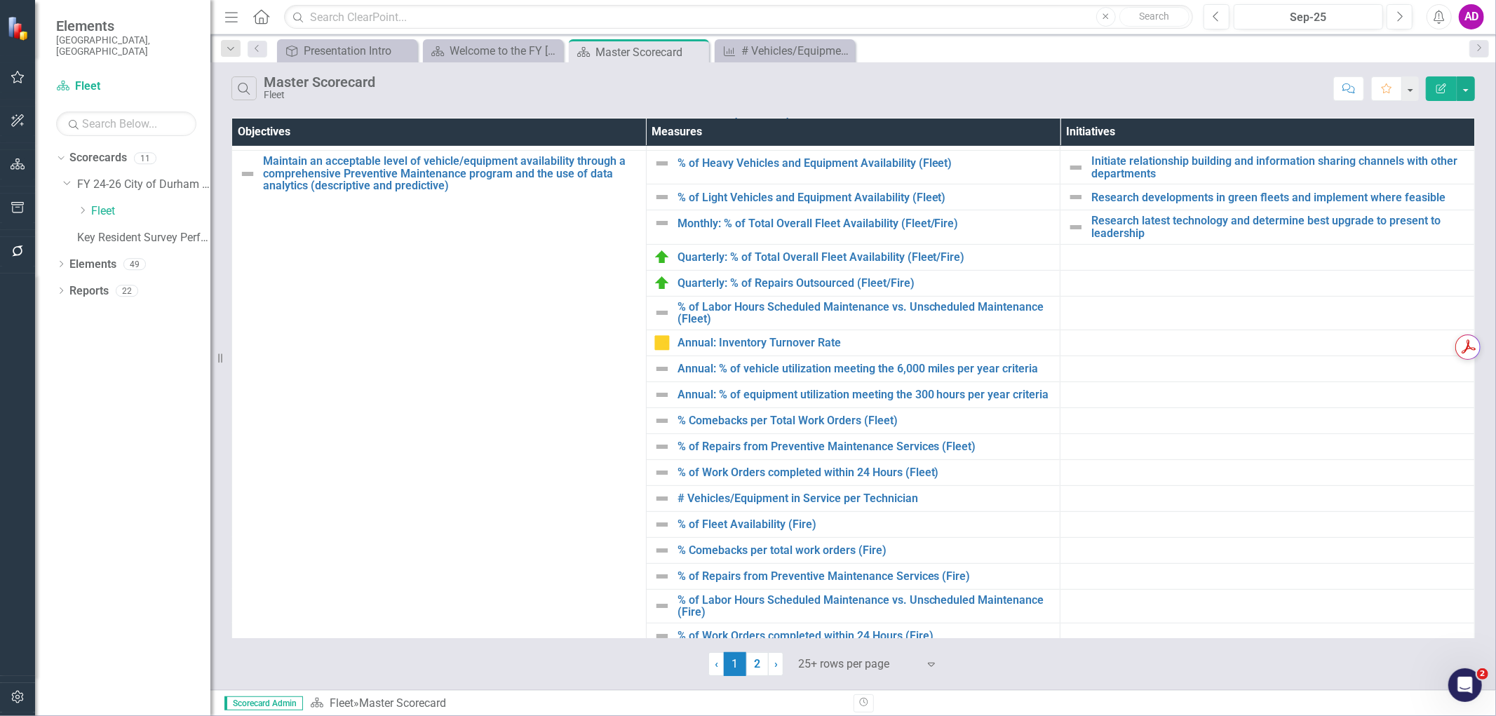
scroll to position [467, 0]
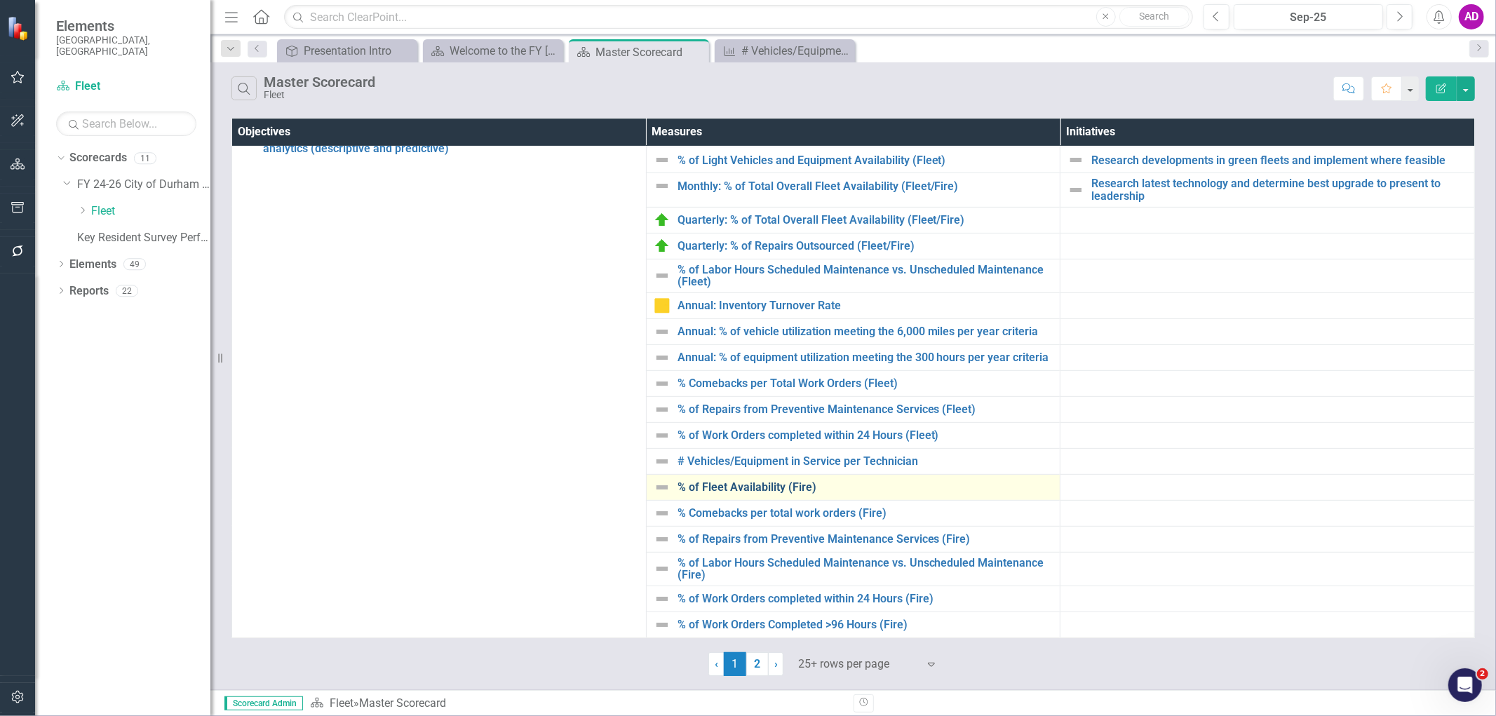
click at [716, 486] on link "% of Fleet Availability (Fire)" at bounding box center [865, 487] width 376 height 13
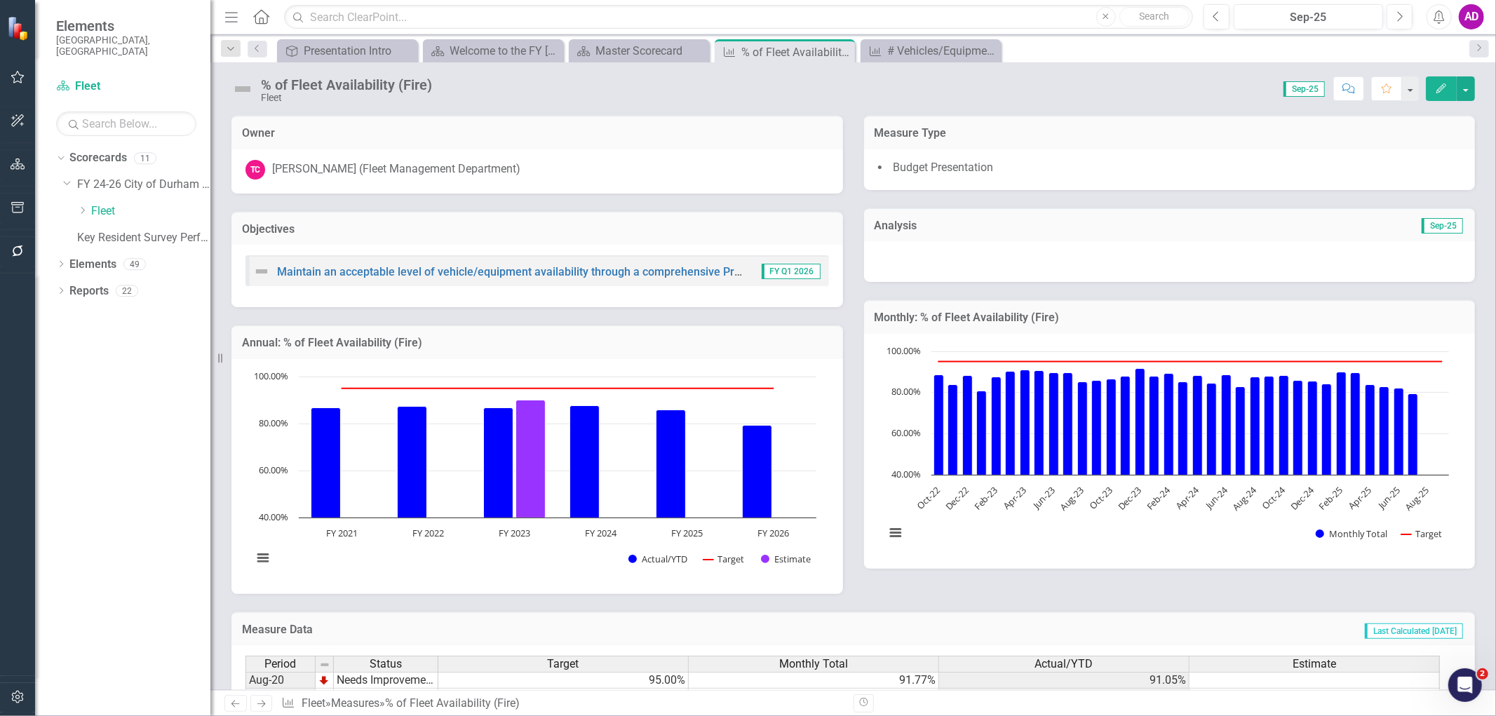
click at [1438, 86] on icon "Edit" at bounding box center [1441, 88] width 13 height 10
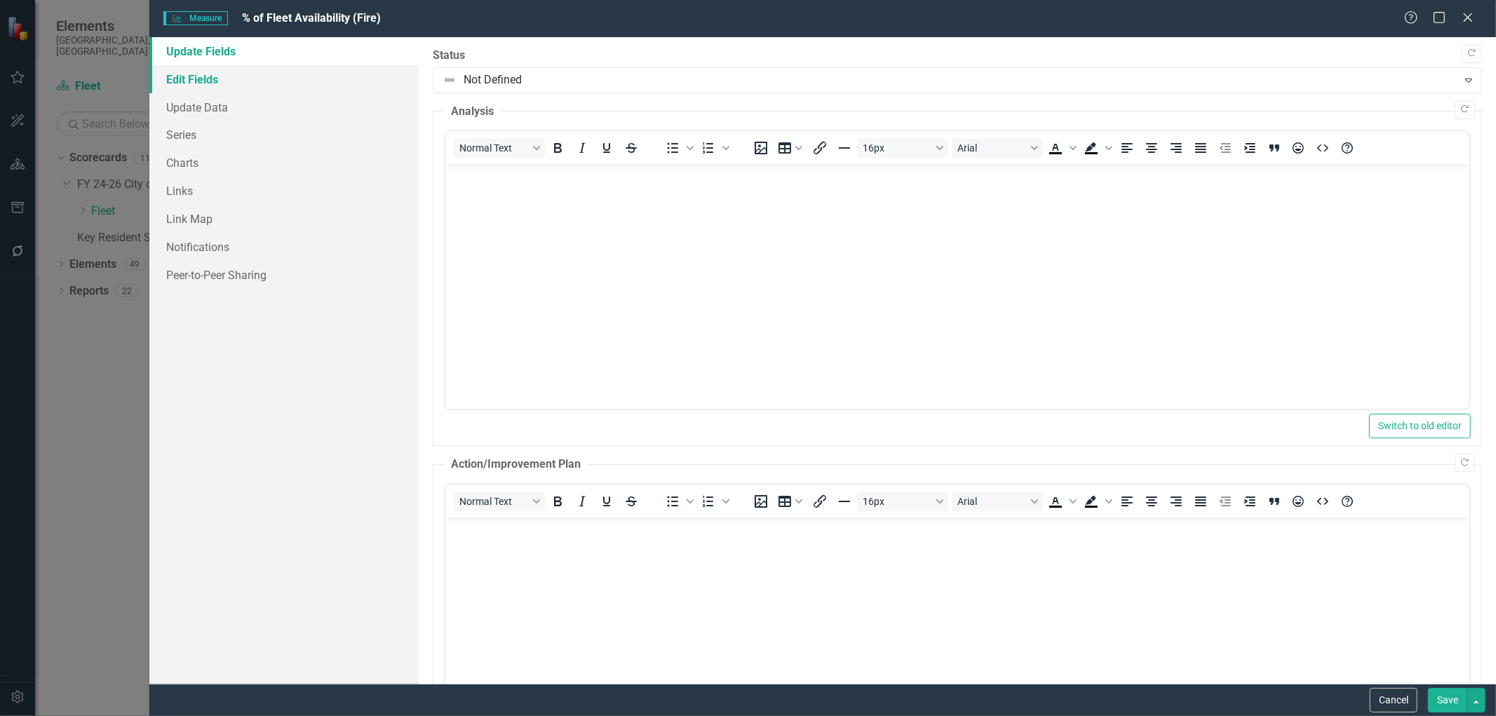
click at [183, 86] on link "Edit Fields" at bounding box center [283, 79] width 269 height 28
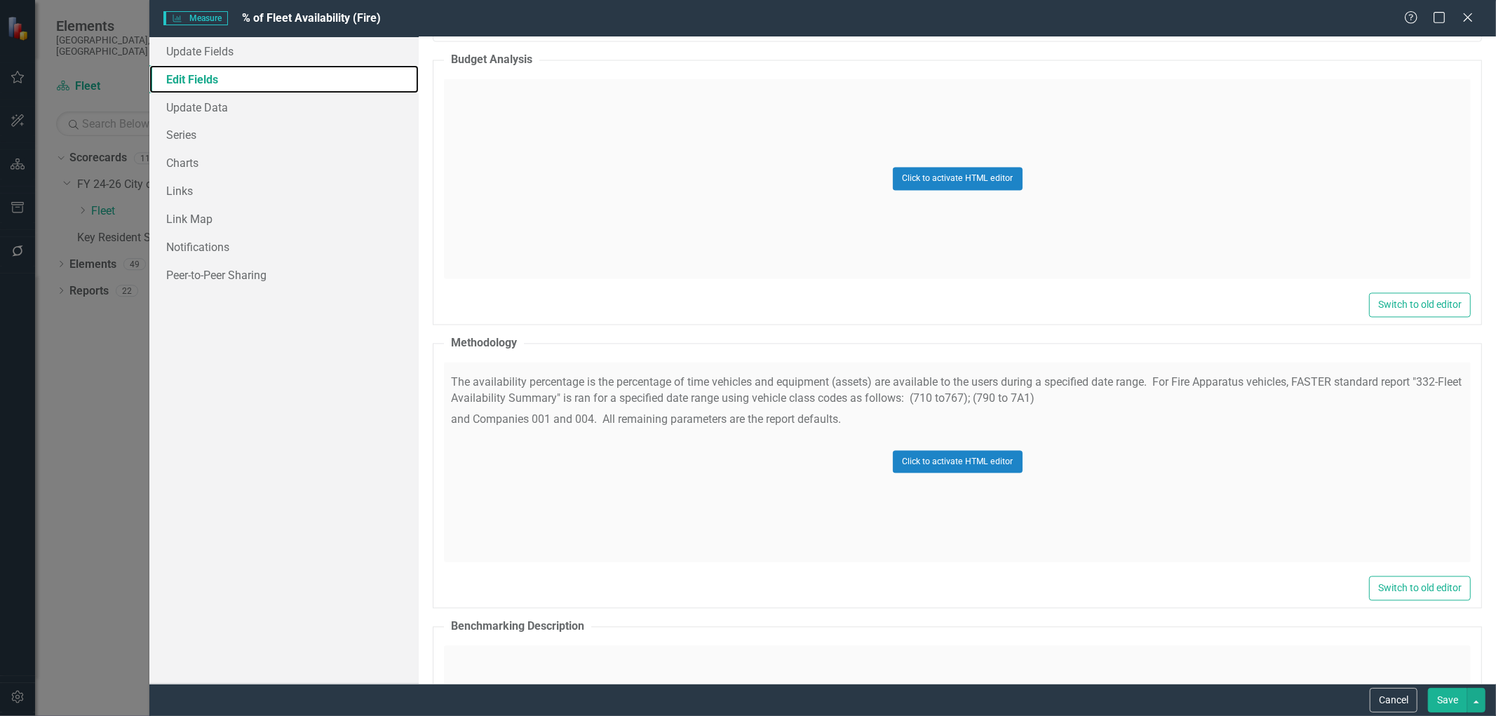
scroll to position [2259, 0]
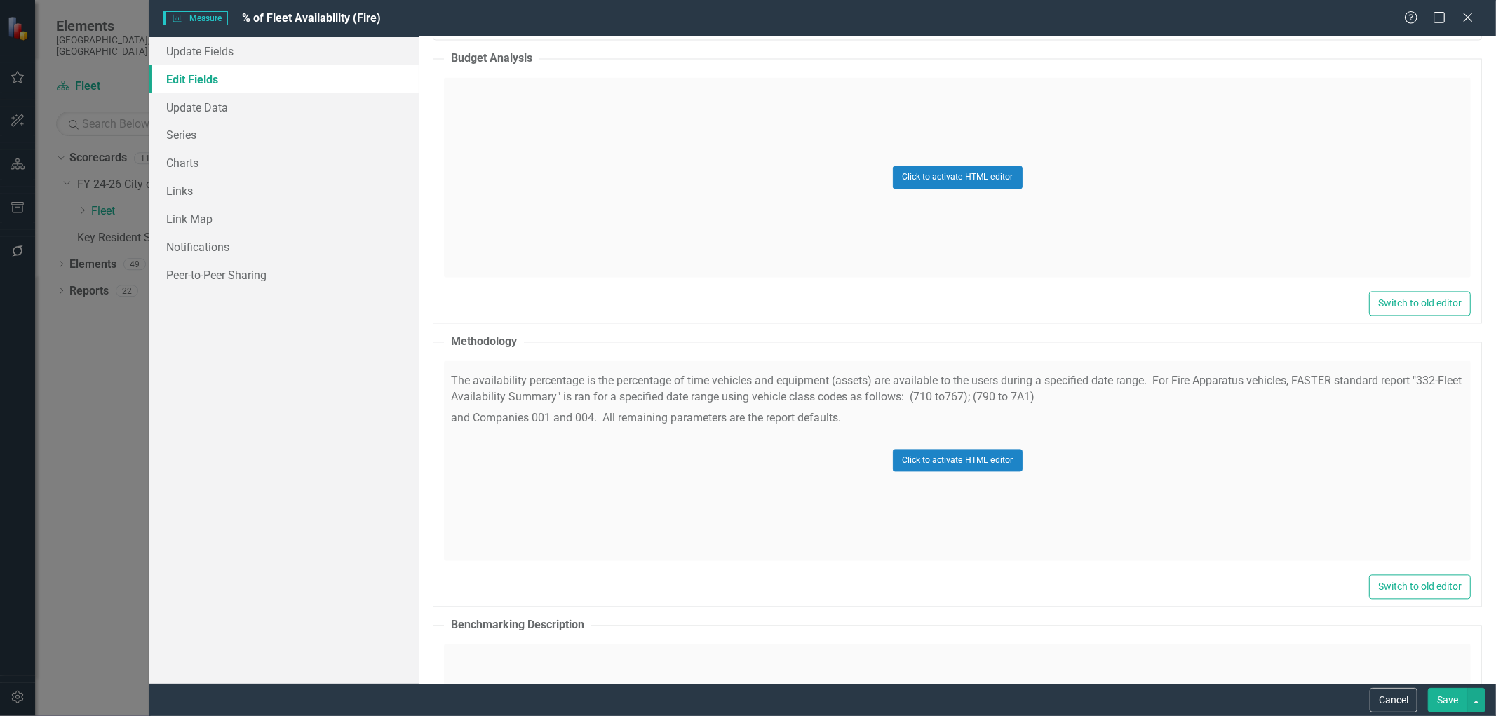
click at [1078, 473] on div "Click to activate HTML editor" at bounding box center [957, 461] width 1027 height 200
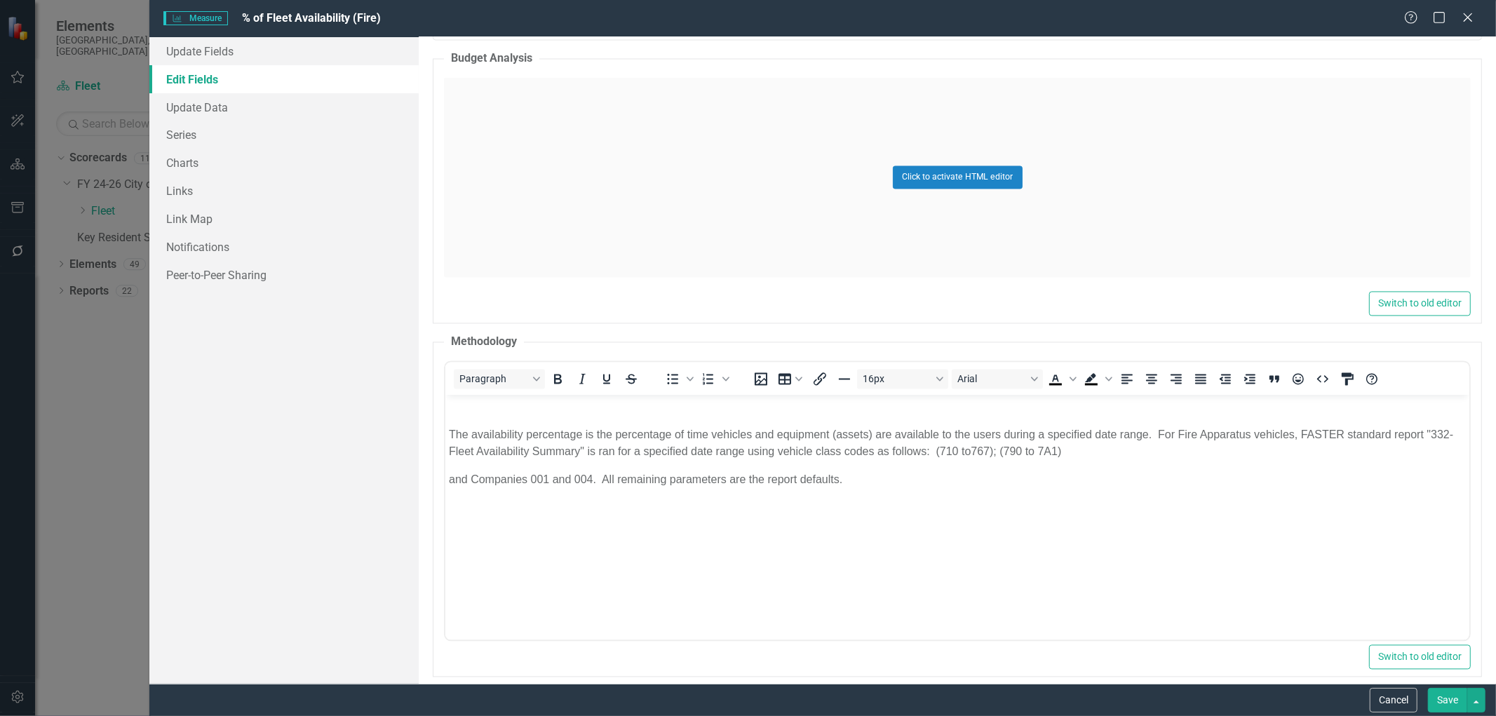
scroll to position [0, 0]
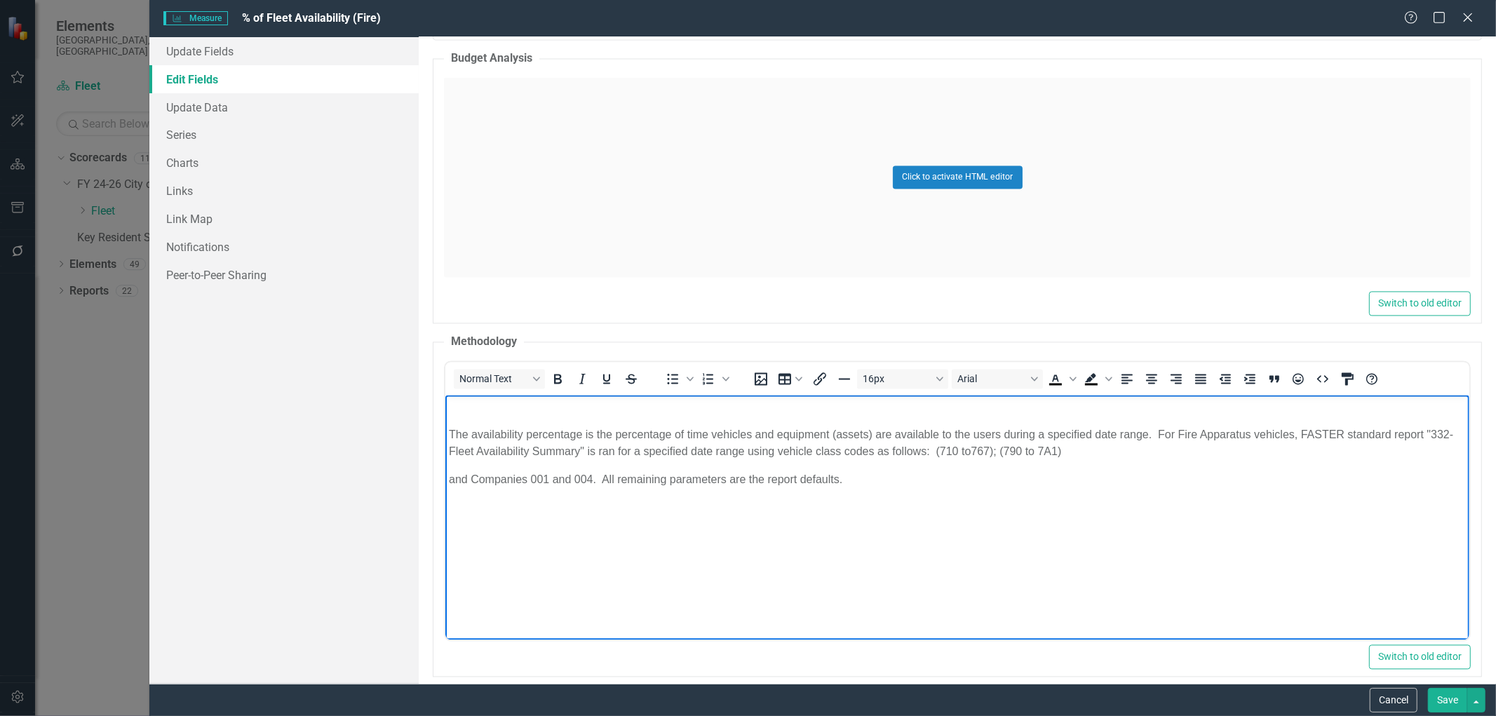
drag, startPoint x: 858, startPoint y: 474, endPoint x: 408, endPoint y: 430, distance: 452.3
click at [445, 430] on html "The availability percentage is the percentage of time vehicles and equipment (a…" at bounding box center [957, 500] width 1024 height 210
copy body "The availability percentage is the percentage of time vehicles and equipment (a…"
click at [1376, 699] on button "Cancel" at bounding box center [1393, 700] width 48 height 25
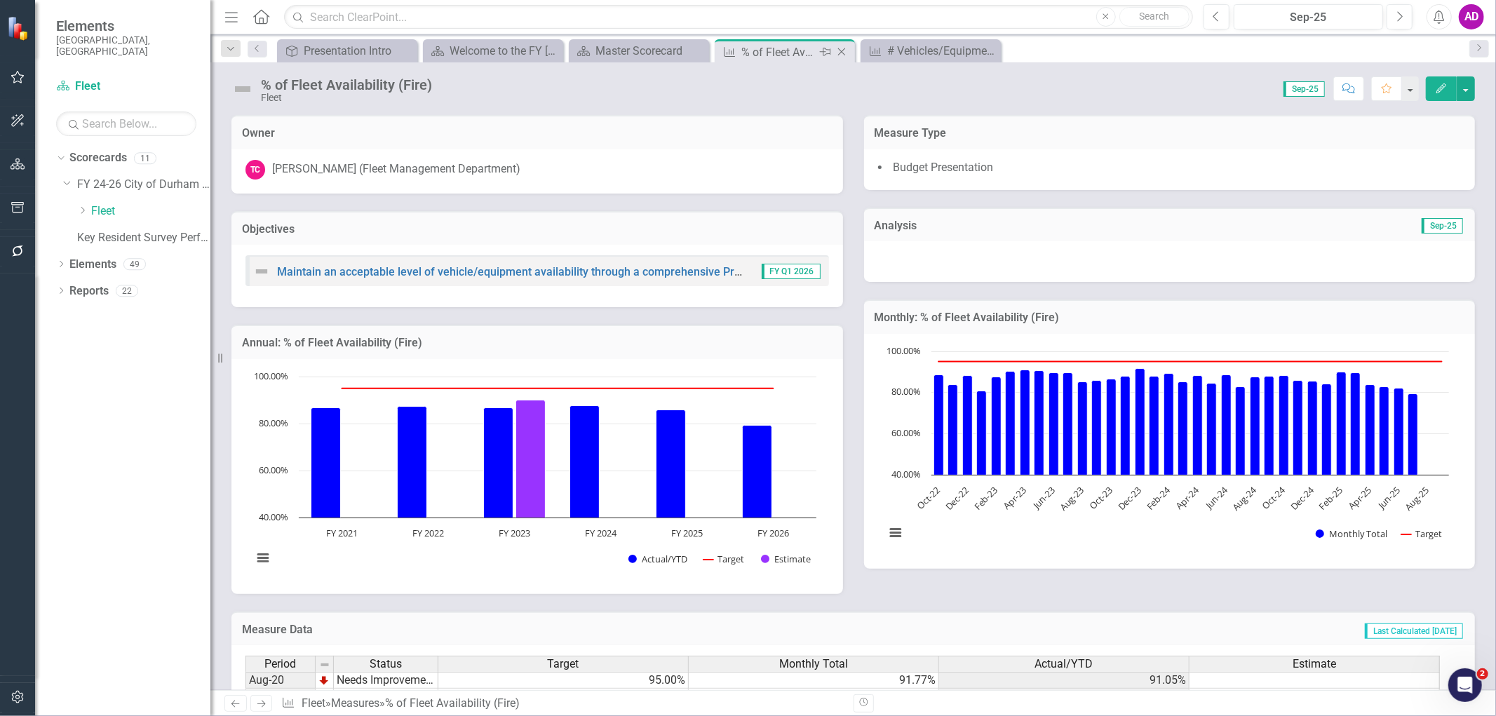
click at [844, 52] on icon "Close" at bounding box center [841, 51] width 14 height 11
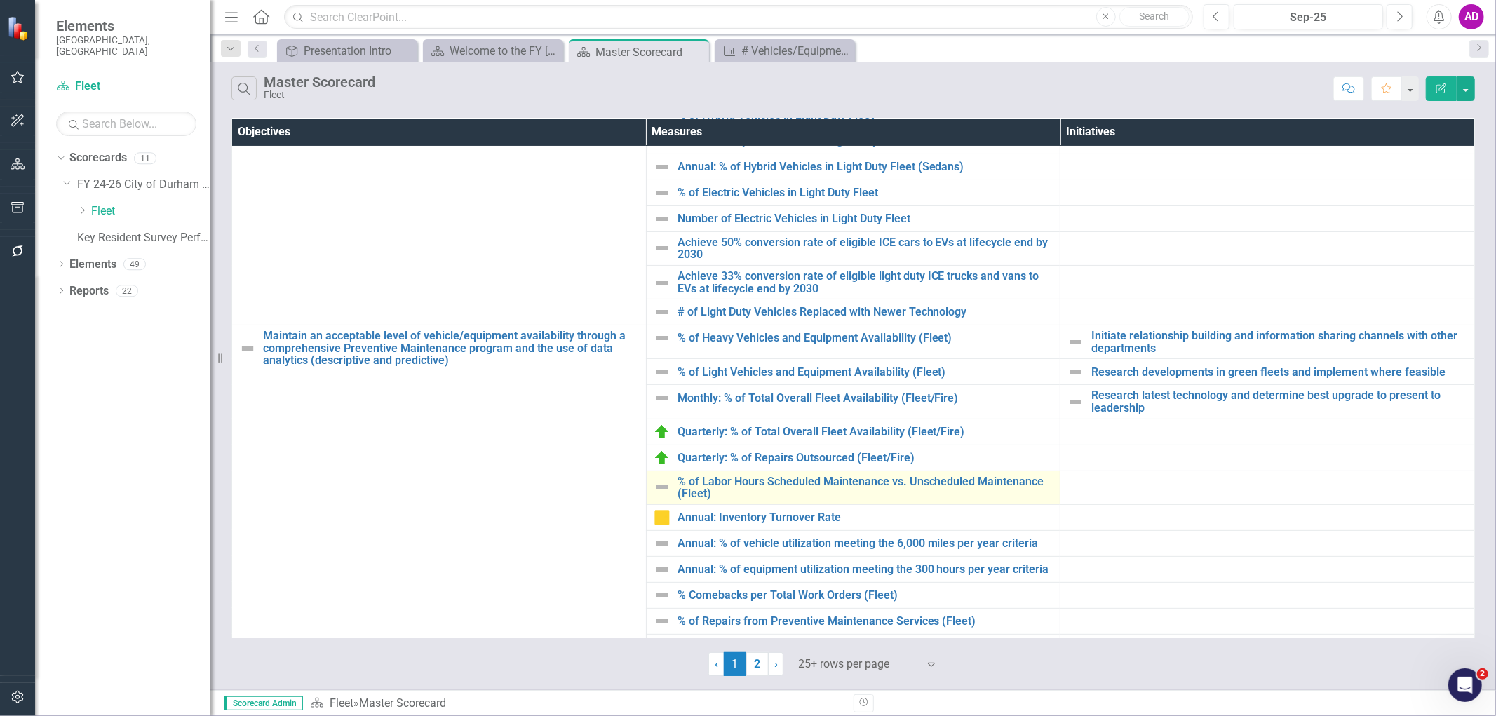
scroll to position [467, 0]
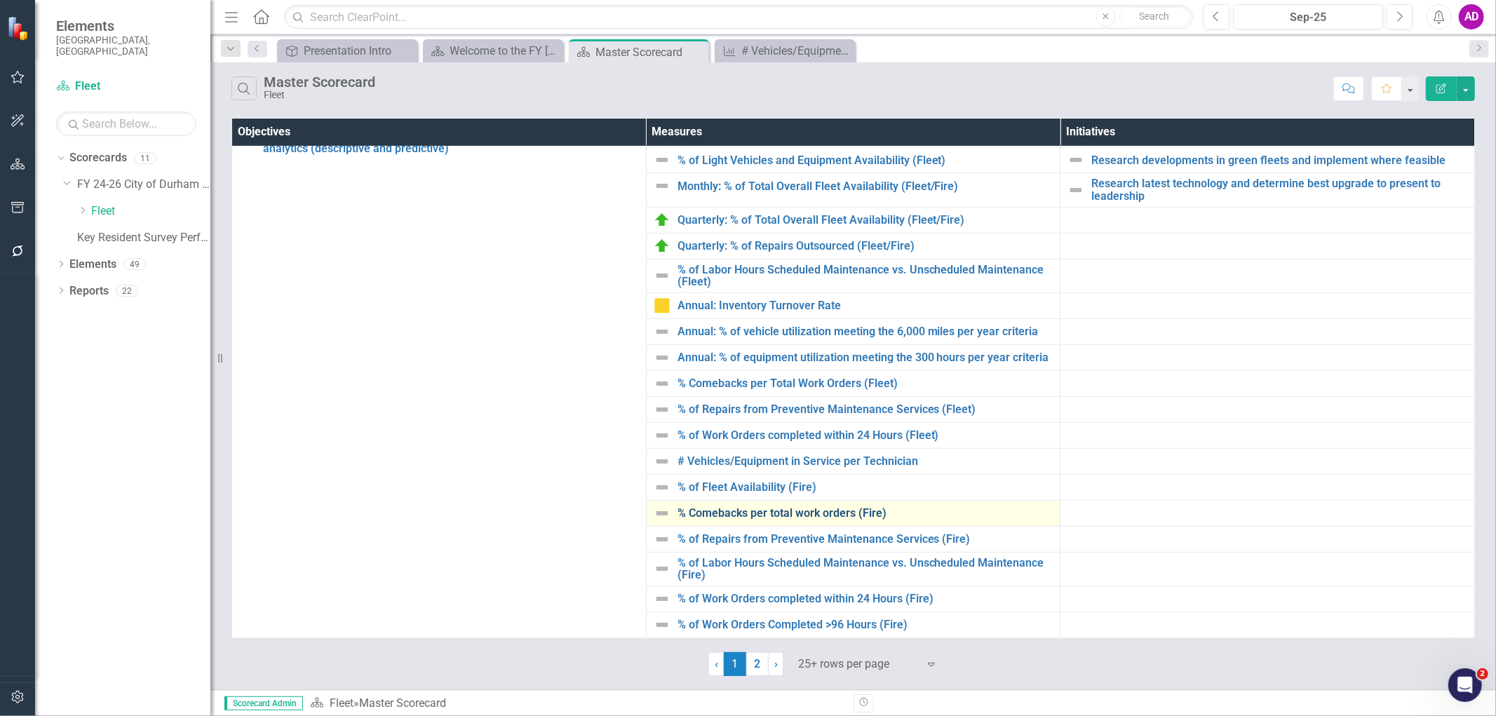
click at [778, 517] on link "% Comebacks per total work orders (Fire)" at bounding box center [865, 513] width 376 height 13
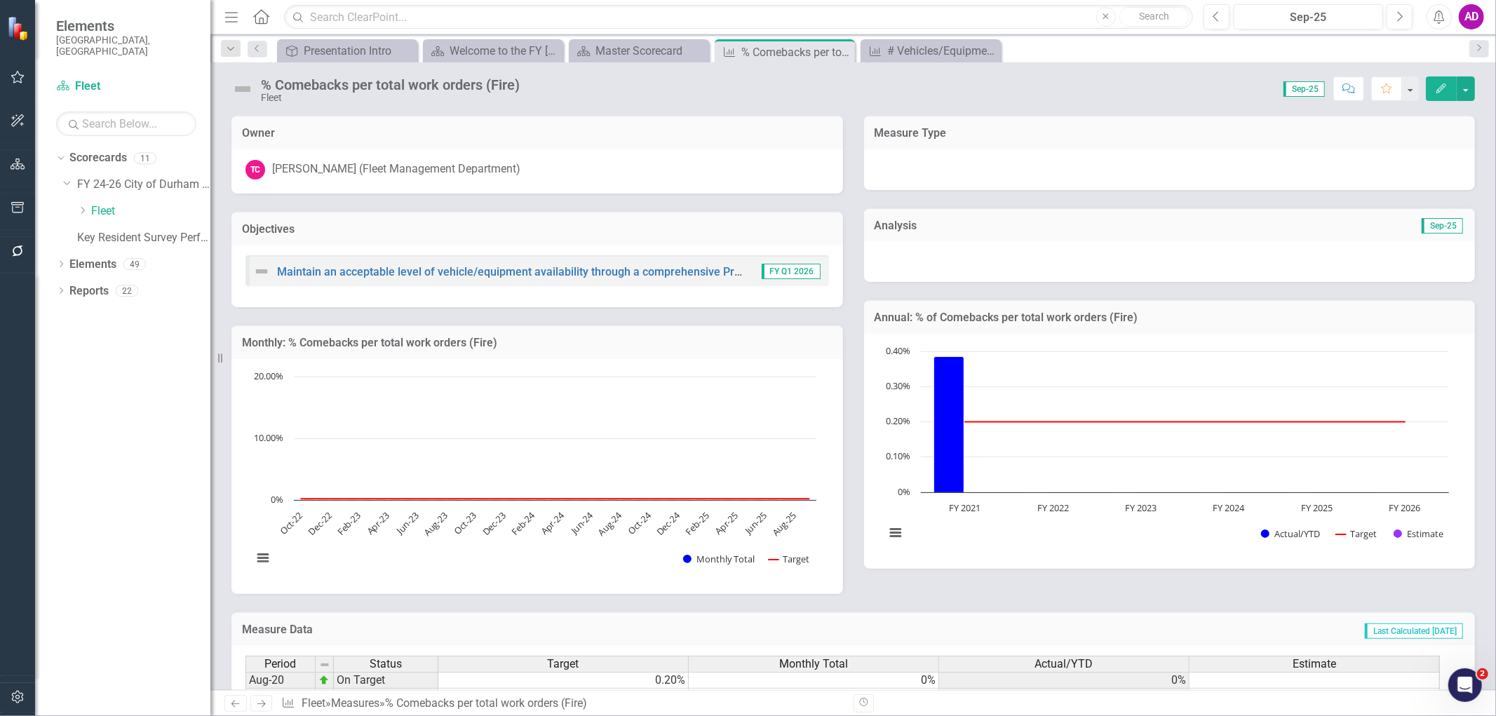
click at [1442, 92] on icon "Edit" at bounding box center [1441, 88] width 13 height 10
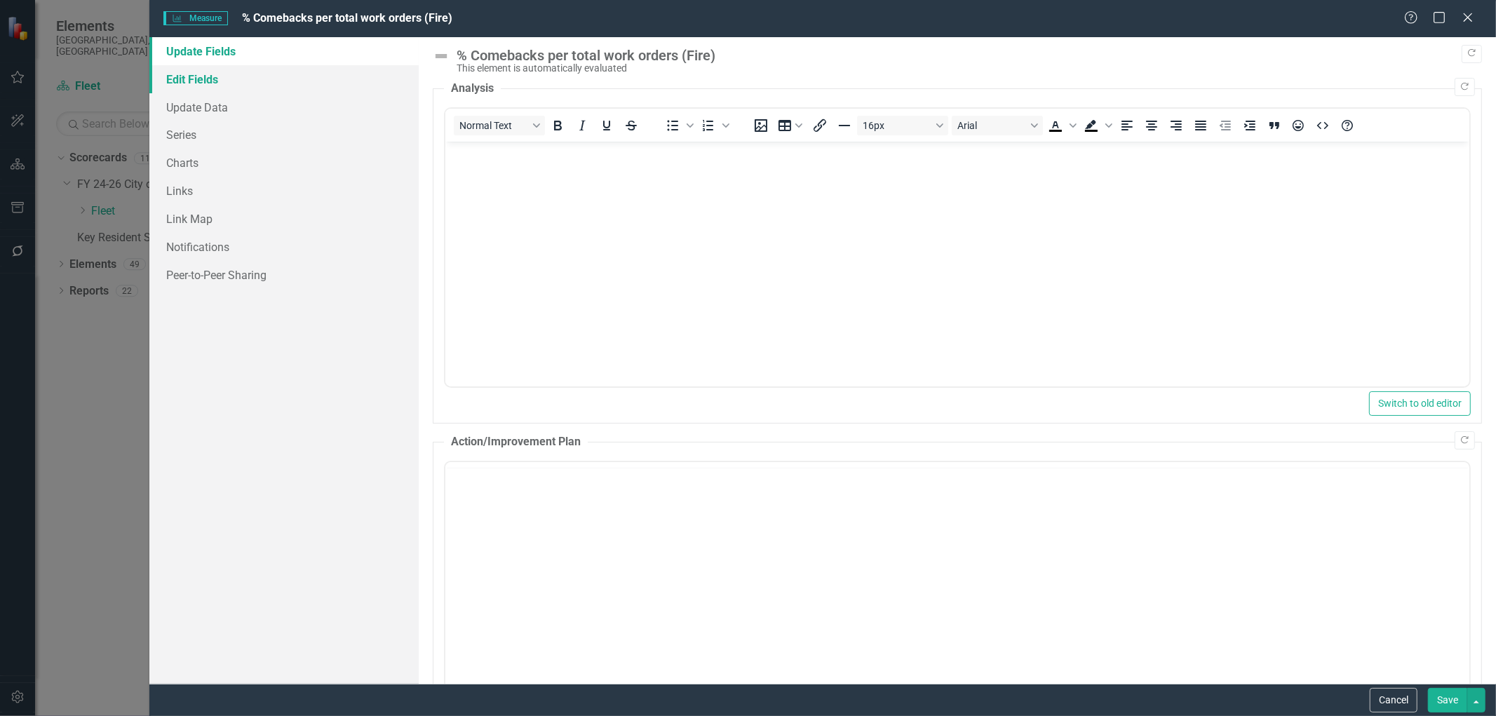
click at [212, 74] on link "Edit Fields" at bounding box center [283, 79] width 269 height 28
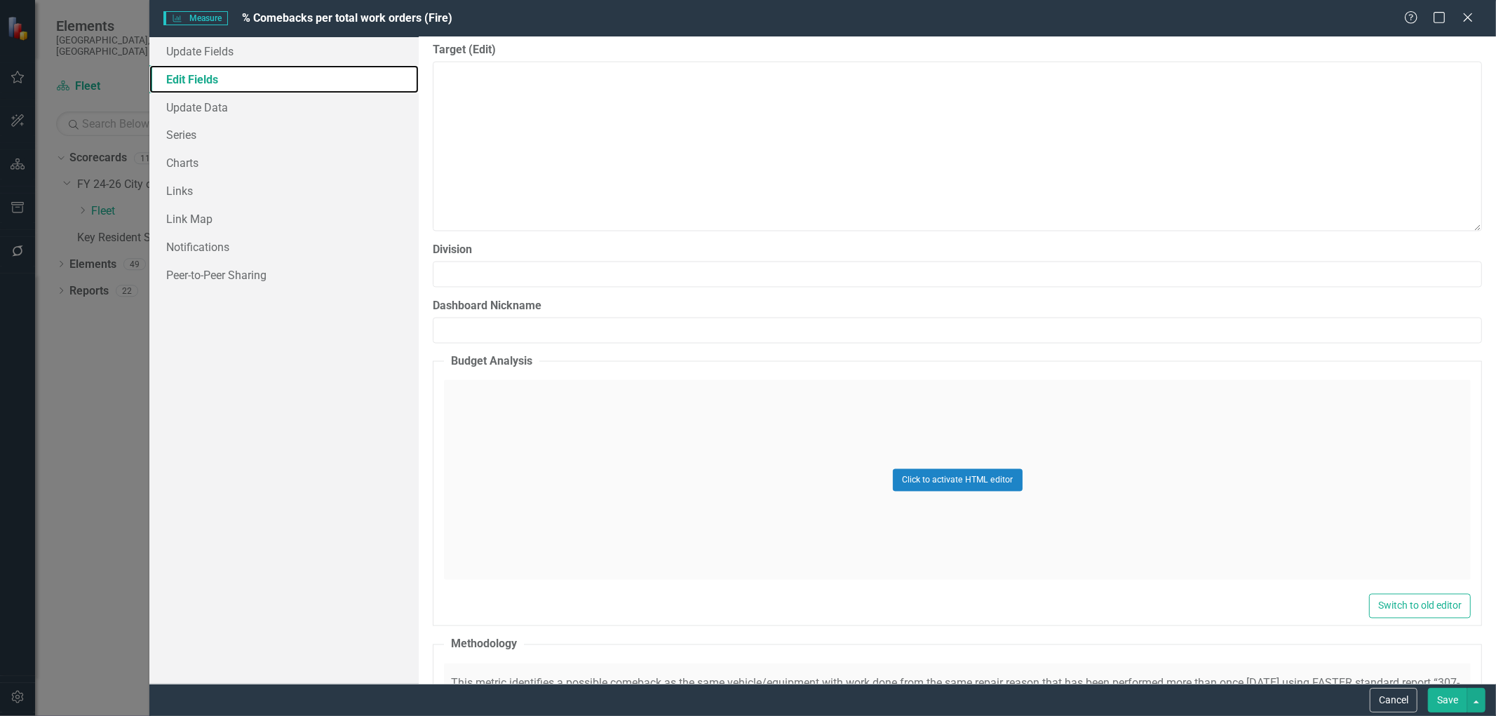
scroll to position [2181, 0]
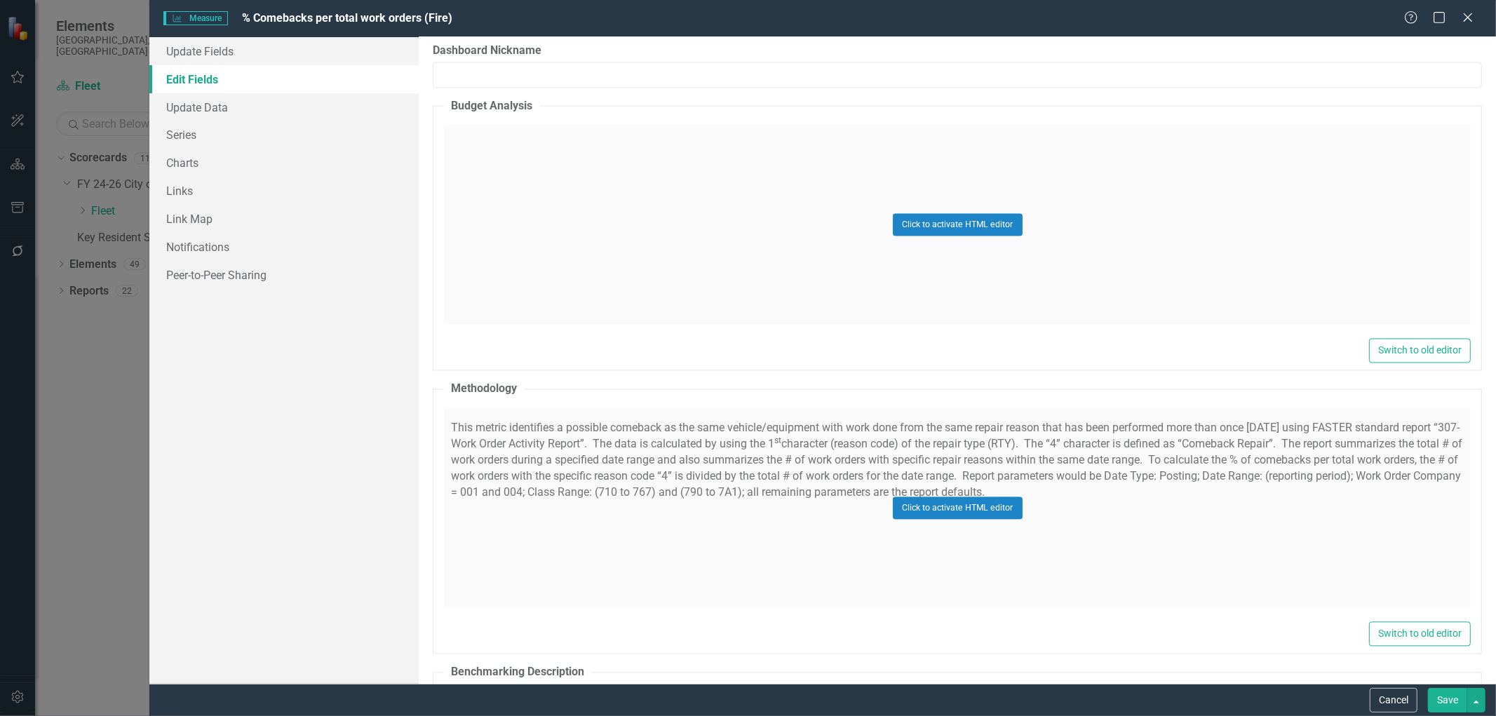
click at [556, 553] on div "Click to activate HTML editor" at bounding box center [957, 508] width 1027 height 200
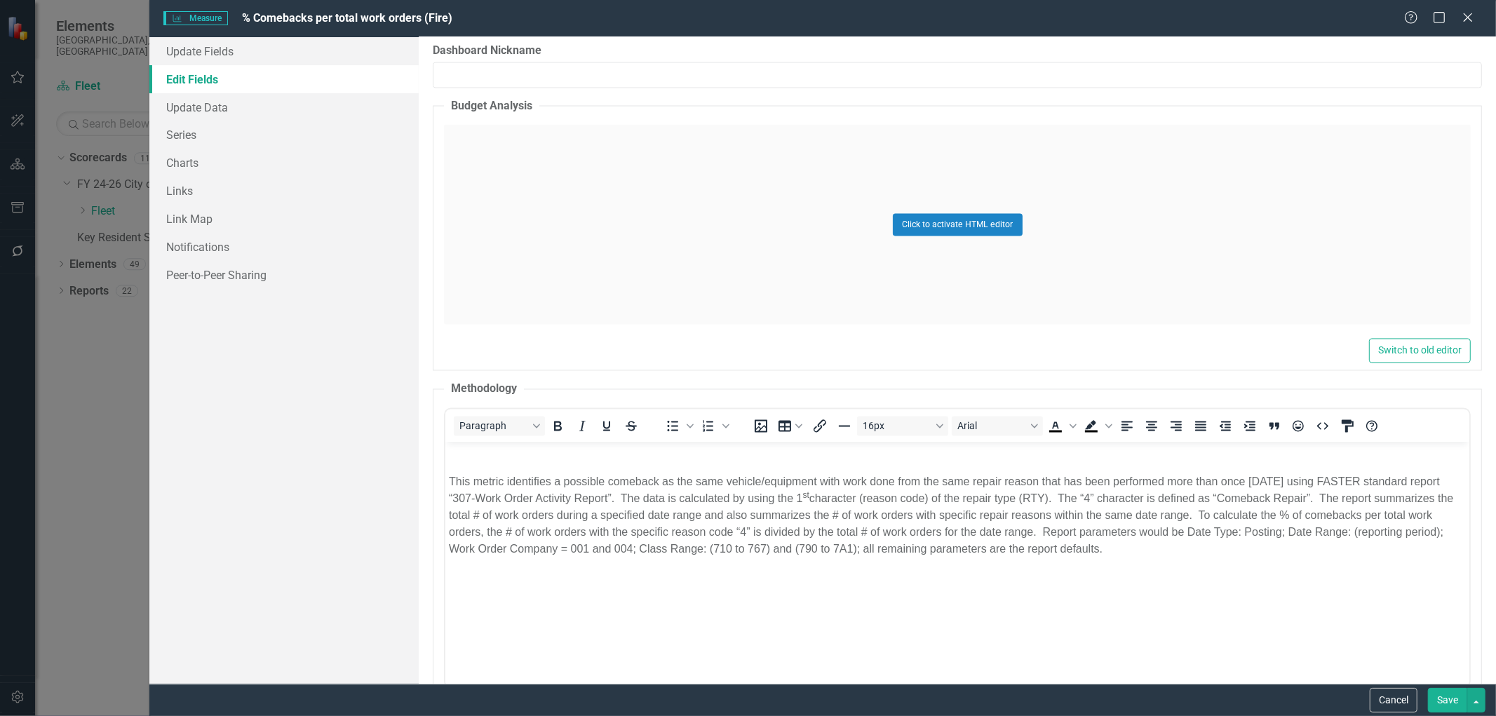
scroll to position [0, 0]
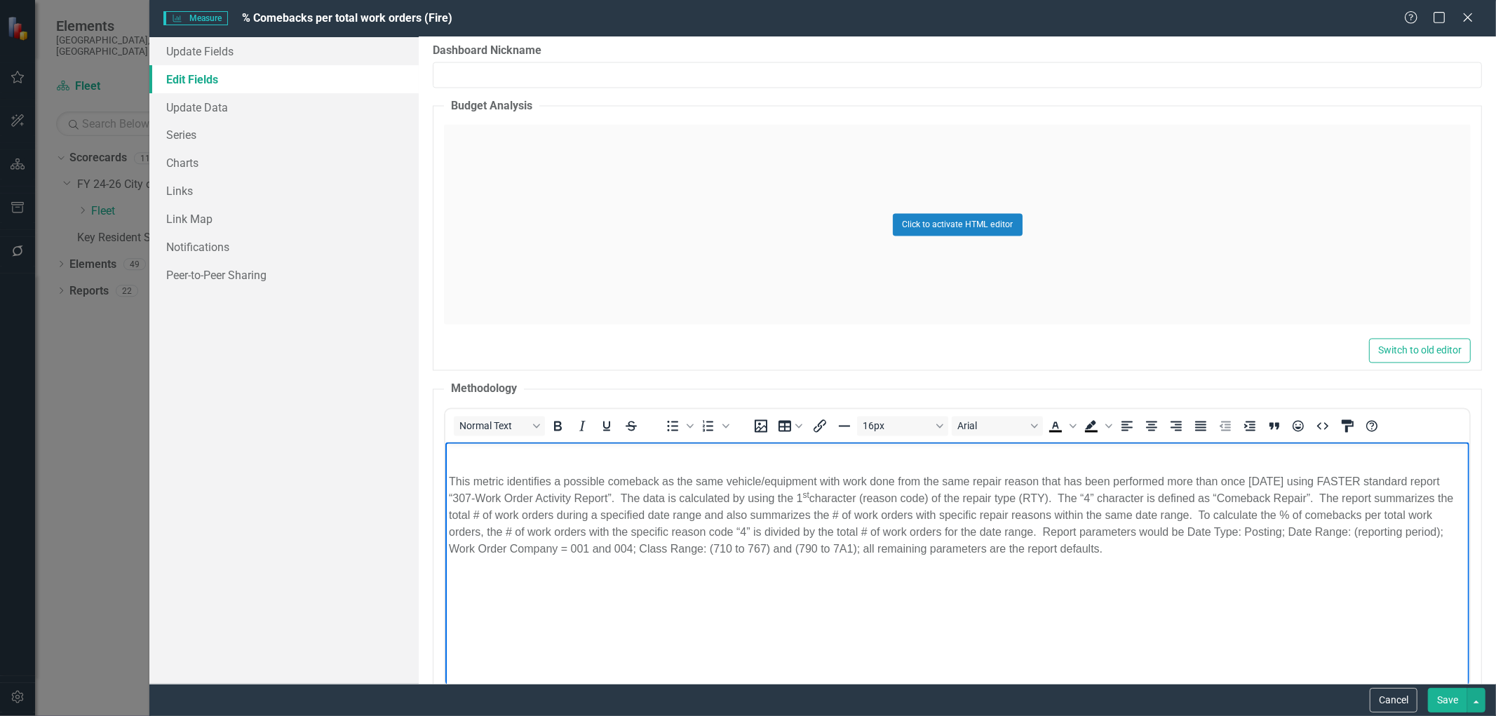
drag, startPoint x: 1197, startPoint y: 549, endPoint x: 882, endPoint y: 924, distance: 489.7
click at [445, 480] on html "This metric identifies a possible comeback as the same vehicle/equipment with w…" at bounding box center [957, 547] width 1024 height 210
copy p "This metric identifies a possible comeback as the same vehicle/equipment with w…"
click at [1390, 697] on button "Cancel" at bounding box center [1393, 700] width 48 height 25
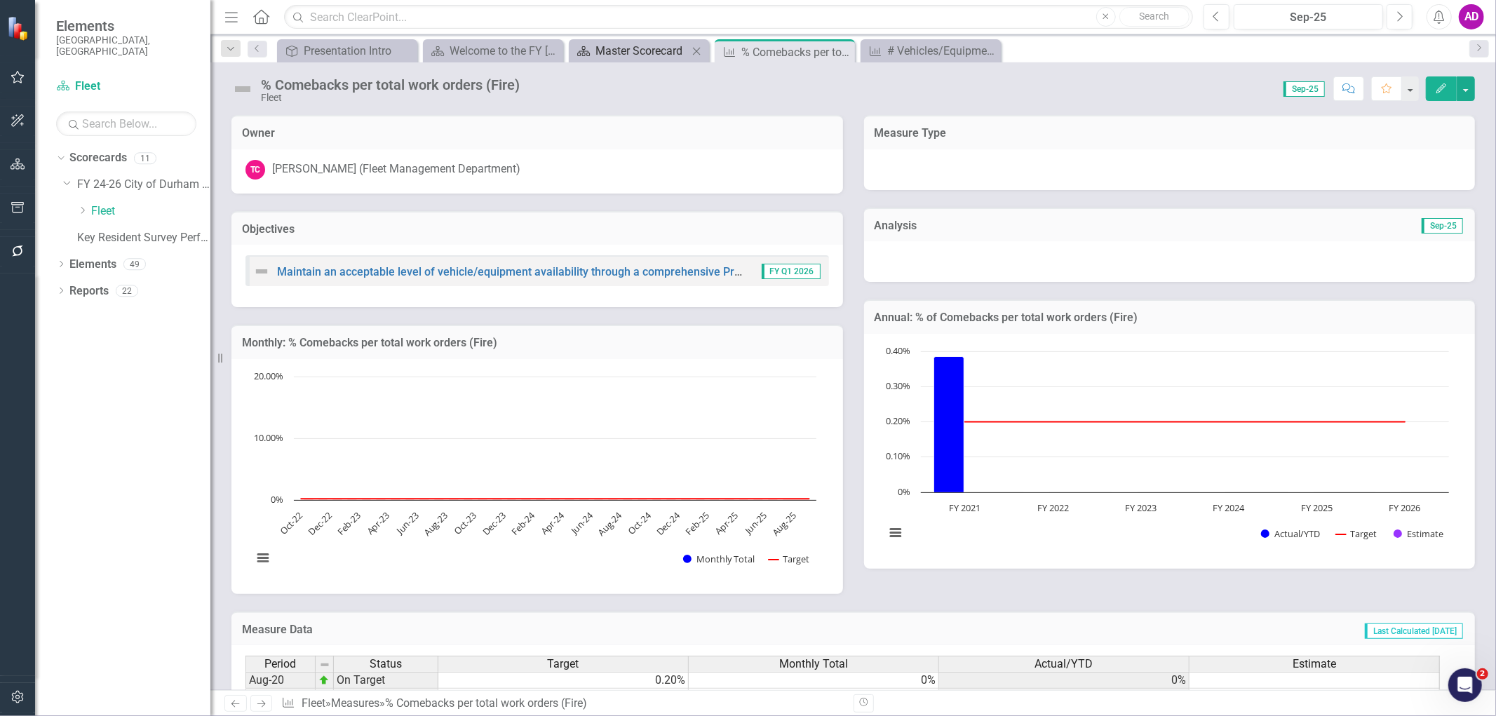
click at [601, 57] on div "Master Scorecard" at bounding box center [641, 51] width 93 height 18
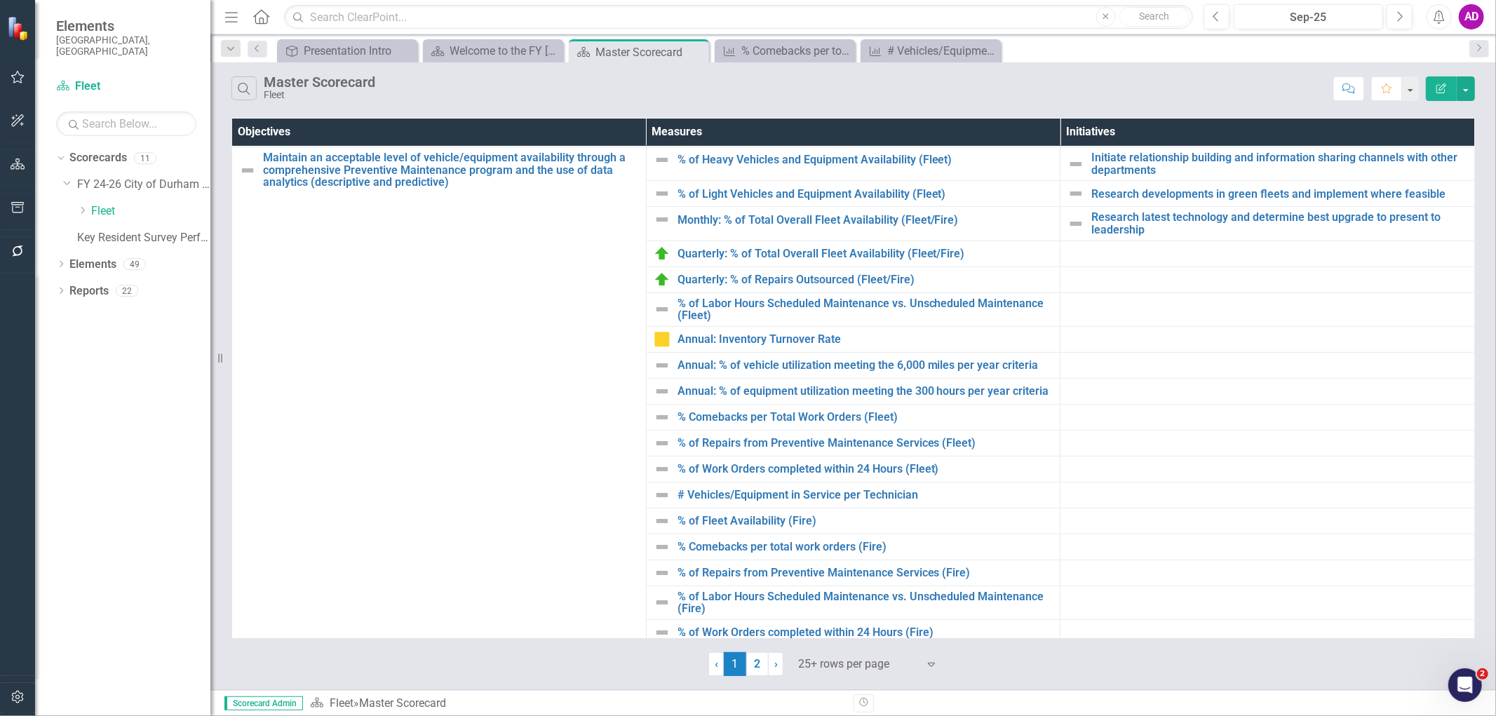
scroll to position [467, 0]
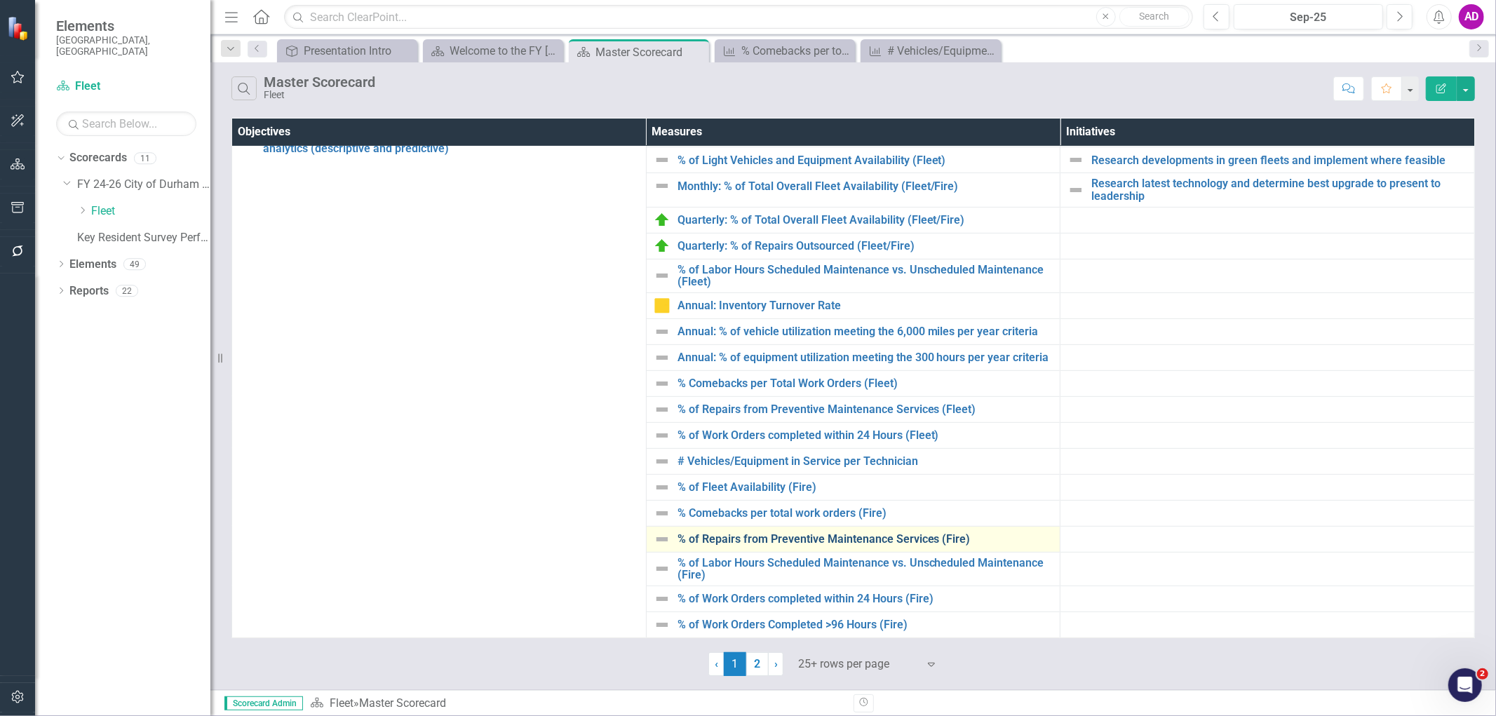
click at [779, 534] on link "% of Repairs from Preventive Maintenance Services (Fire)" at bounding box center [865, 539] width 376 height 13
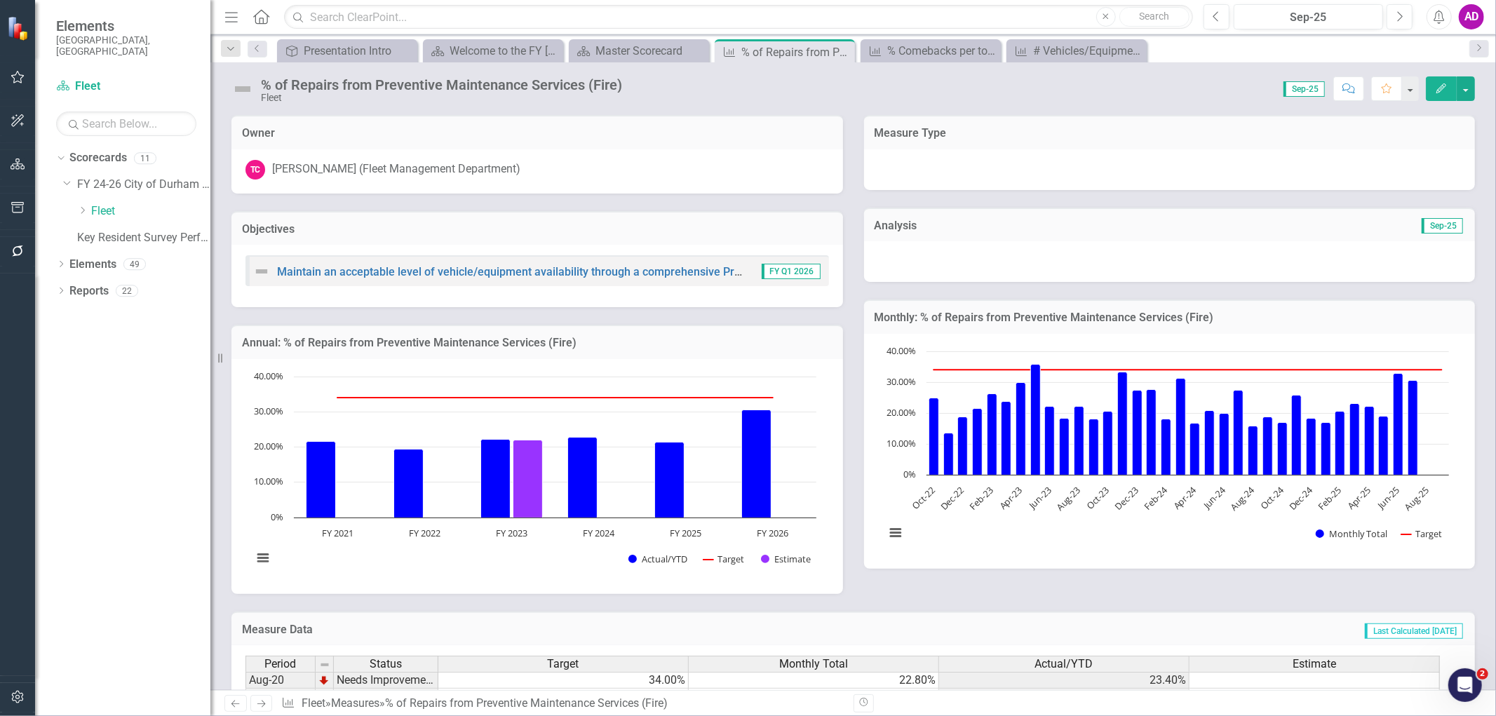
click at [1436, 93] on button "Edit" at bounding box center [1440, 88] width 31 height 25
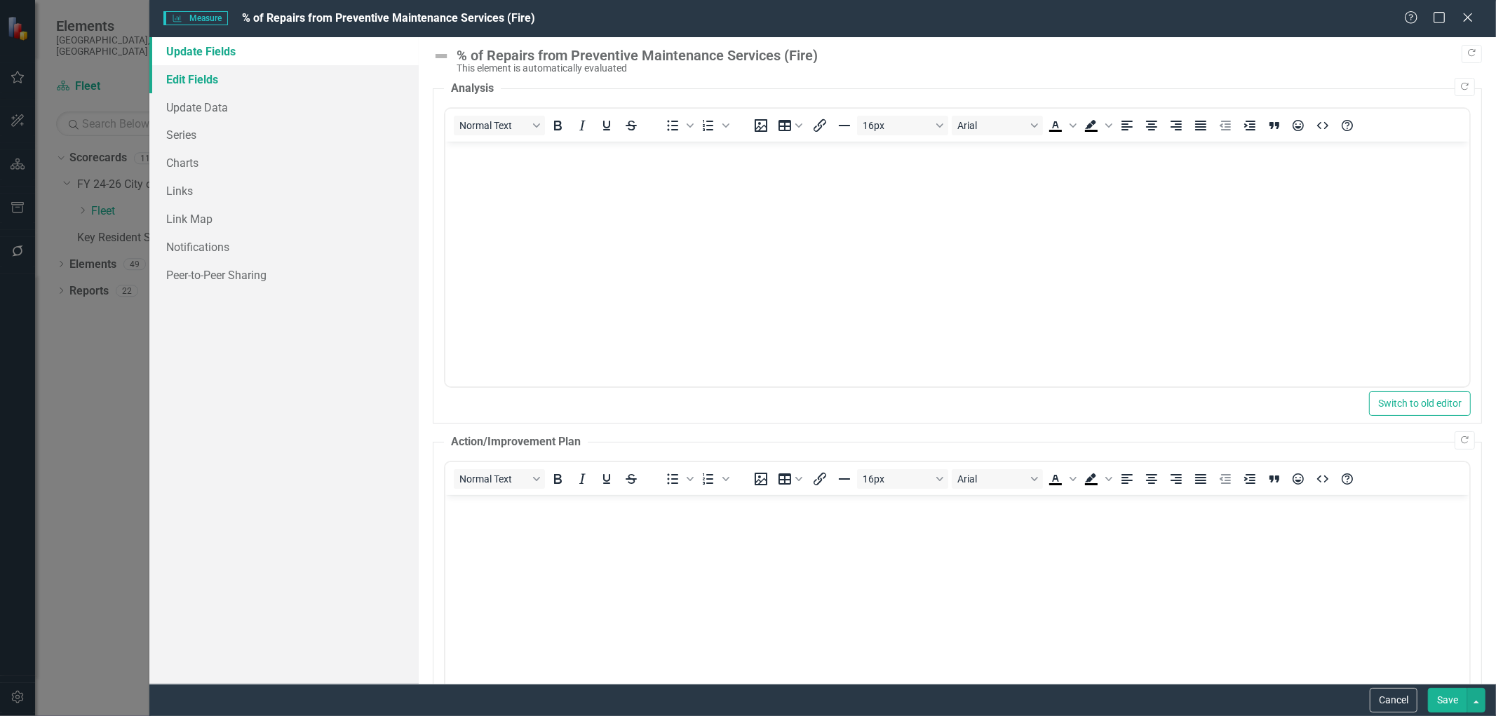
click at [194, 79] on link "Edit Fields" at bounding box center [283, 79] width 269 height 28
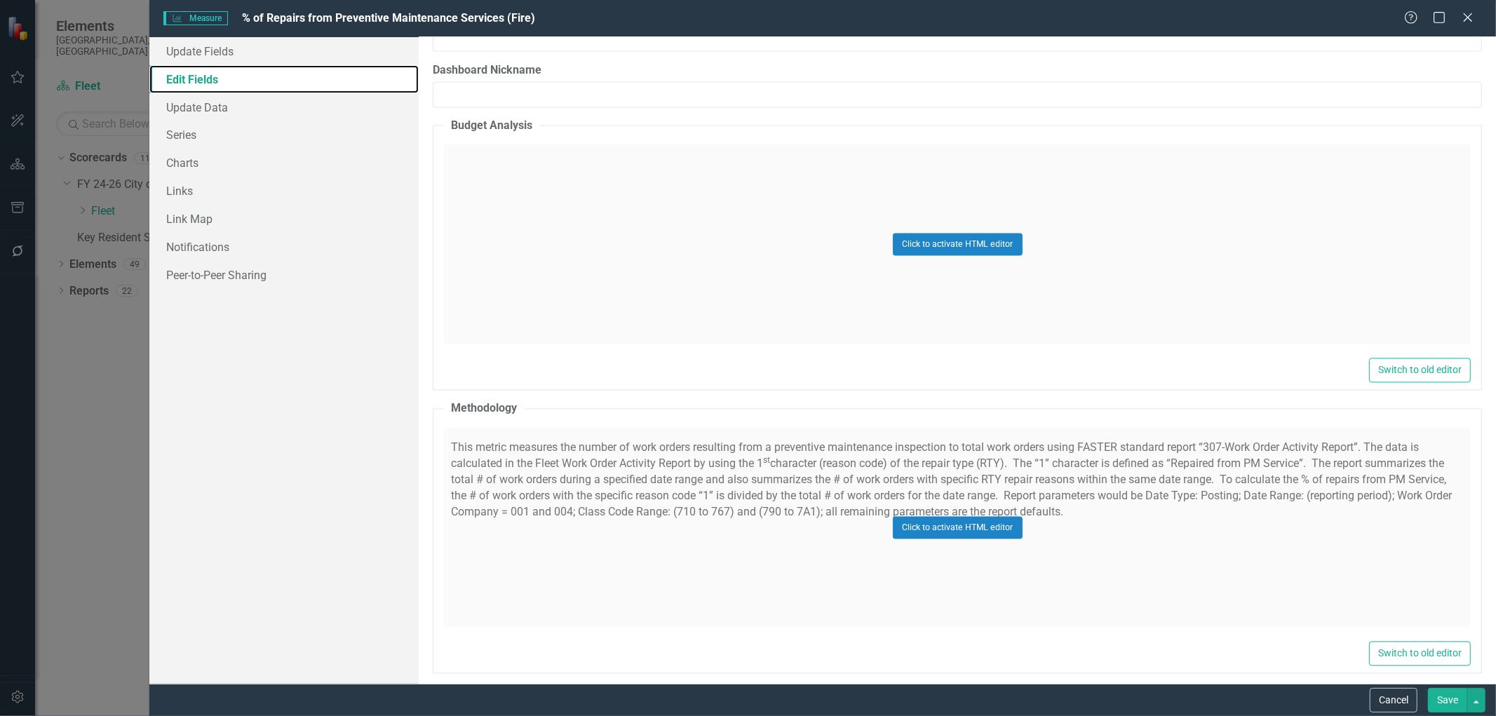
scroll to position [2415, 0]
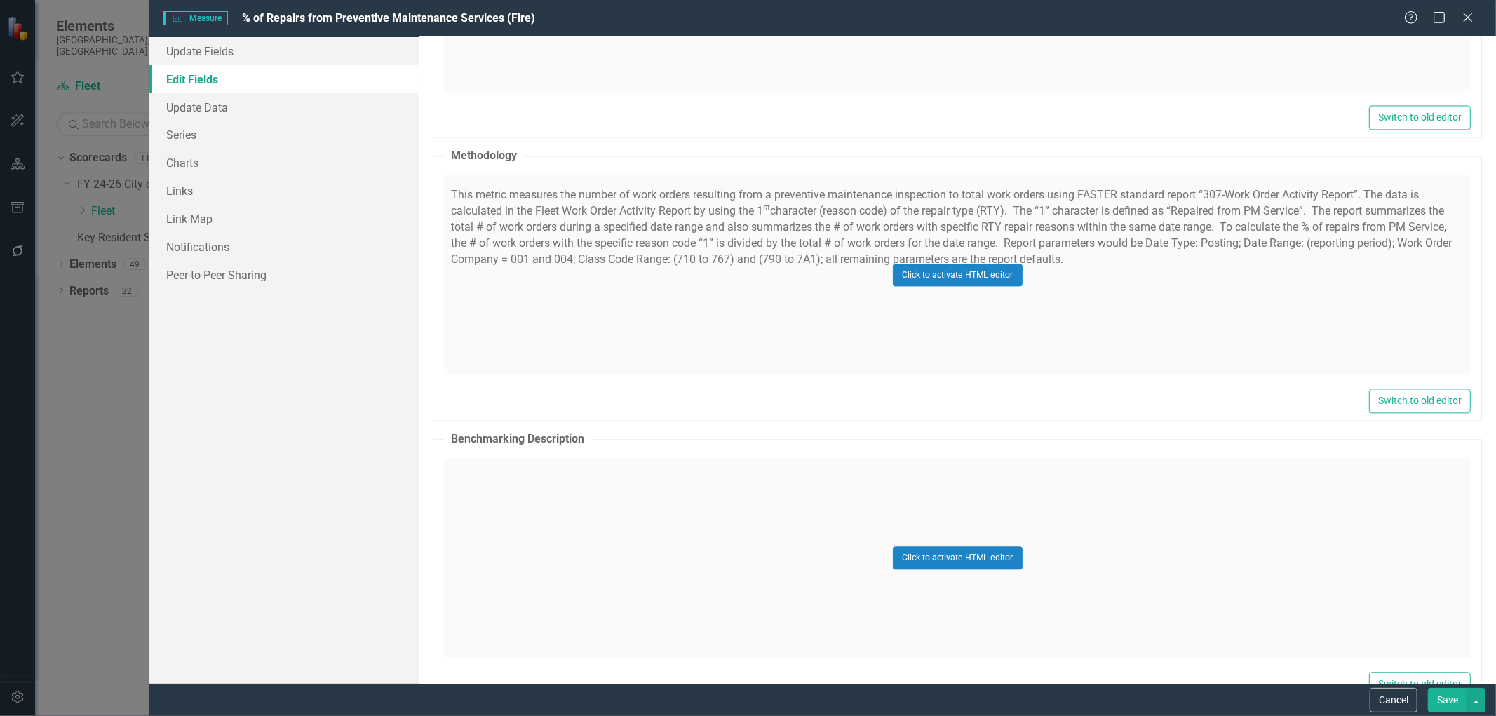
click at [576, 325] on div "Click to activate HTML editor" at bounding box center [957, 275] width 1027 height 200
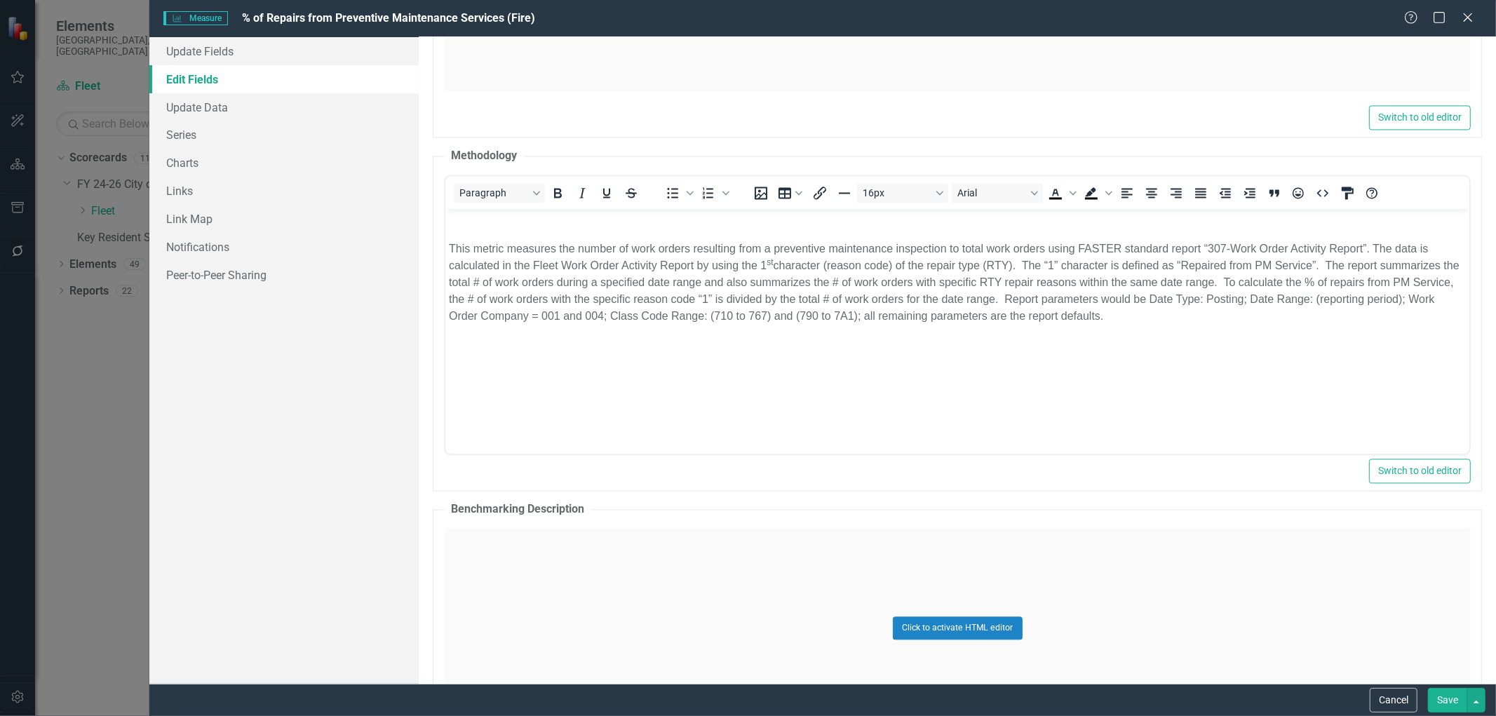
scroll to position [0, 0]
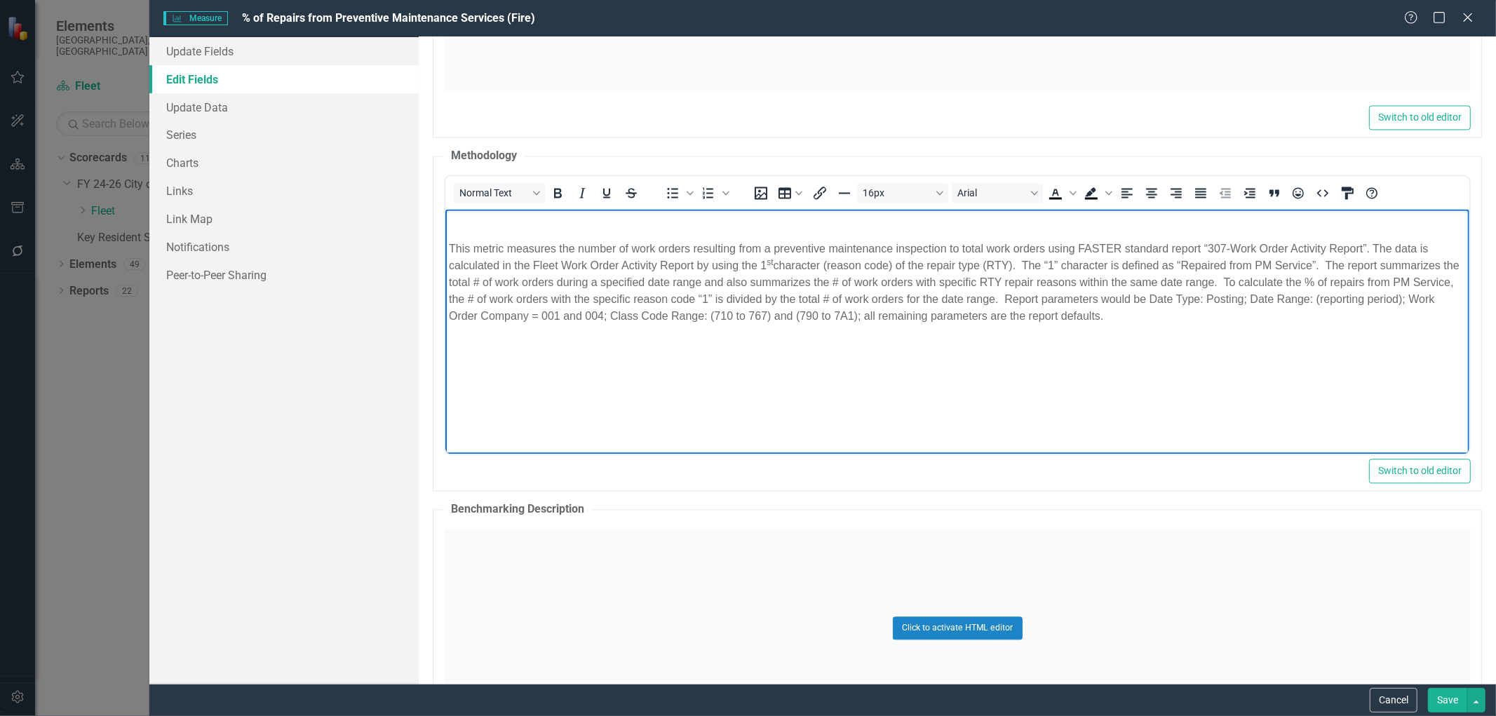
drag, startPoint x: 1151, startPoint y: 317, endPoint x: 874, endPoint y: 310, distance: 277.0
click at [884, 310] on p "This metric measures the number of work orders resulting from a preventive main…" at bounding box center [957, 282] width 1017 height 84
click at [629, 326] on body "This metric measures the number of work orders resulting from a preventive main…" at bounding box center [957, 314] width 1024 height 210
drag, startPoint x: 1137, startPoint y: 316, endPoint x: 440, endPoint y: 249, distance: 700.1
click at [445, 249] on html "This metric measures the number of work orders resulting from a preventive main…" at bounding box center [957, 314] width 1024 height 210
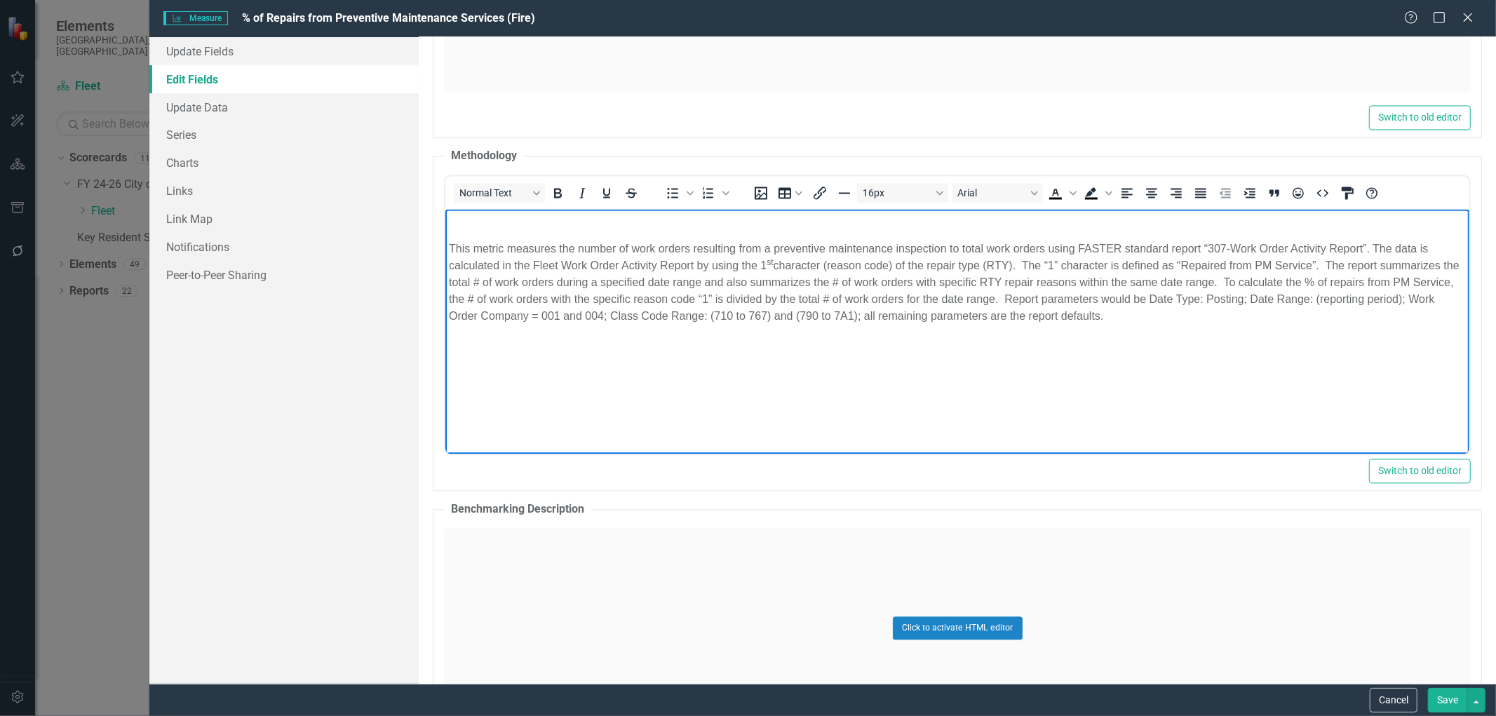
copy p "This metric measures the number of work orders resulting from a preventive main…"
click at [1383, 700] on button "Cancel" at bounding box center [1393, 700] width 48 height 25
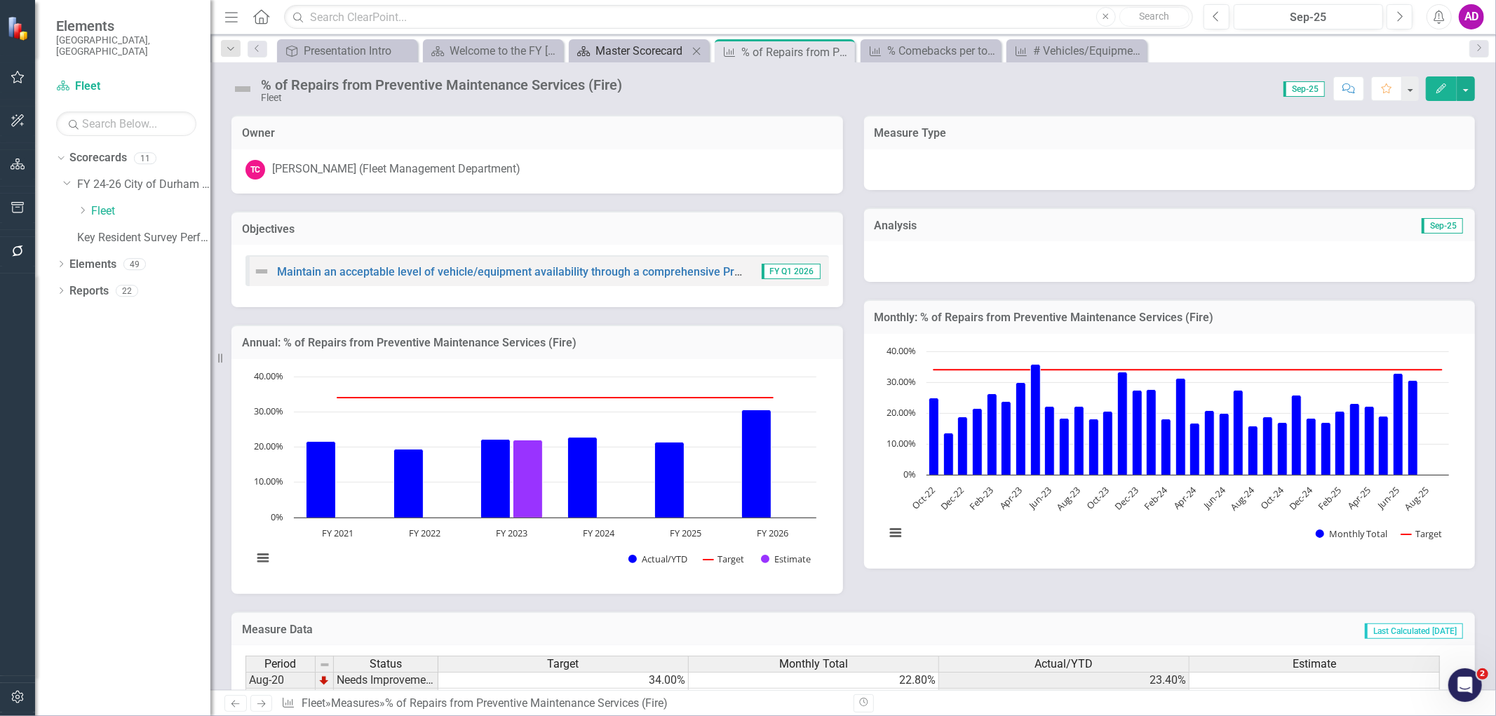
click at [636, 48] on div "Master Scorecard" at bounding box center [641, 51] width 93 height 18
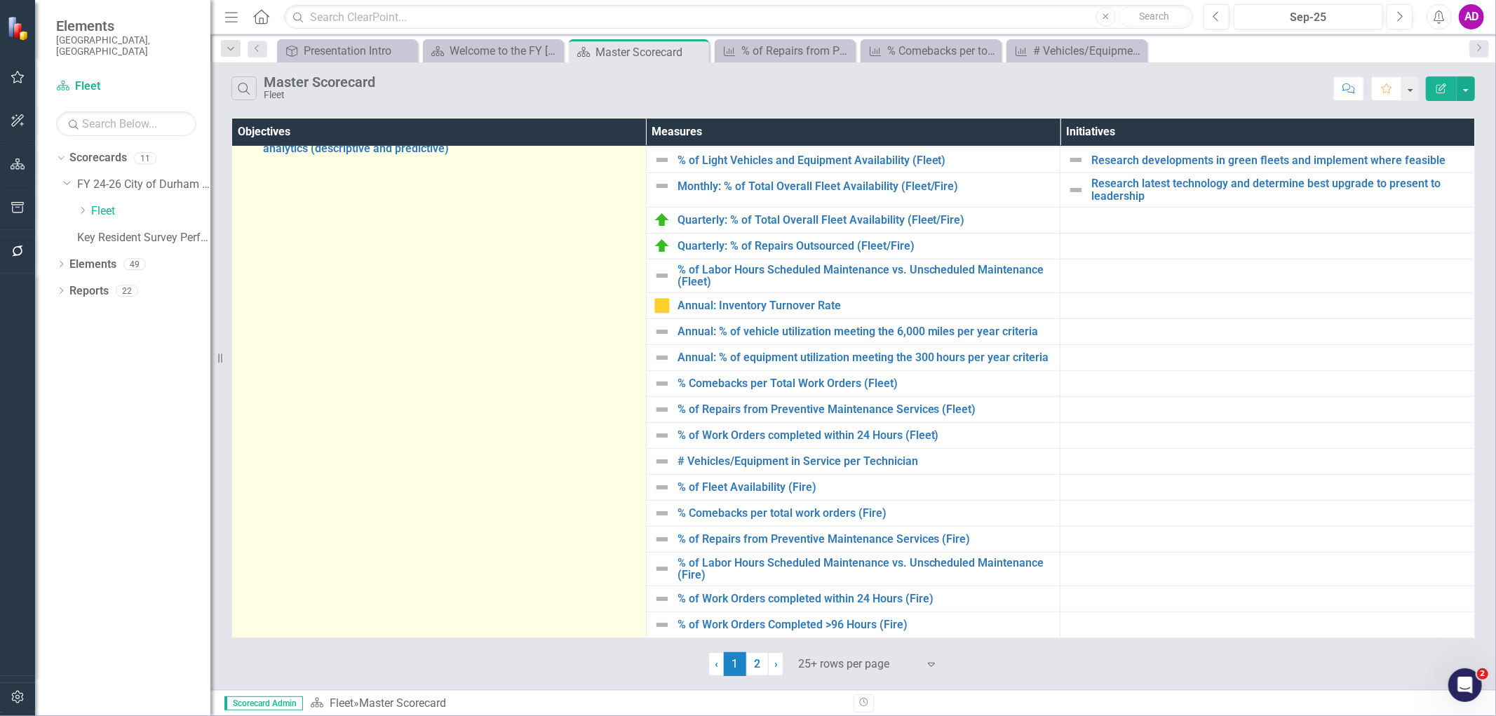
scroll to position [467, 0]
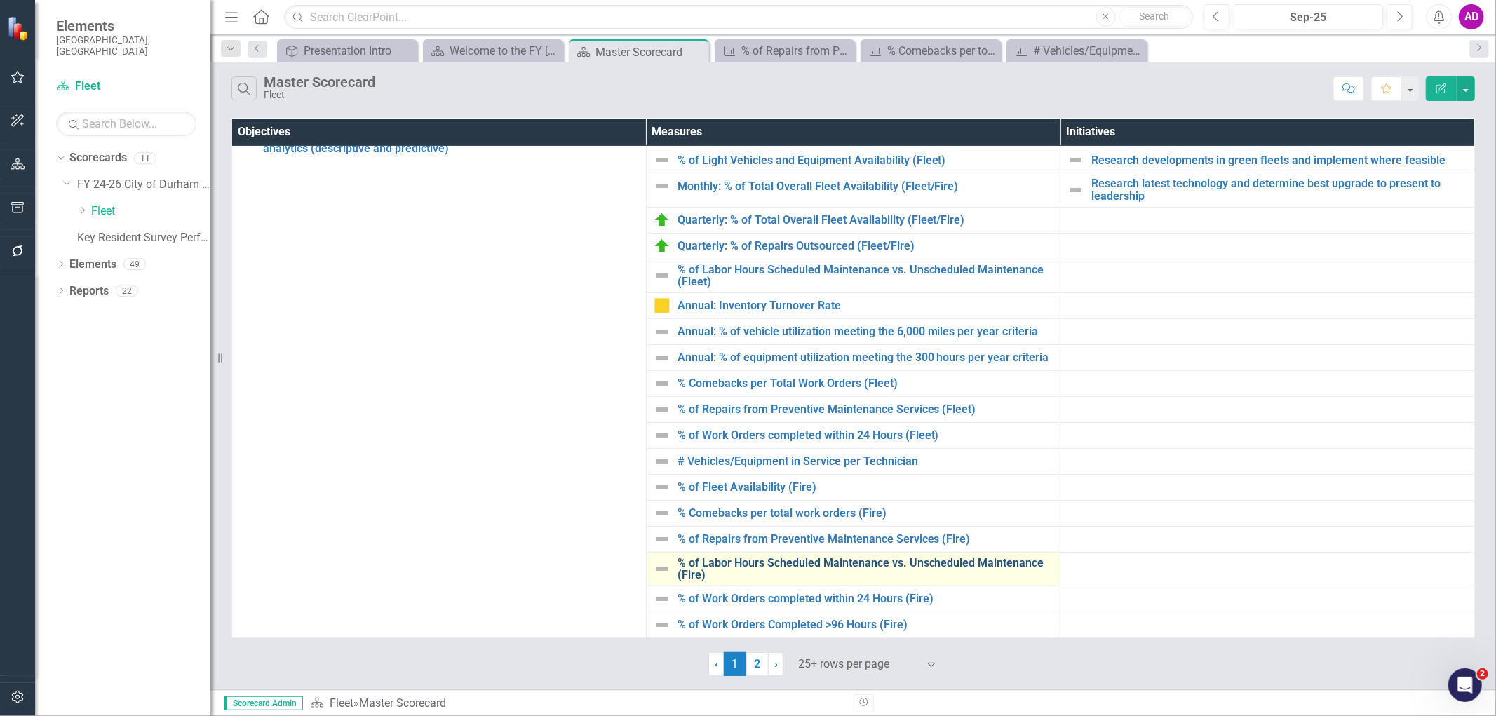
click at [753, 564] on link "% of Labor Hours Scheduled Maintenance vs. Unscheduled Maintenance (Fire)" at bounding box center [865, 569] width 376 height 25
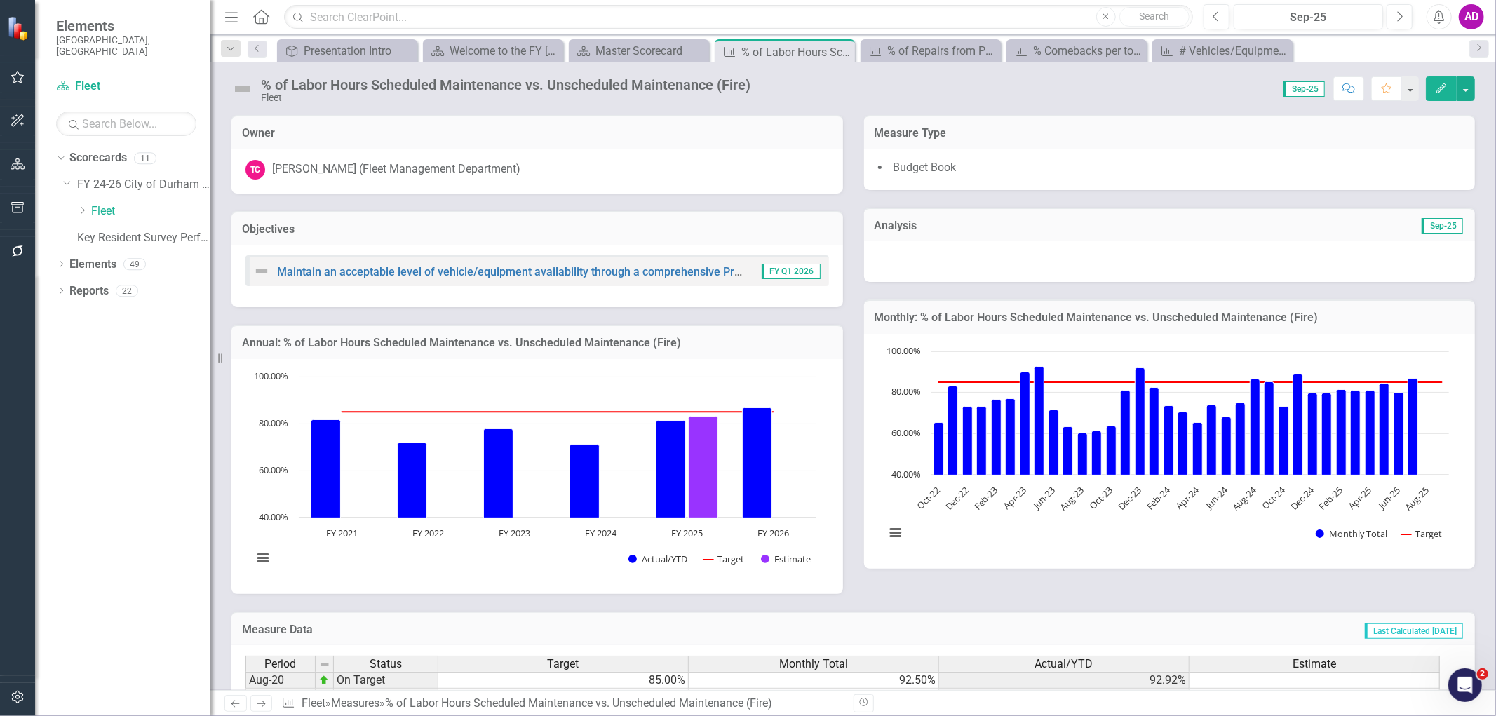
click at [1435, 88] on icon "Edit" at bounding box center [1441, 88] width 13 height 10
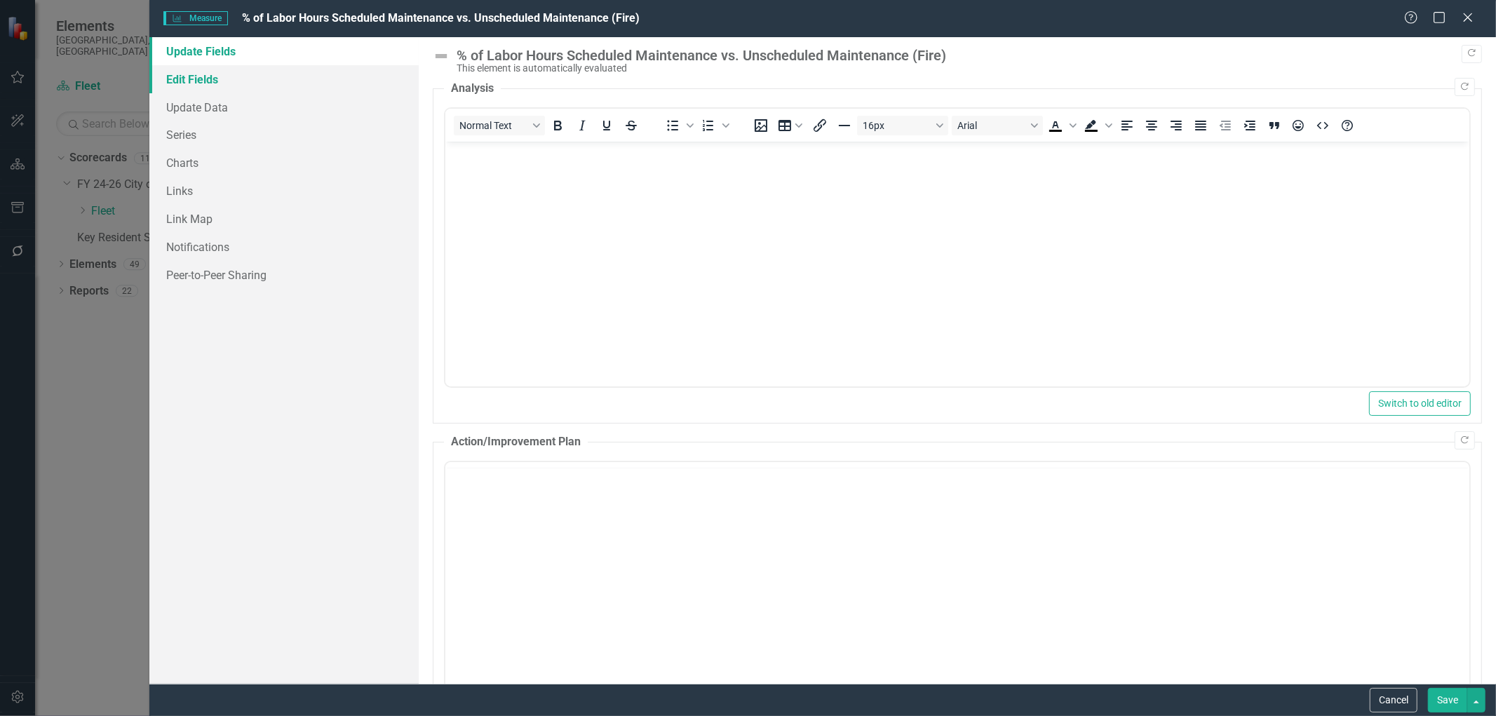
click at [205, 79] on link "Edit Fields" at bounding box center [283, 79] width 269 height 28
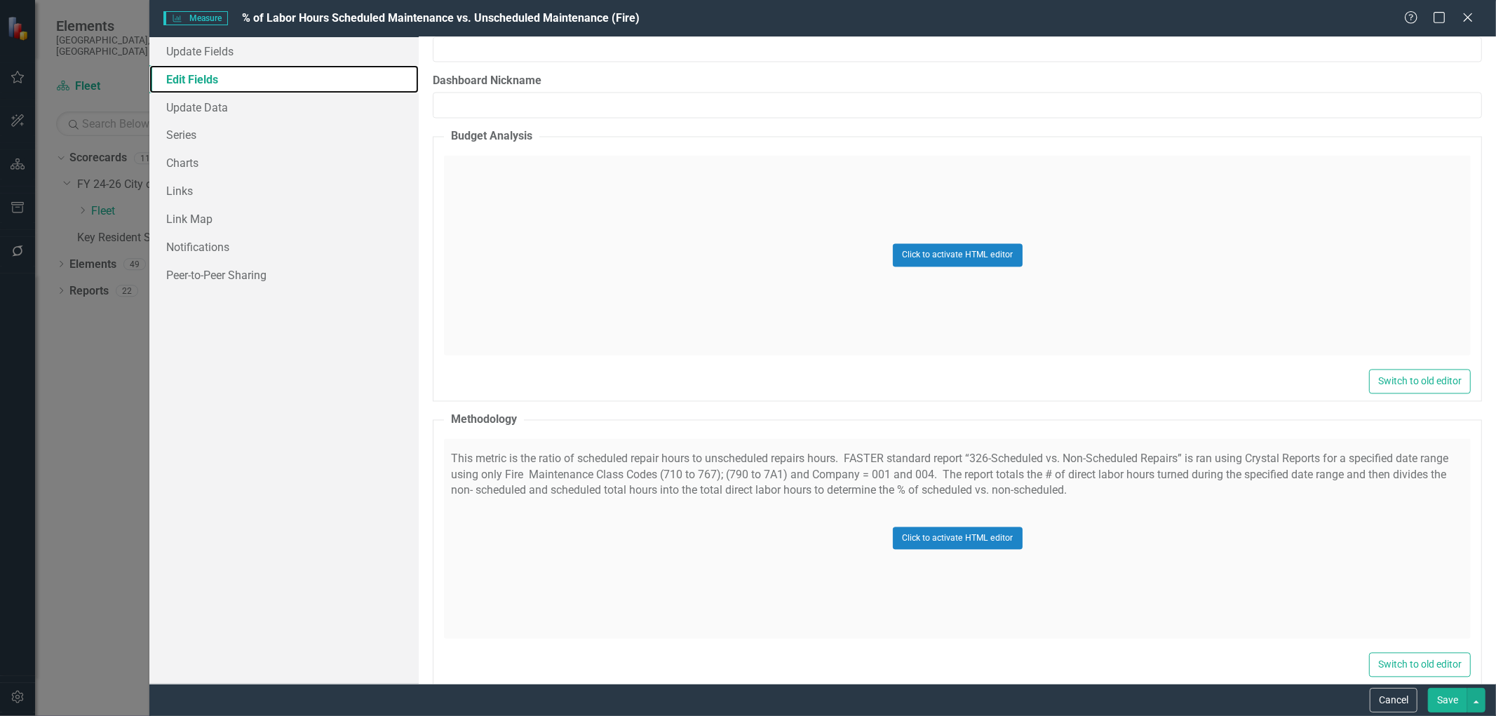
scroll to position [2493, 0]
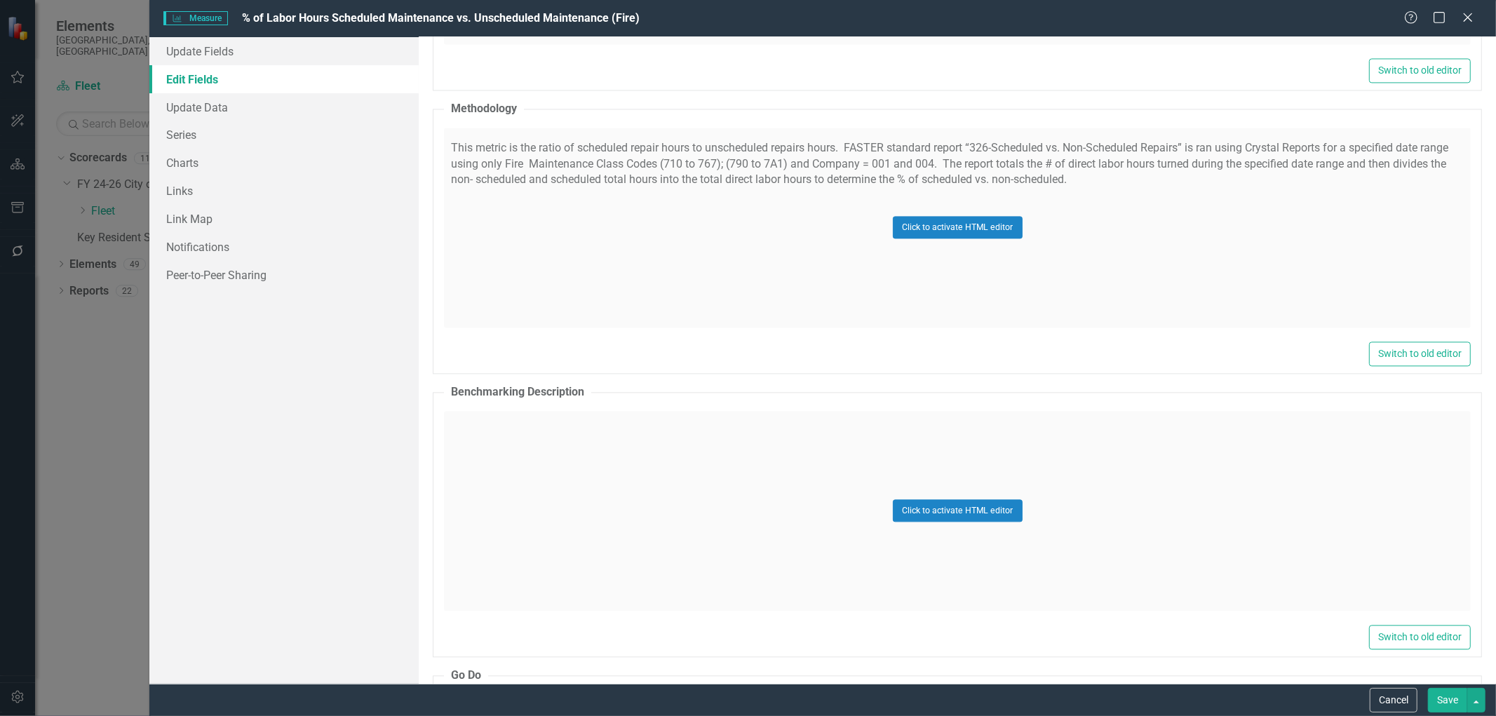
click at [560, 255] on div "Click to activate HTML editor" at bounding box center [957, 228] width 1027 height 200
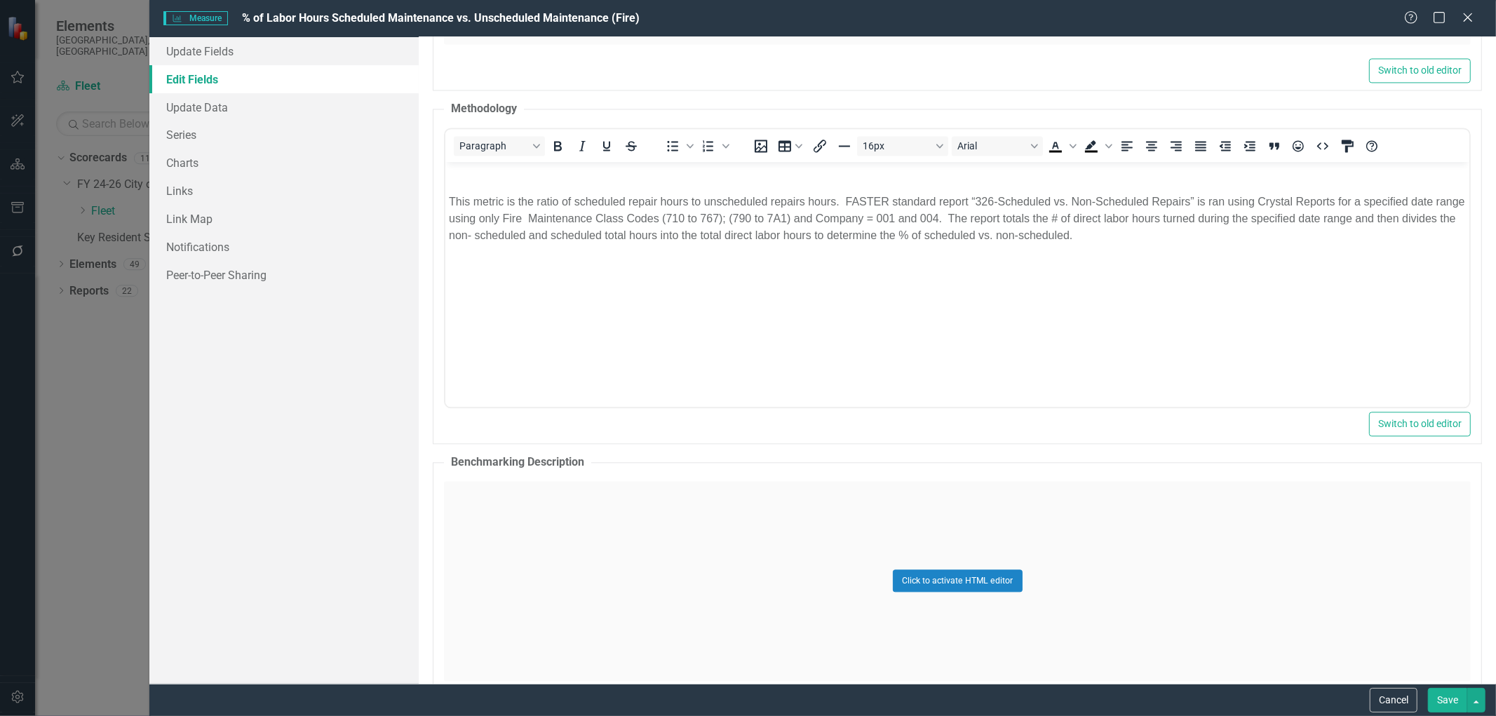
scroll to position [0, 0]
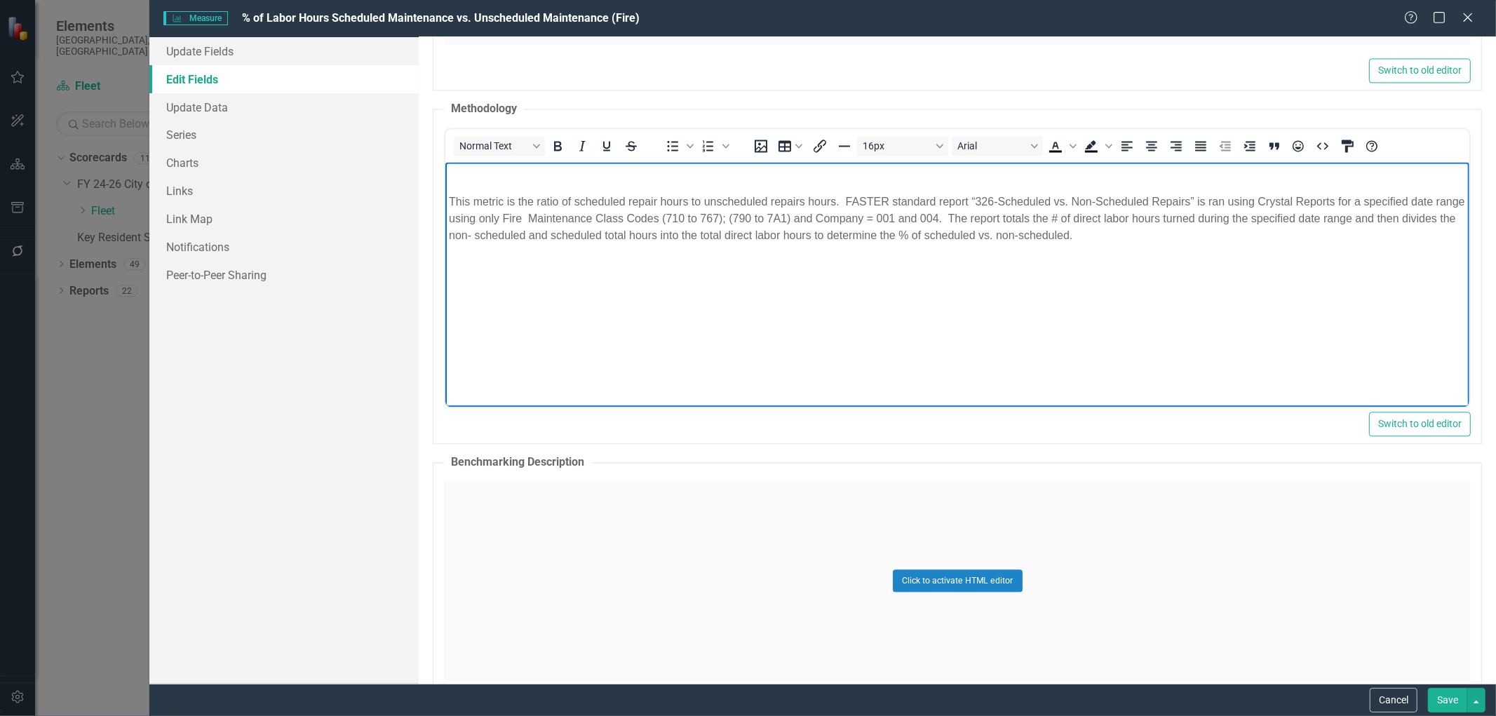
drag, startPoint x: 1156, startPoint y: 235, endPoint x: 440, endPoint y: 203, distance: 717.3
click at [445, 203] on html "This metric is the ratio of scheduled repair hours to unscheduled repairs hours…" at bounding box center [957, 266] width 1024 height 210
copy p "This metric is the ratio of scheduled repair hours to unscheduled repairs hours…"
click at [1390, 693] on button "Cancel" at bounding box center [1393, 700] width 48 height 25
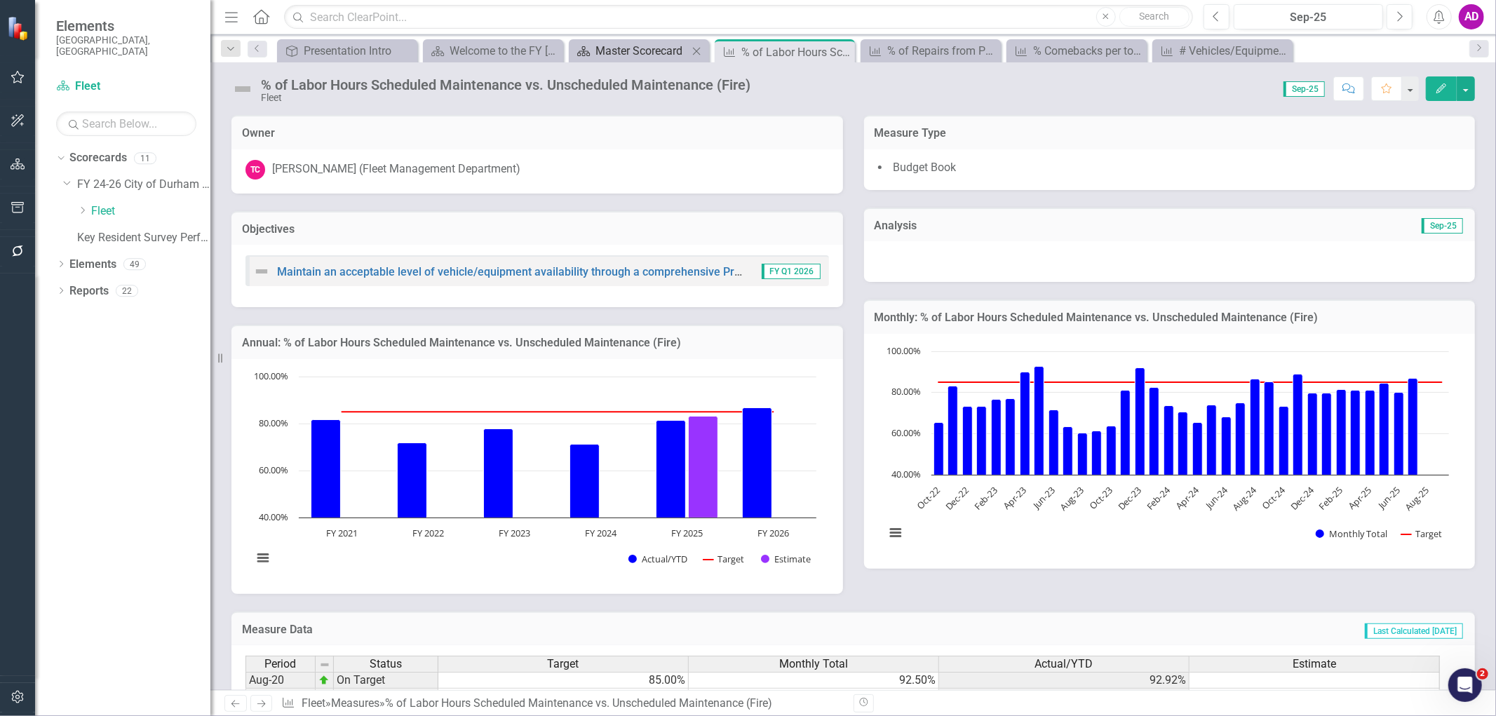
click at [621, 50] on div "Master Scorecard" at bounding box center [641, 51] width 93 height 18
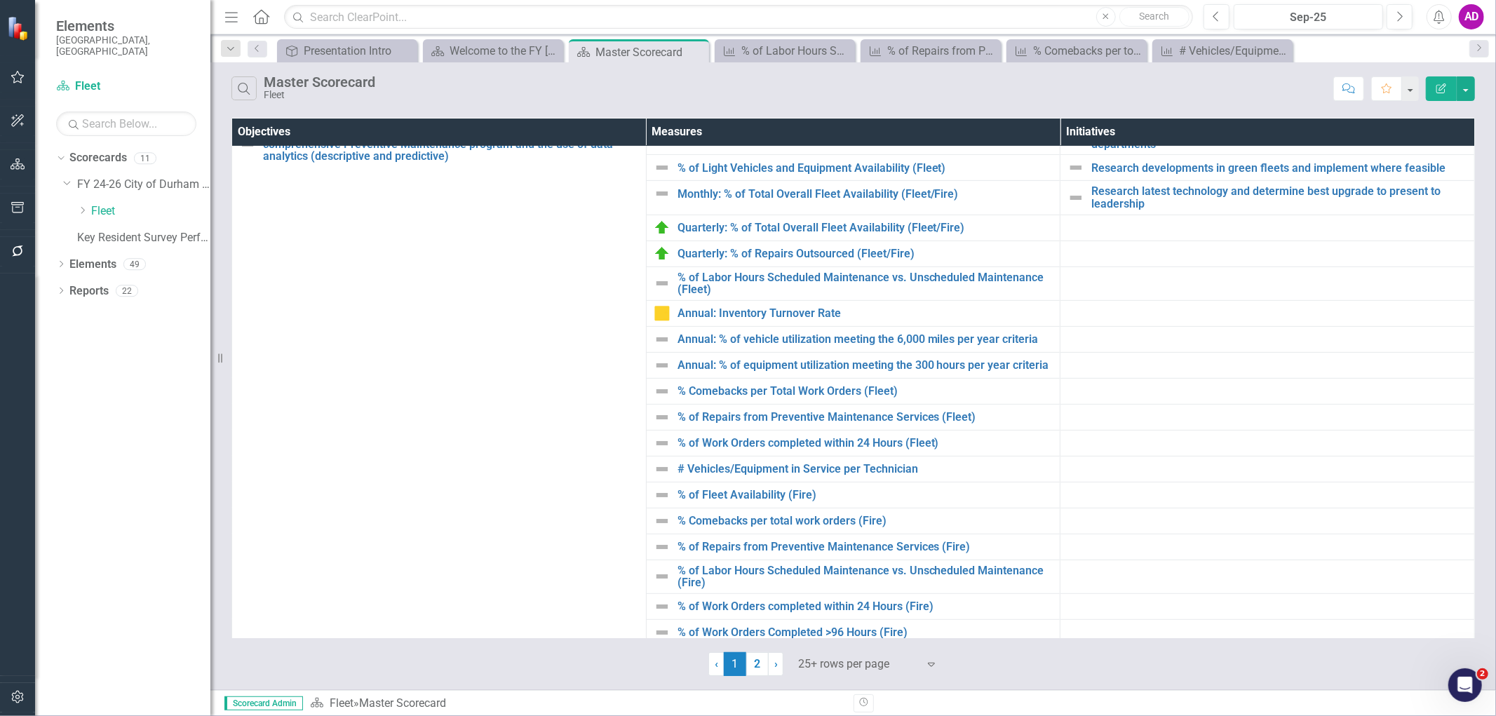
scroll to position [467, 0]
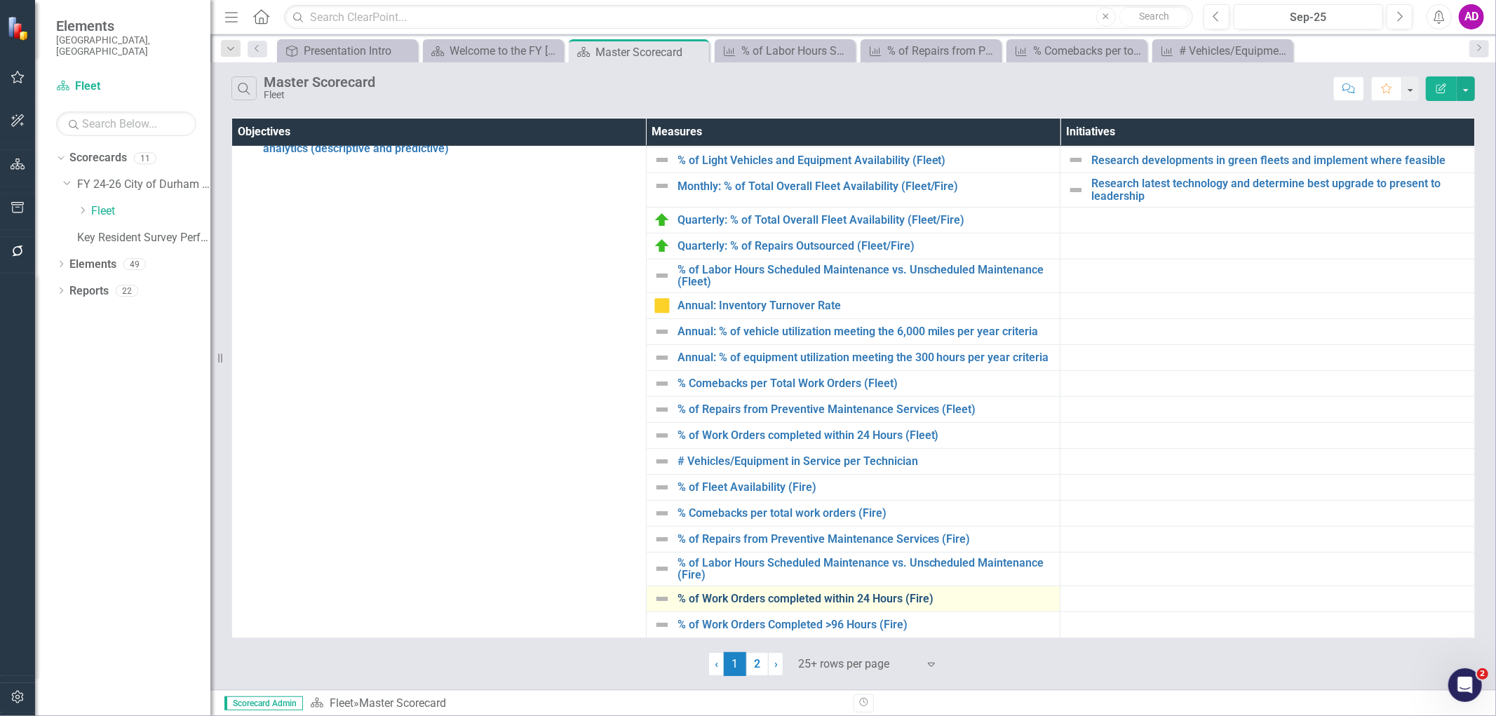
click at [731, 596] on link "% of Work Orders completed within 24 Hours (Fire)" at bounding box center [865, 598] width 376 height 13
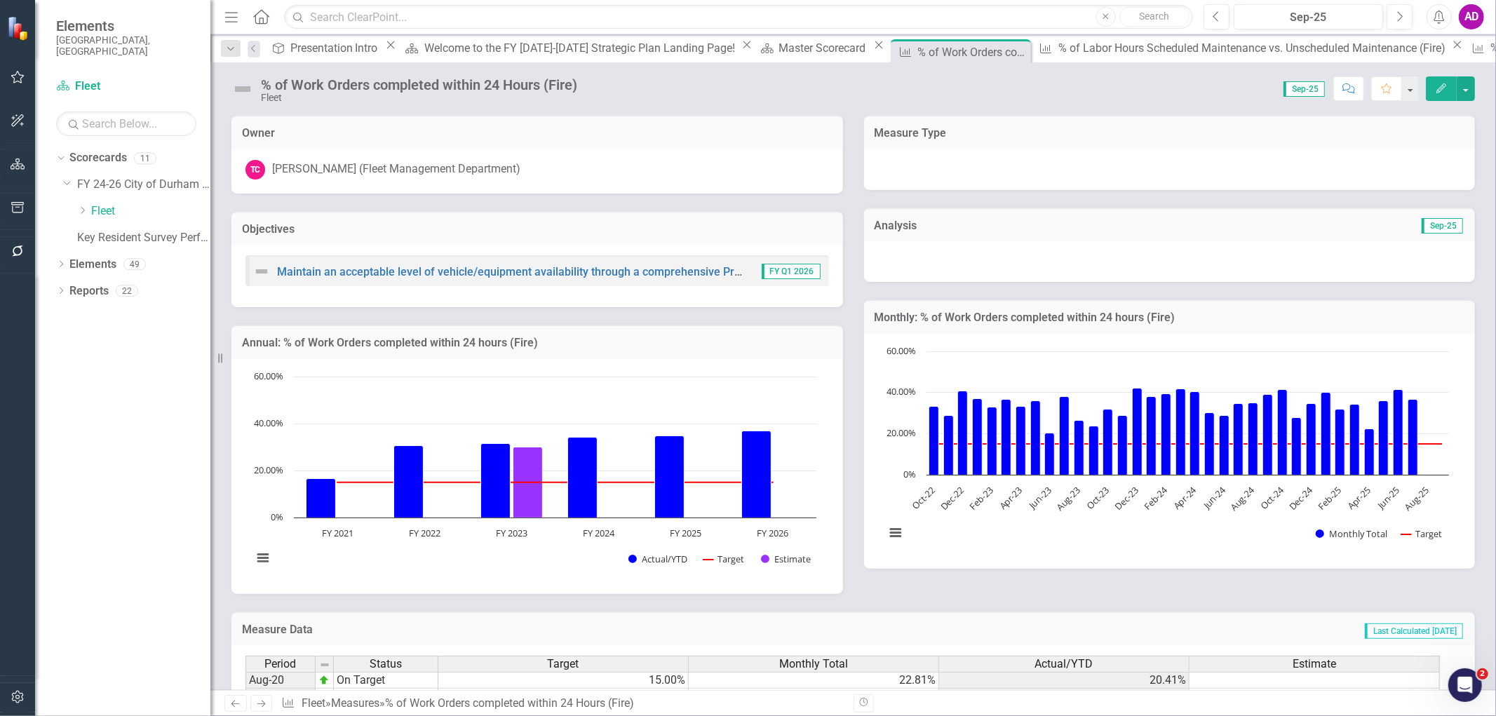
click at [1439, 86] on icon "Edit" at bounding box center [1441, 88] width 13 height 10
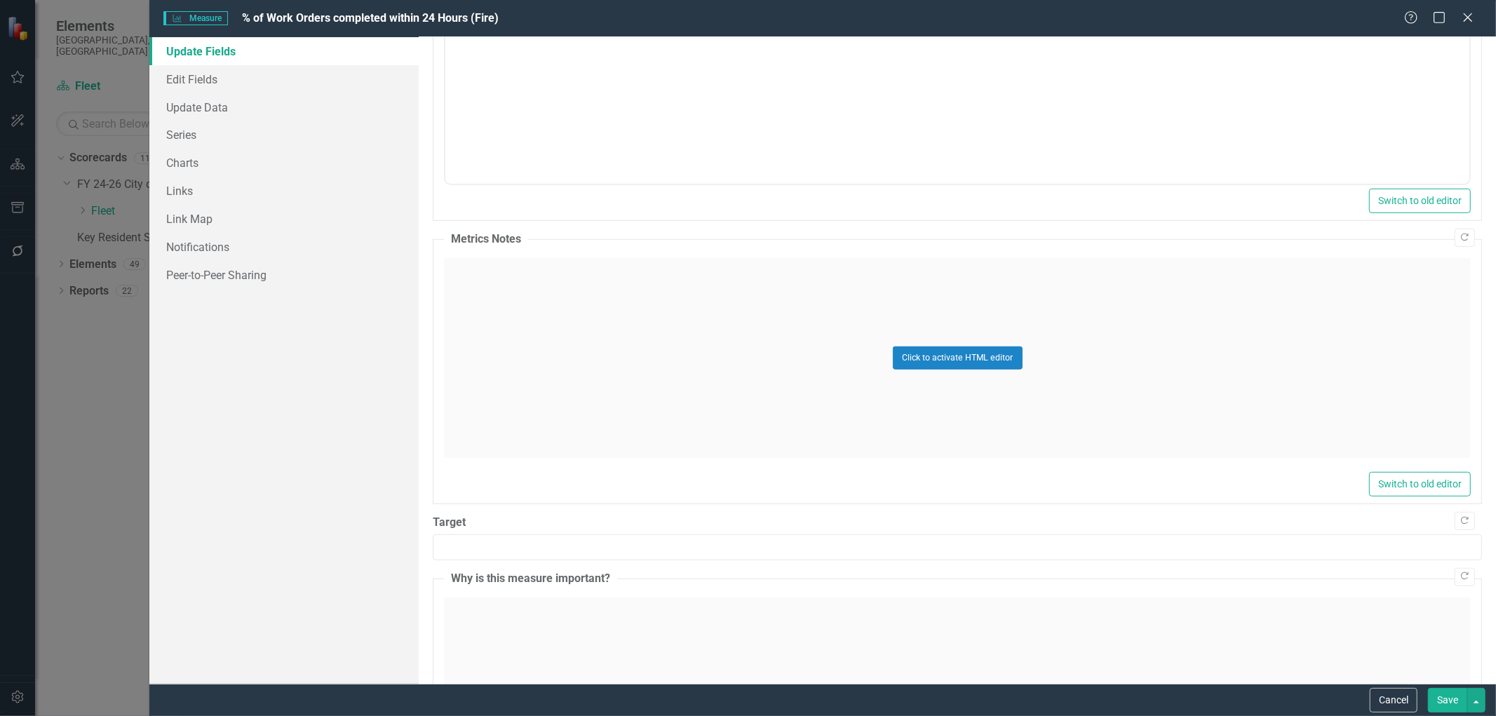
scroll to position [370, 0]
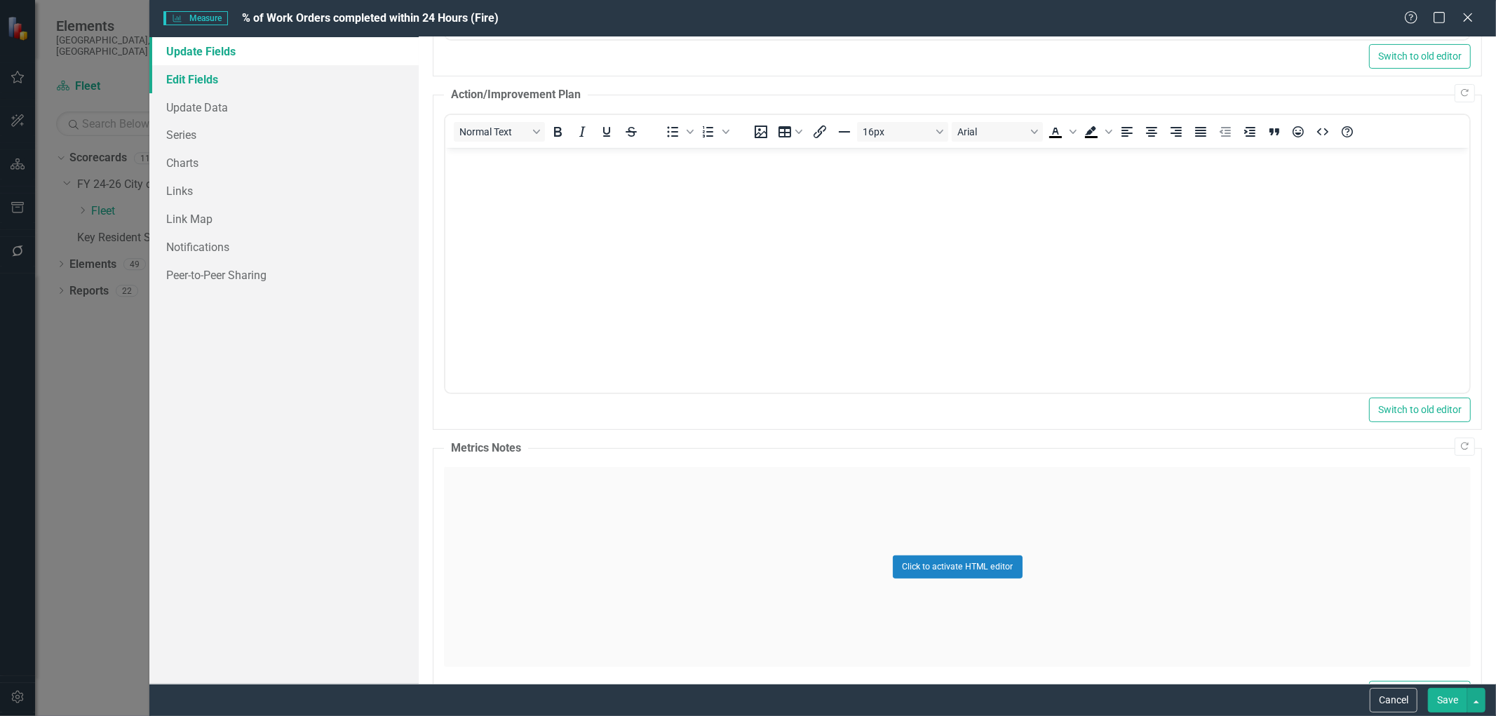
click at [195, 82] on link "Edit Fields" at bounding box center [283, 79] width 269 height 28
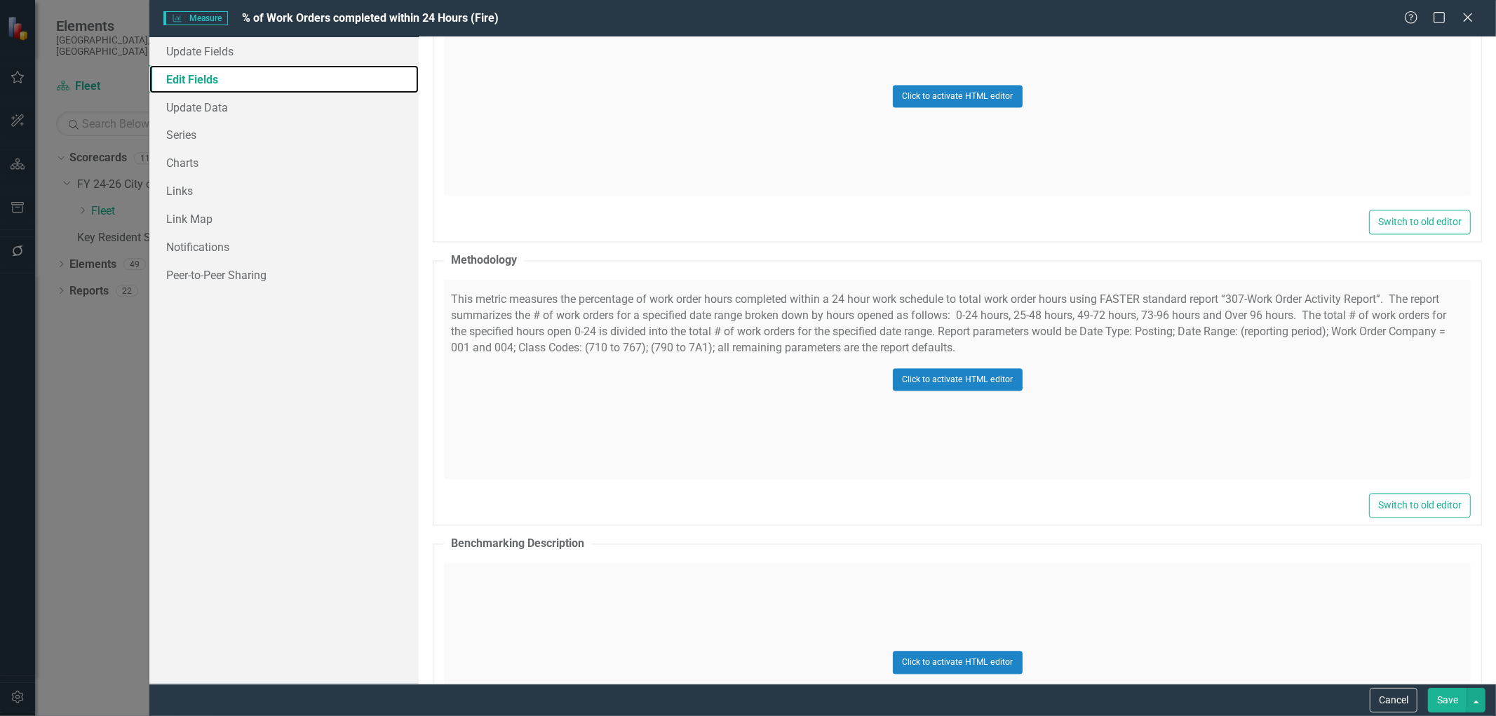
scroll to position [2337, 0]
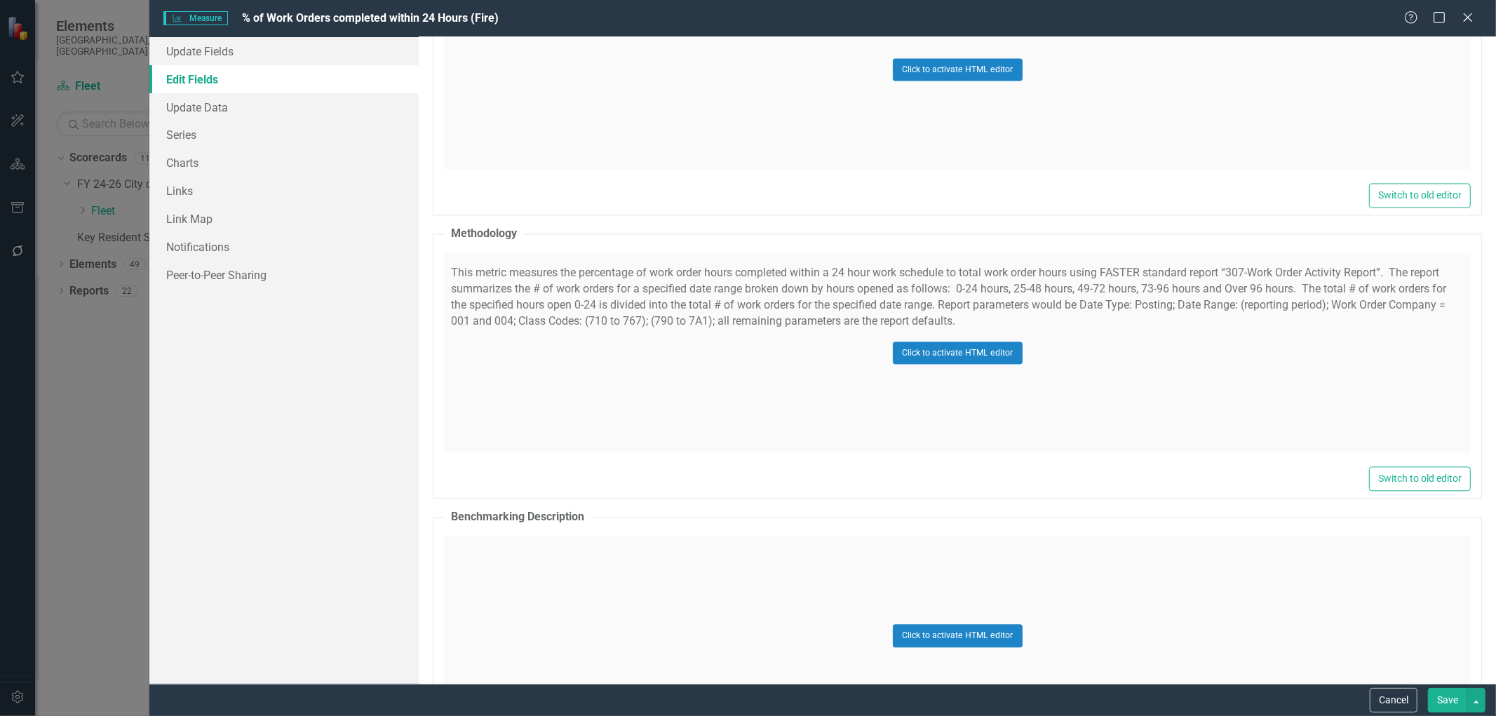
click at [724, 368] on div "Click to activate HTML editor" at bounding box center [957, 352] width 1027 height 200
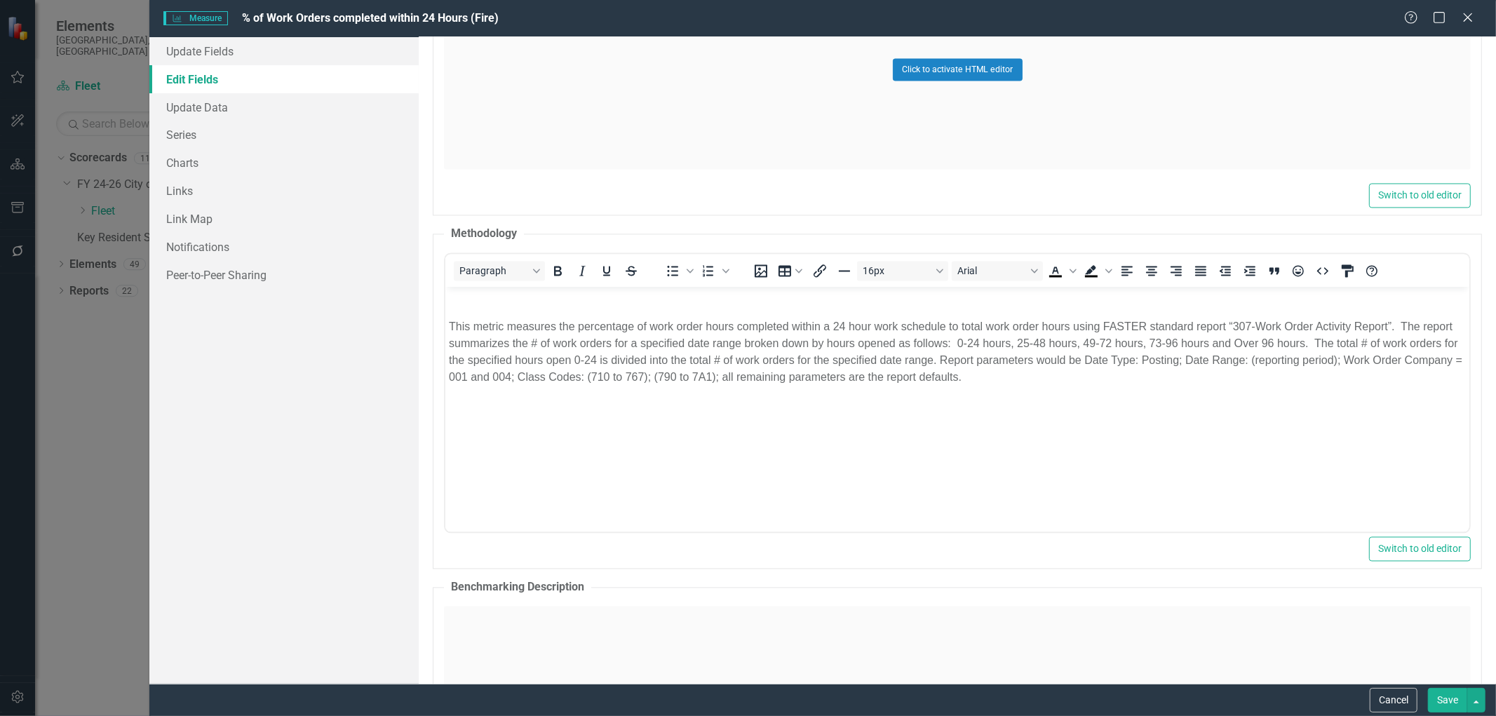
scroll to position [0, 0]
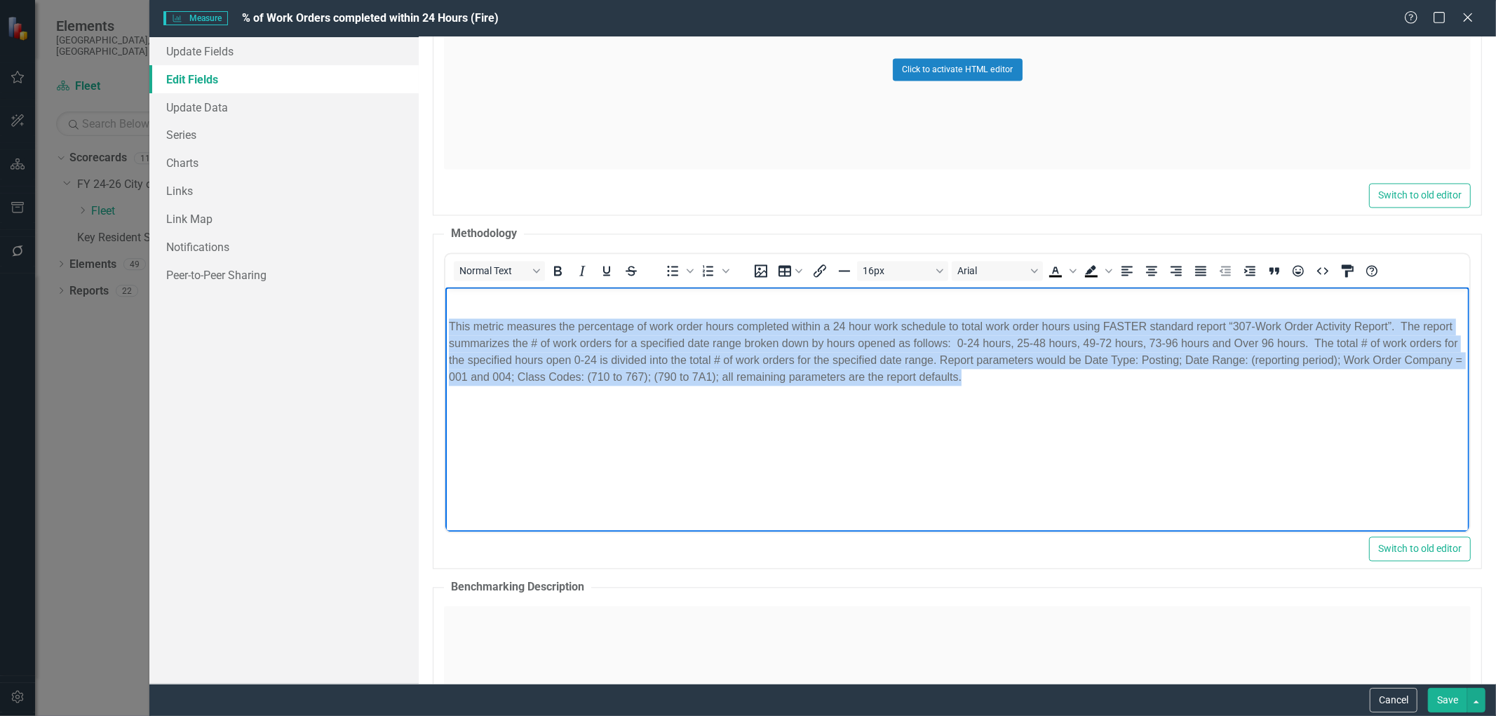
drag, startPoint x: 1042, startPoint y: 377, endPoint x: 438, endPoint y: 318, distance: 607.3
click at [445, 318] on html "This metric measures the percentage of work order hours completed within a 24 h…" at bounding box center [957, 392] width 1024 height 210
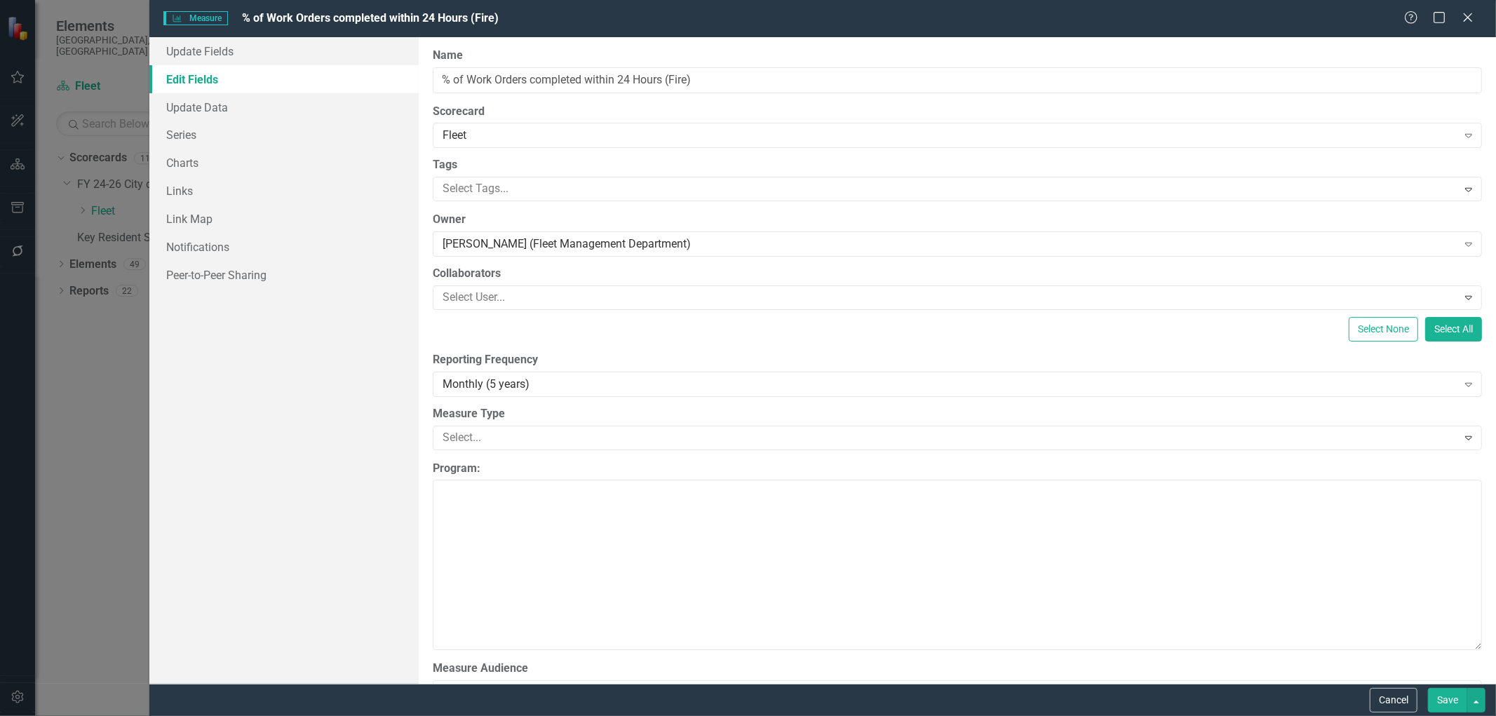
scroll to position [2337, 0]
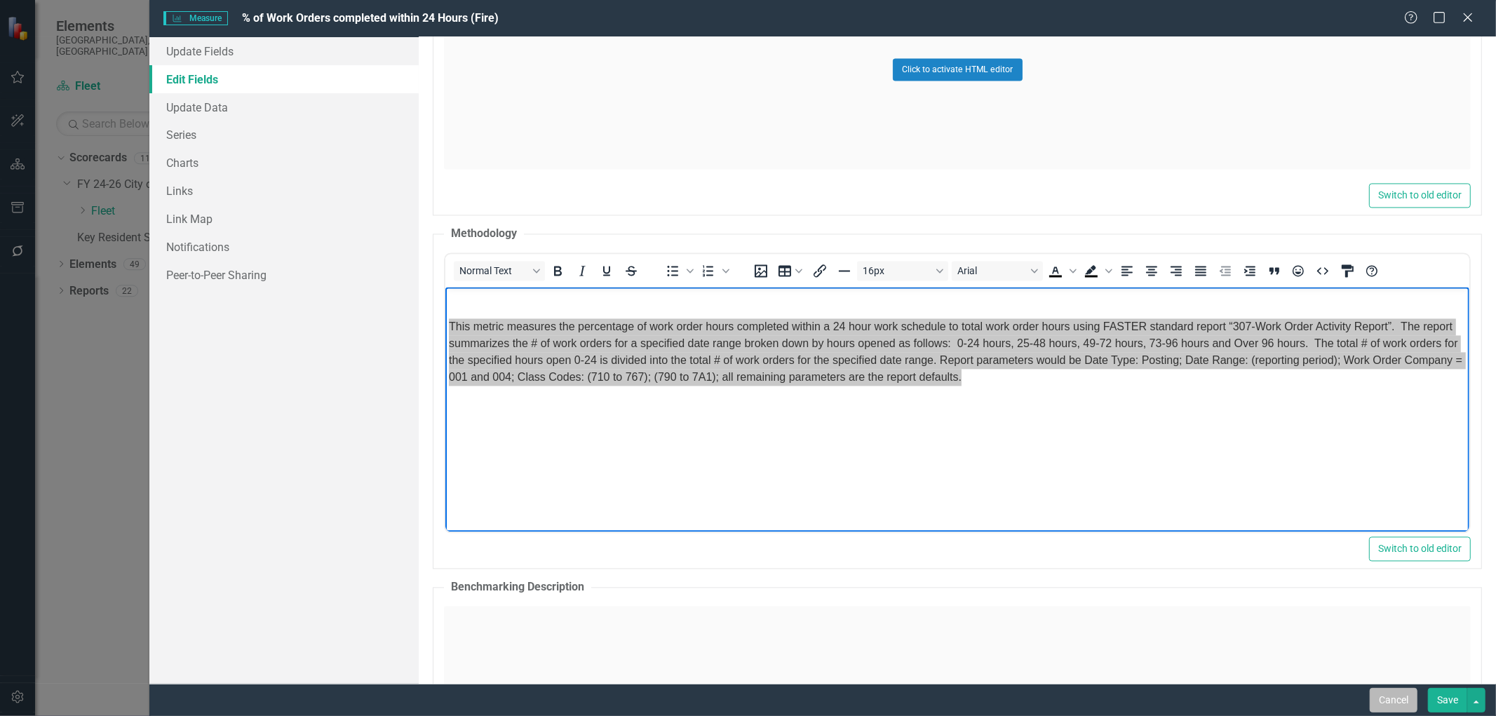
click at [1402, 700] on button "Cancel" at bounding box center [1393, 700] width 48 height 25
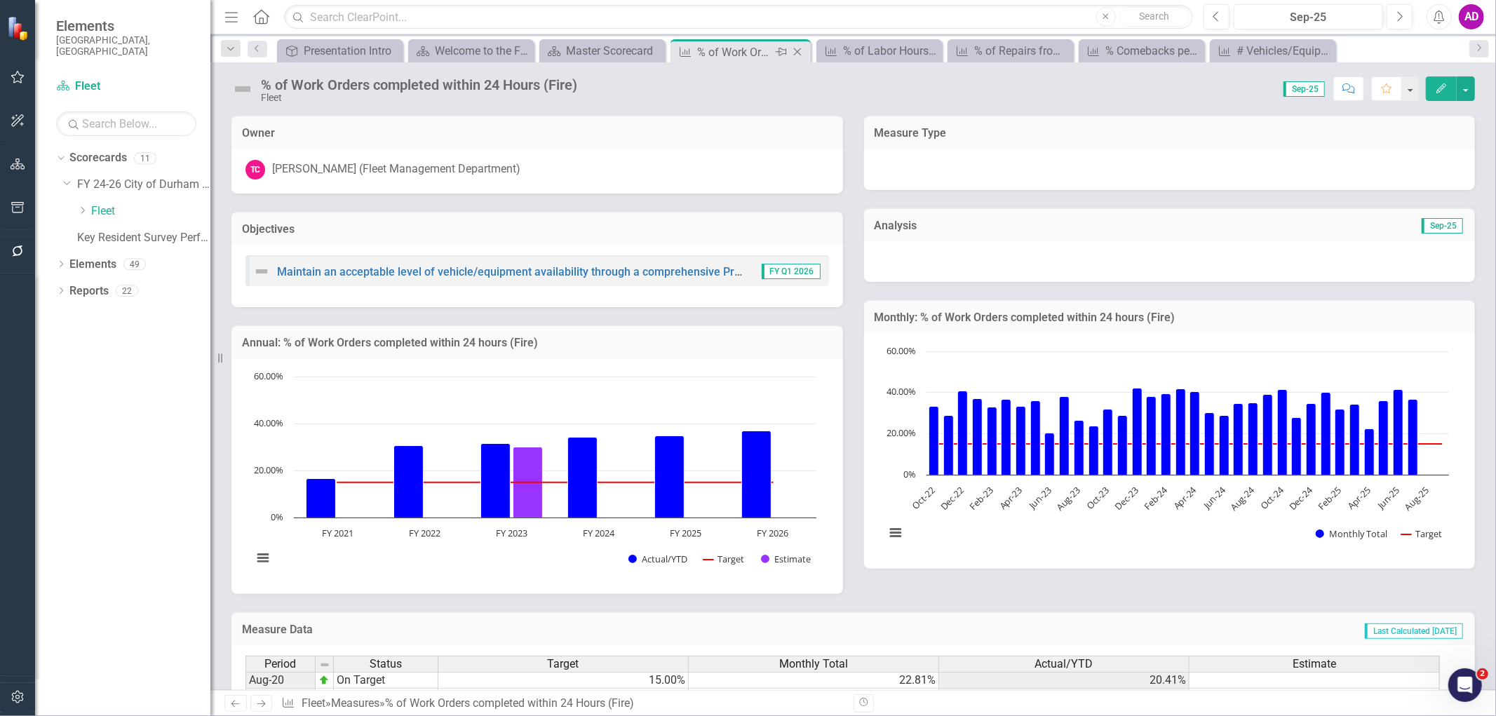
click at [796, 52] on icon at bounding box center [798, 52] width 8 height 8
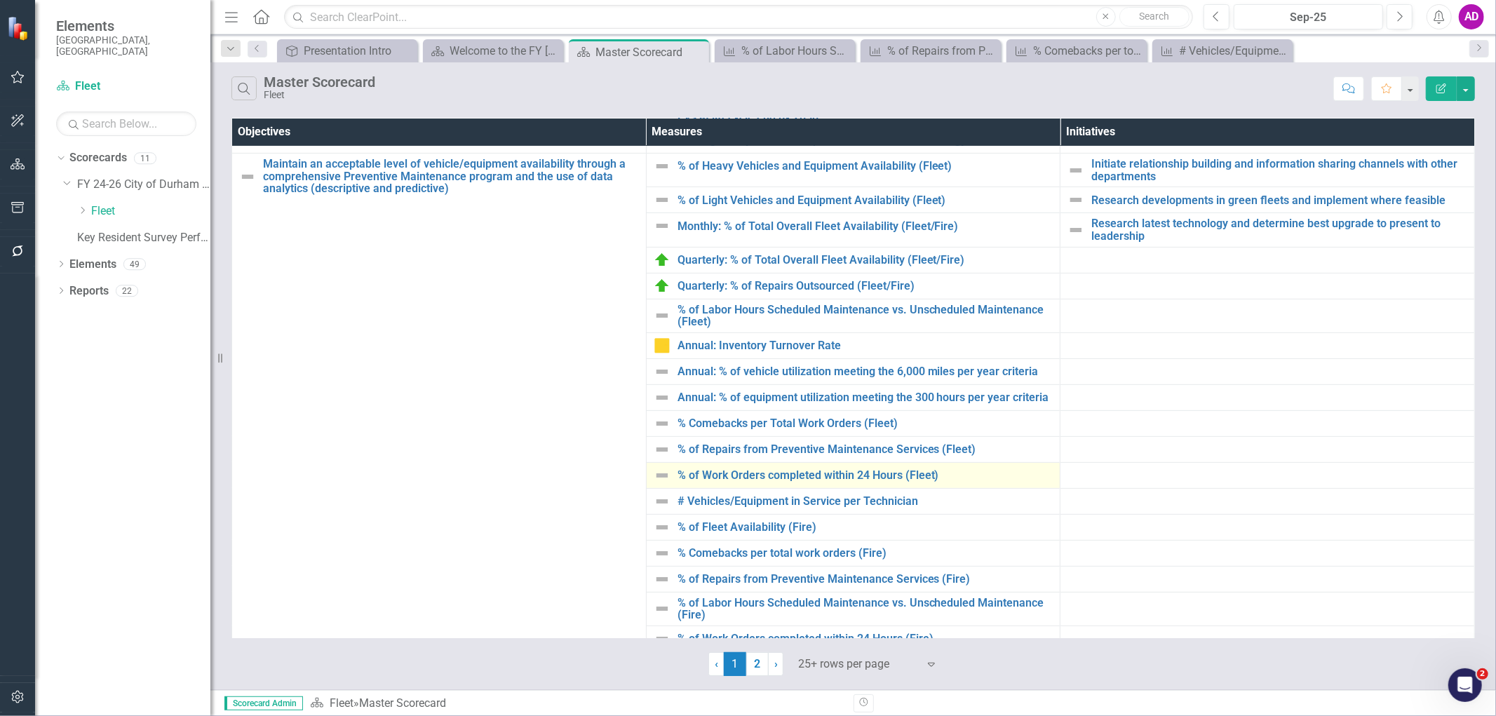
scroll to position [467, 0]
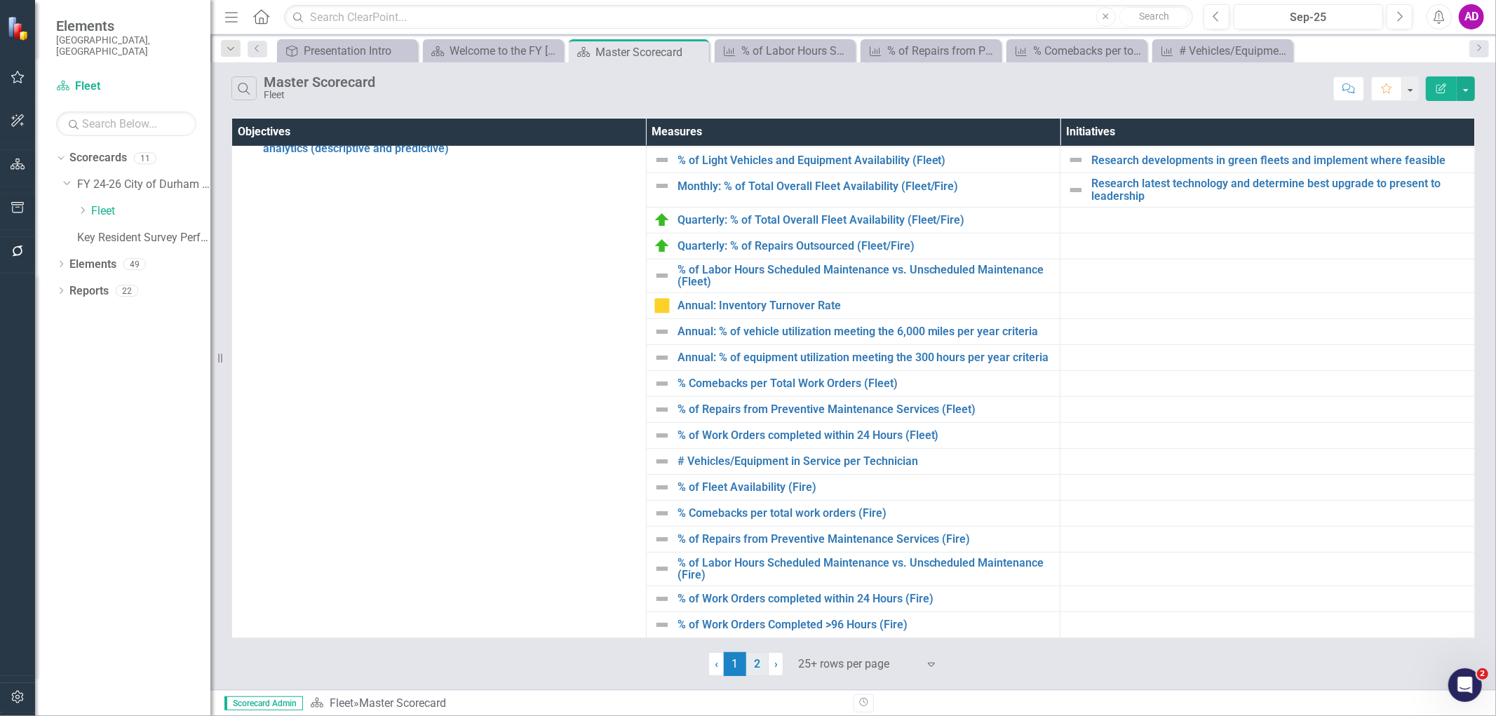
click at [755, 665] on link "2" at bounding box center [757, 664] width 22 height 24
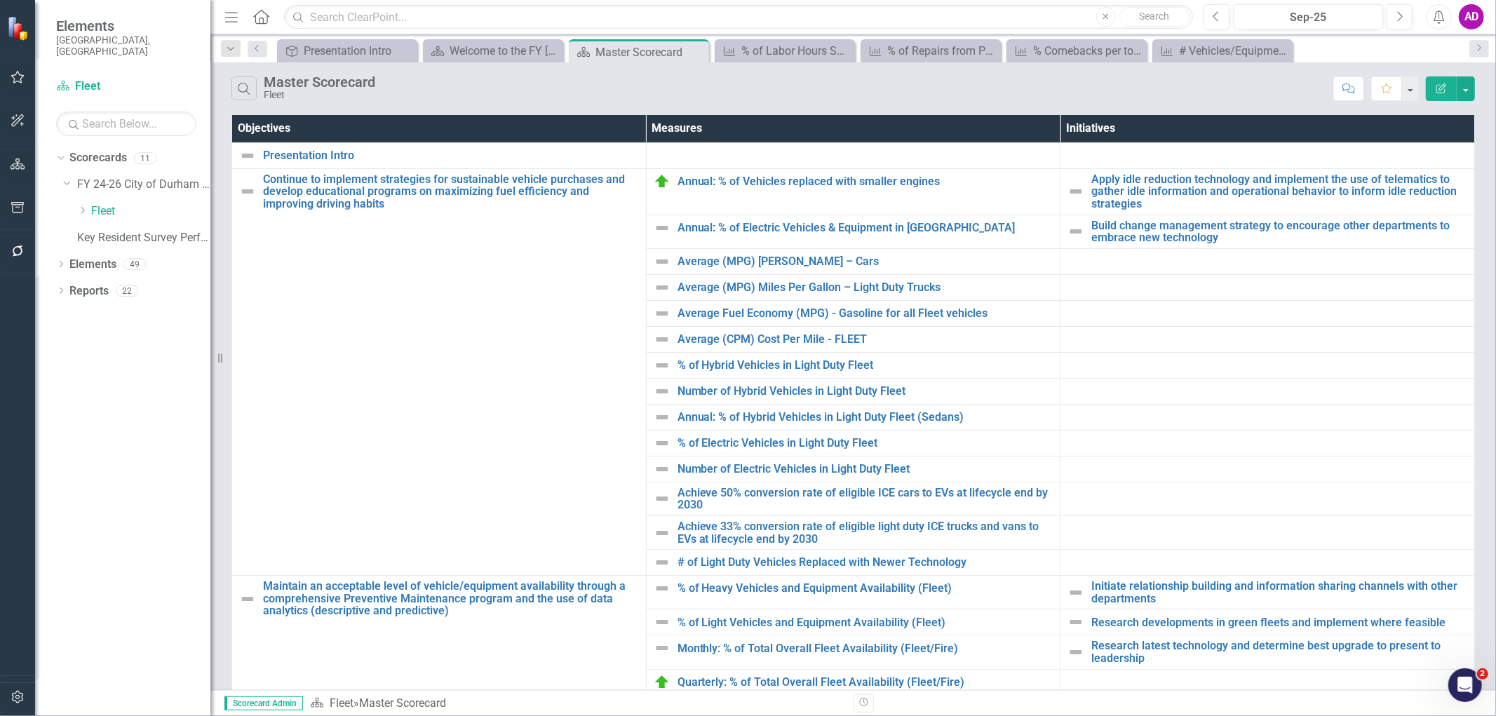
scroll to position [0, 0]
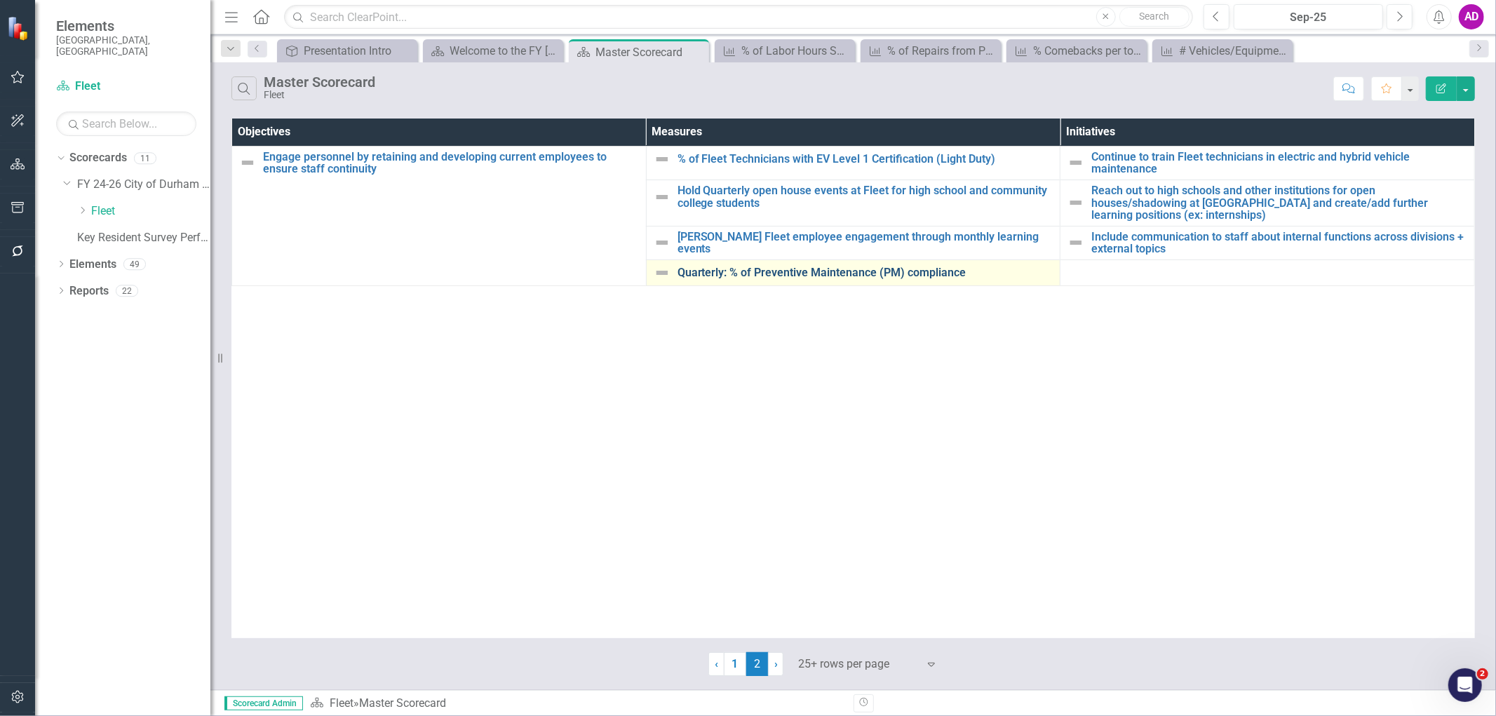
click at [772, 275] on link "Quarterly: % of Preventive Maintenance (PM) compliance" at bounding box center [865, 272] width 376 height 13
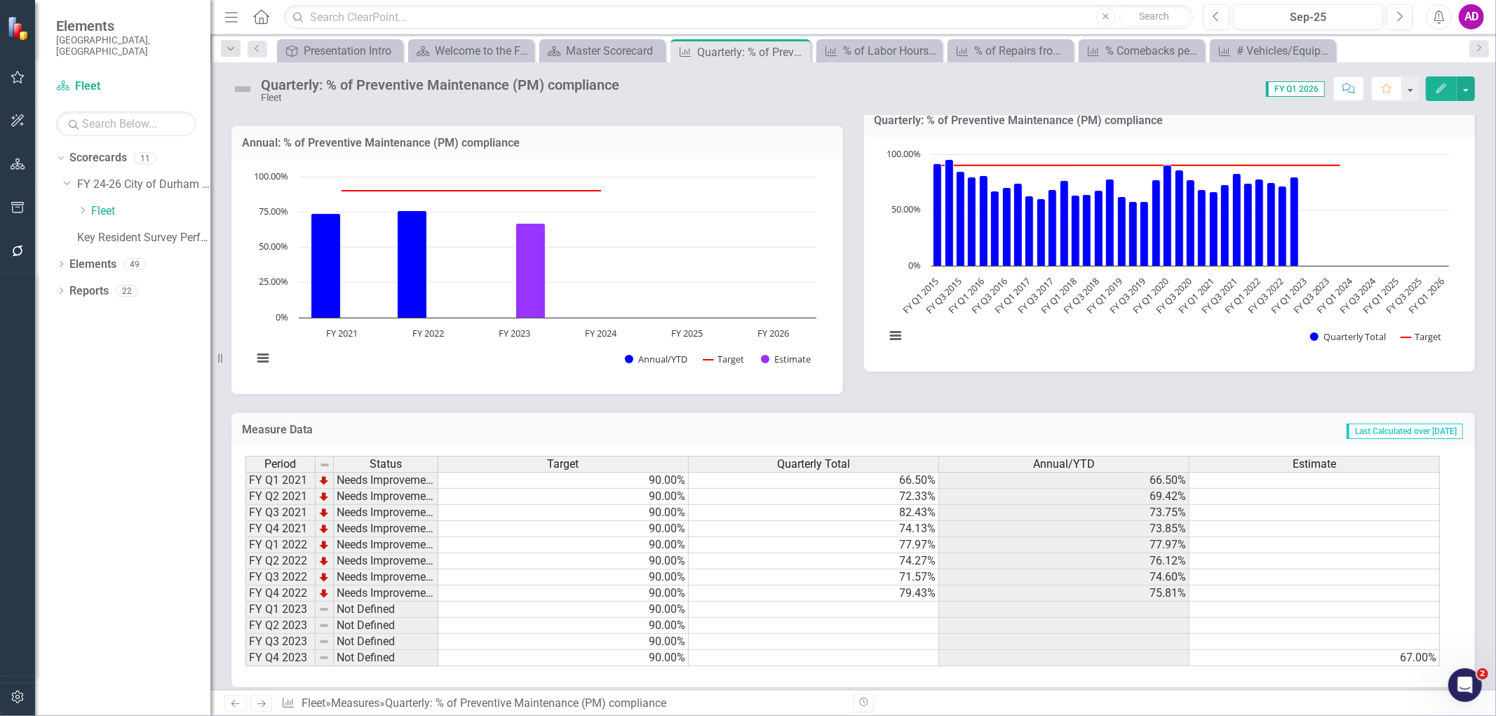
scroll to position [206, 0]
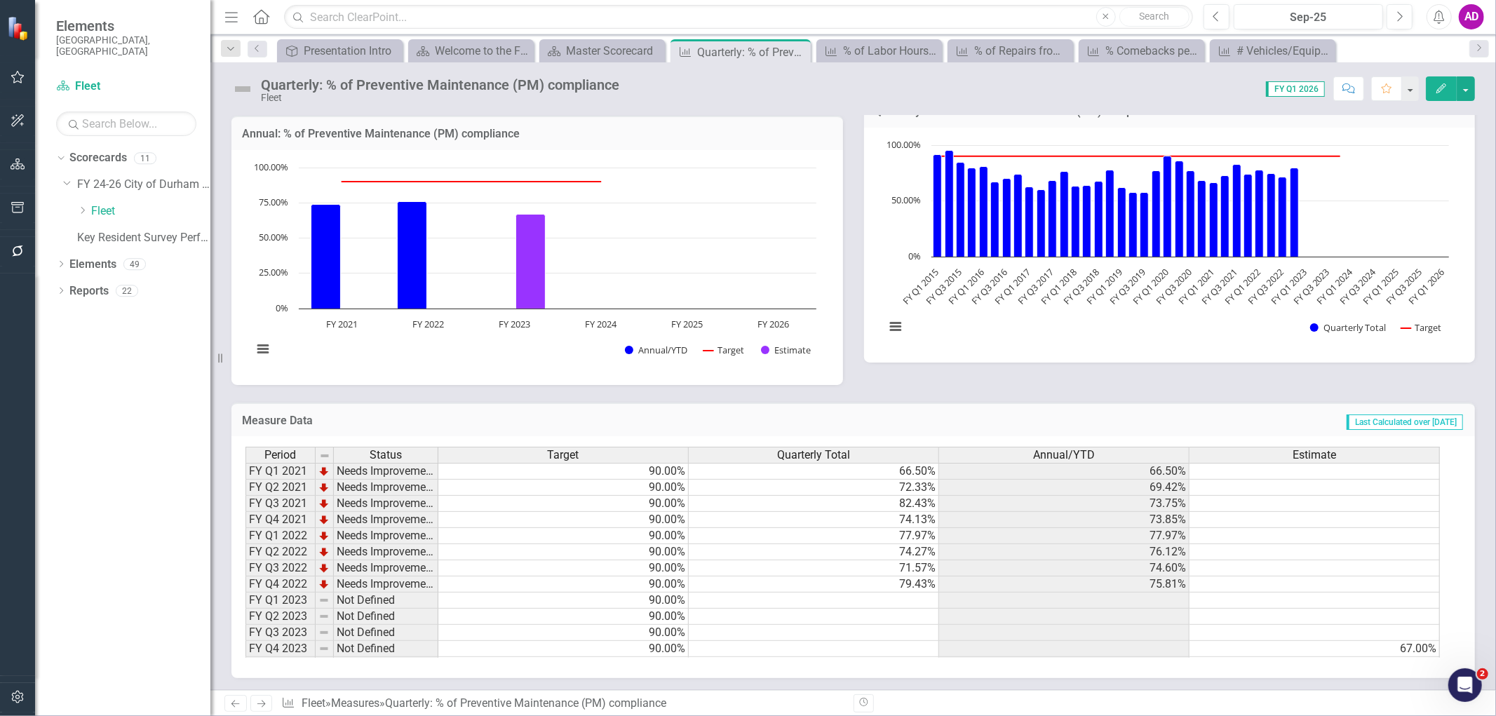
click at [1435, 86] on icon "Edit" at bounding box center [1441, 88] width 13 height 10
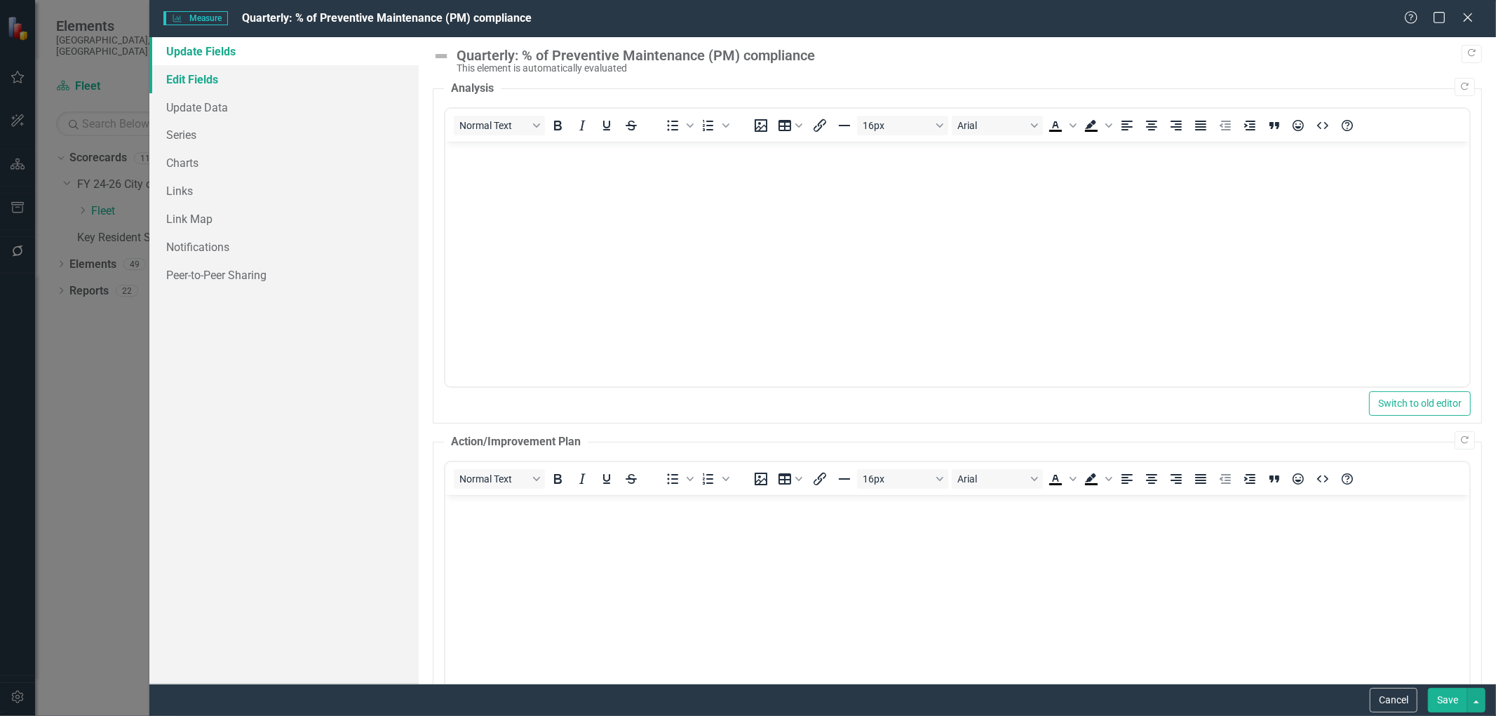
scroll to position [0, 0]
click at [207, 80] on link "Edit Fields" at bounding box center [283, 79] width 269 height 28
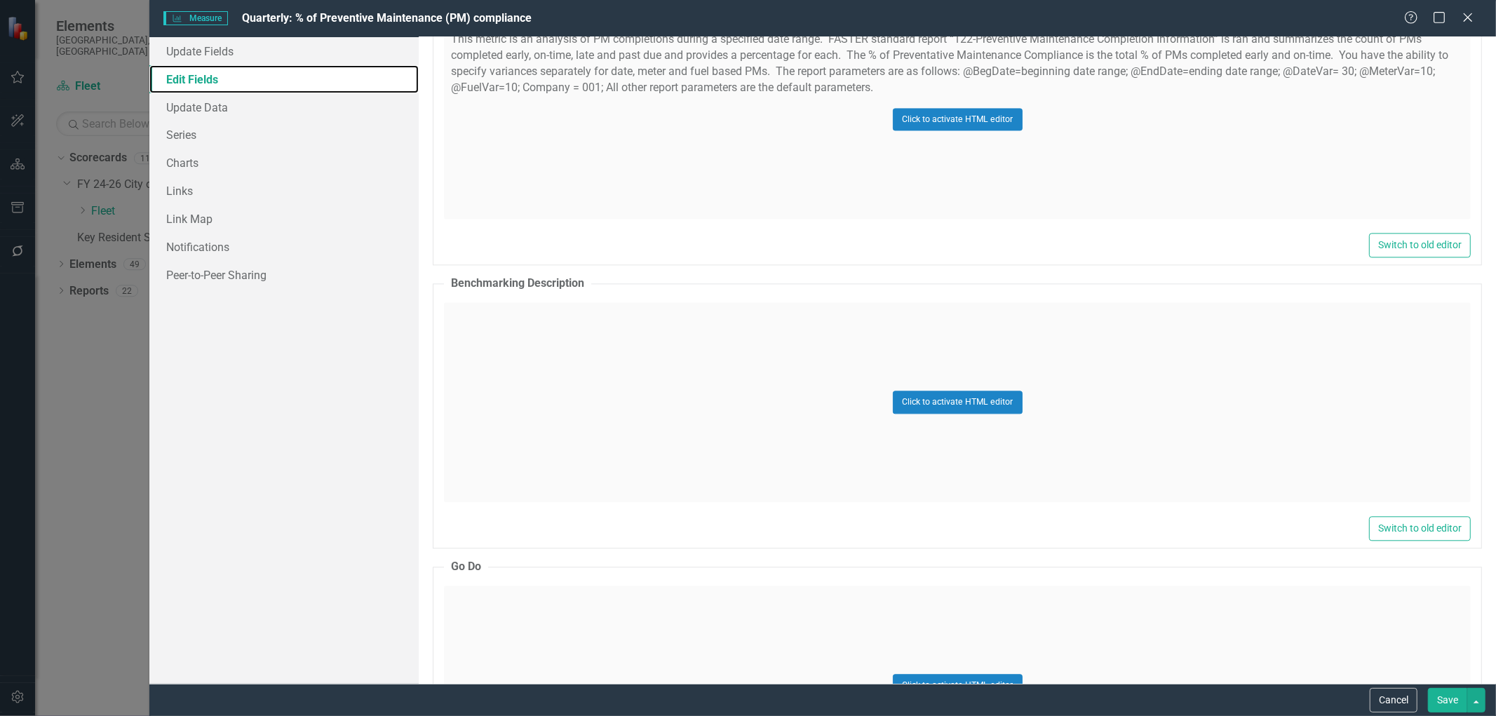
scroll to position [2337, 0]
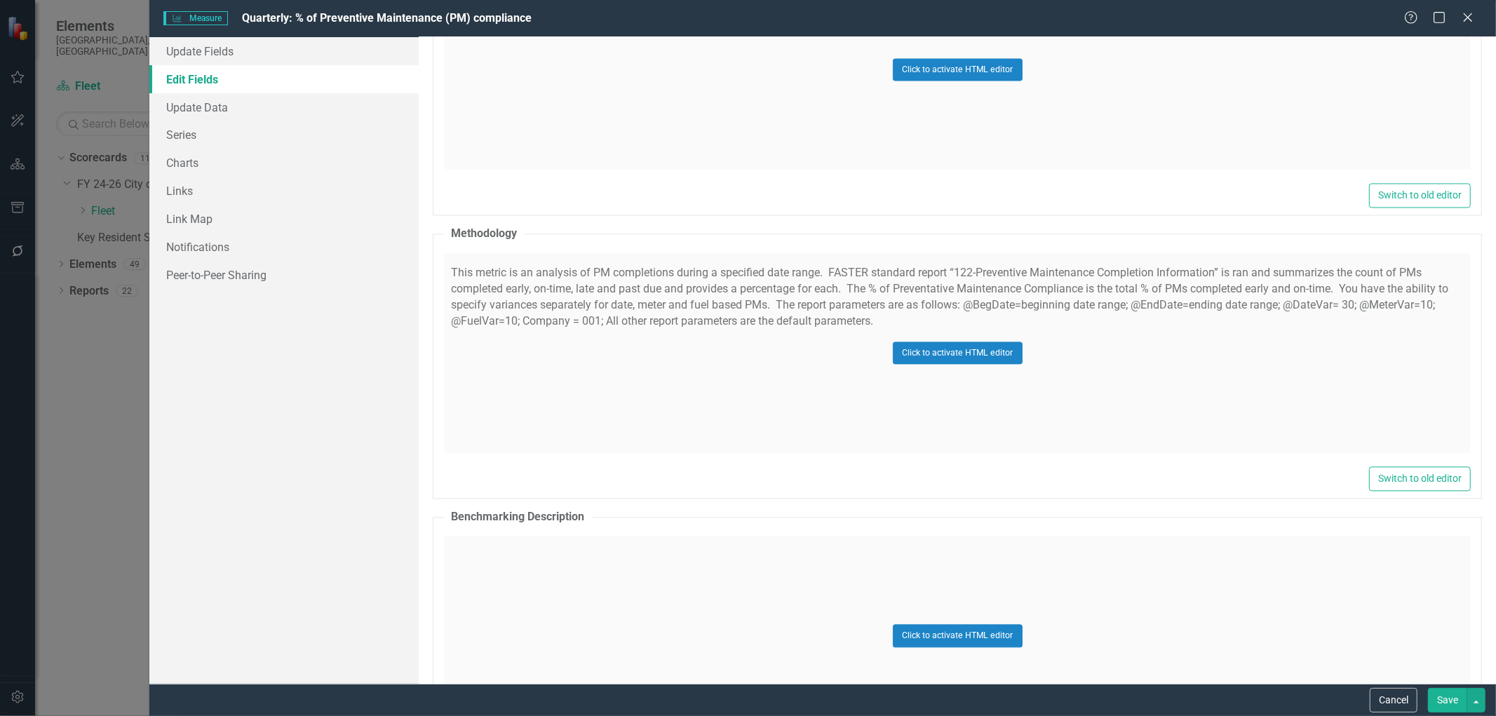
click at [646, 370] on div "Click to activate HTML editor" at bounding box center [957, 352] width 1027 height 200
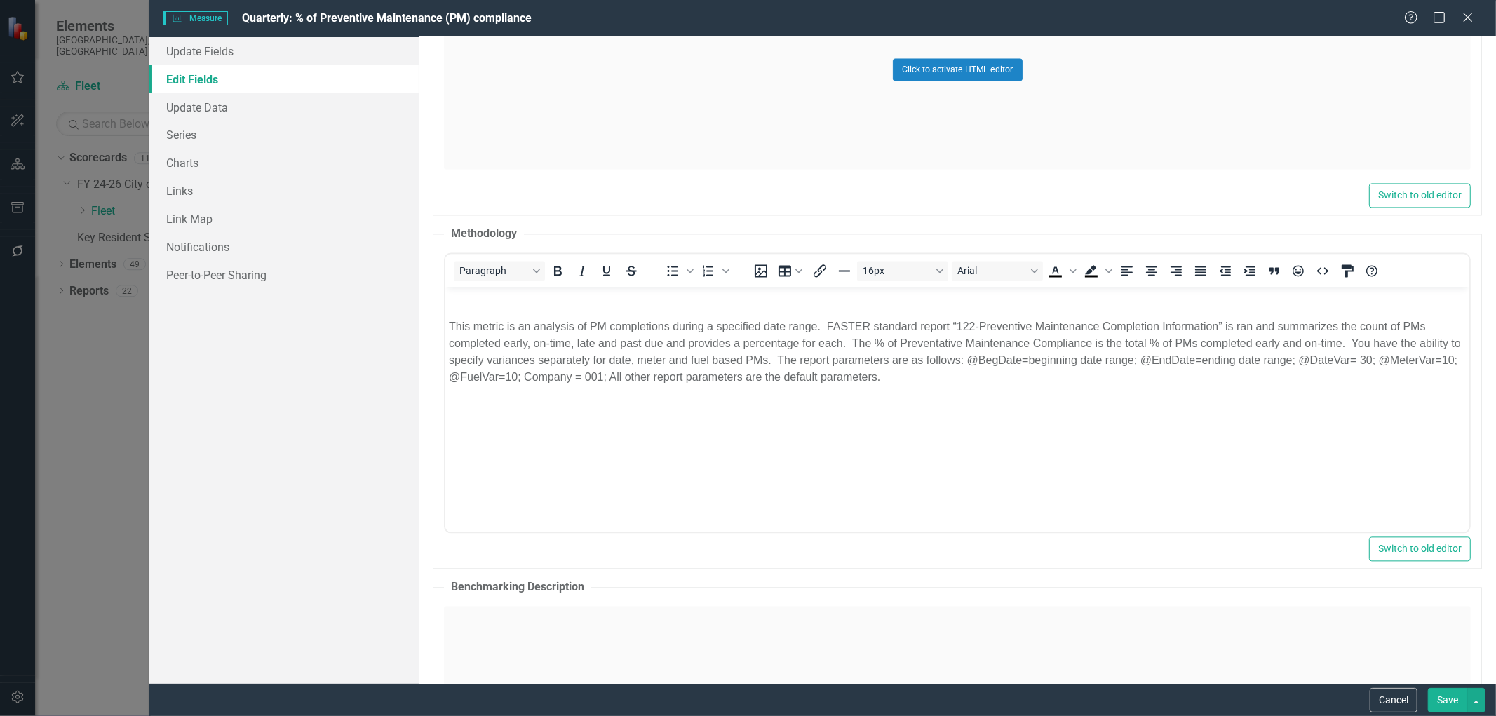
scroll to position [0, 0]
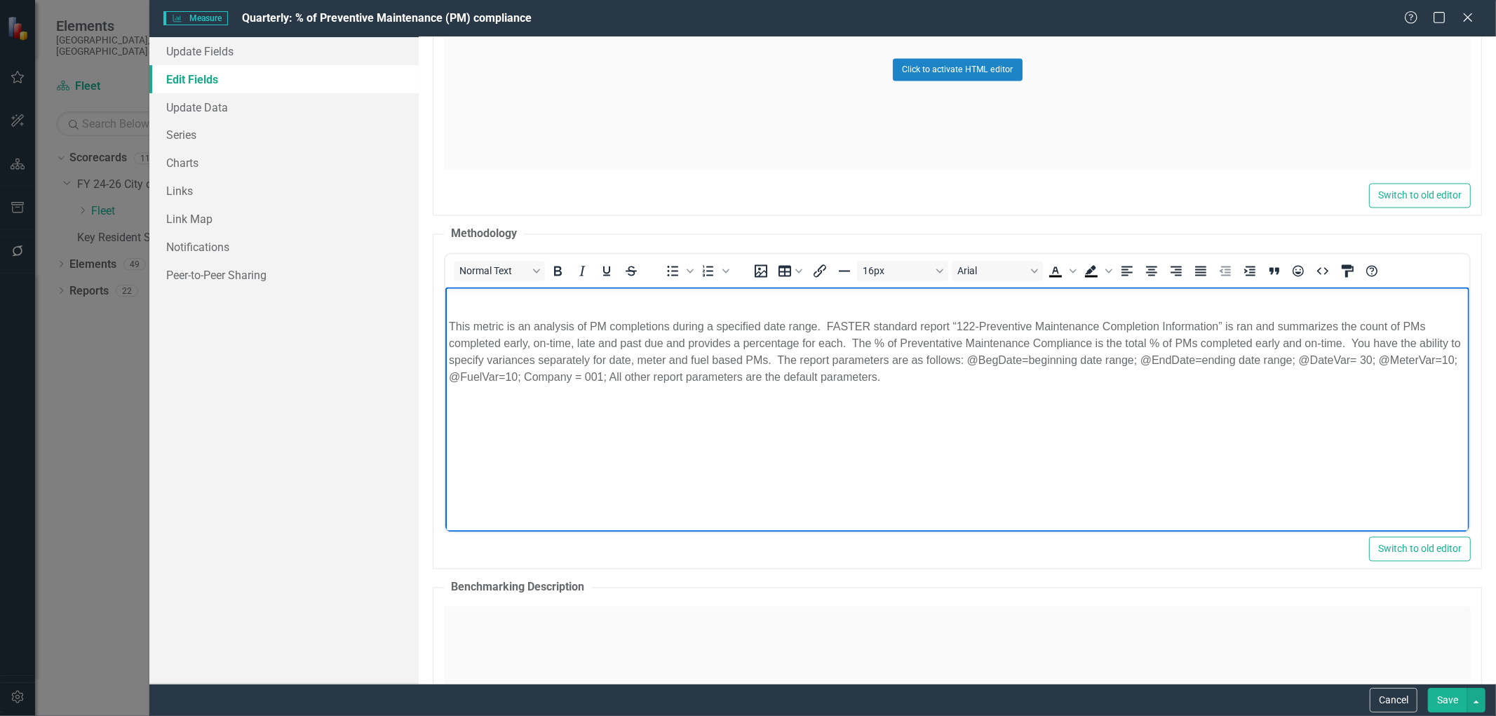
drag, startPoint x: 991, startPoint y: 377, endPoint x: 393, endPoint y: 330, distance: 599.2
click at [445, 330] on html "This metric is an analysis of PM completions during a specified date range. FAS…" at bounding box center [957, 392] width 1024 height 210
copy p "This metric is an analysis of PM completions during a specified date range. FAS…"
click at [1390, 695] on button "Cancel" at bounding box center [1393, 700] width 48 height 25
